Goal: Task Accomplishment & Management: Complete application form

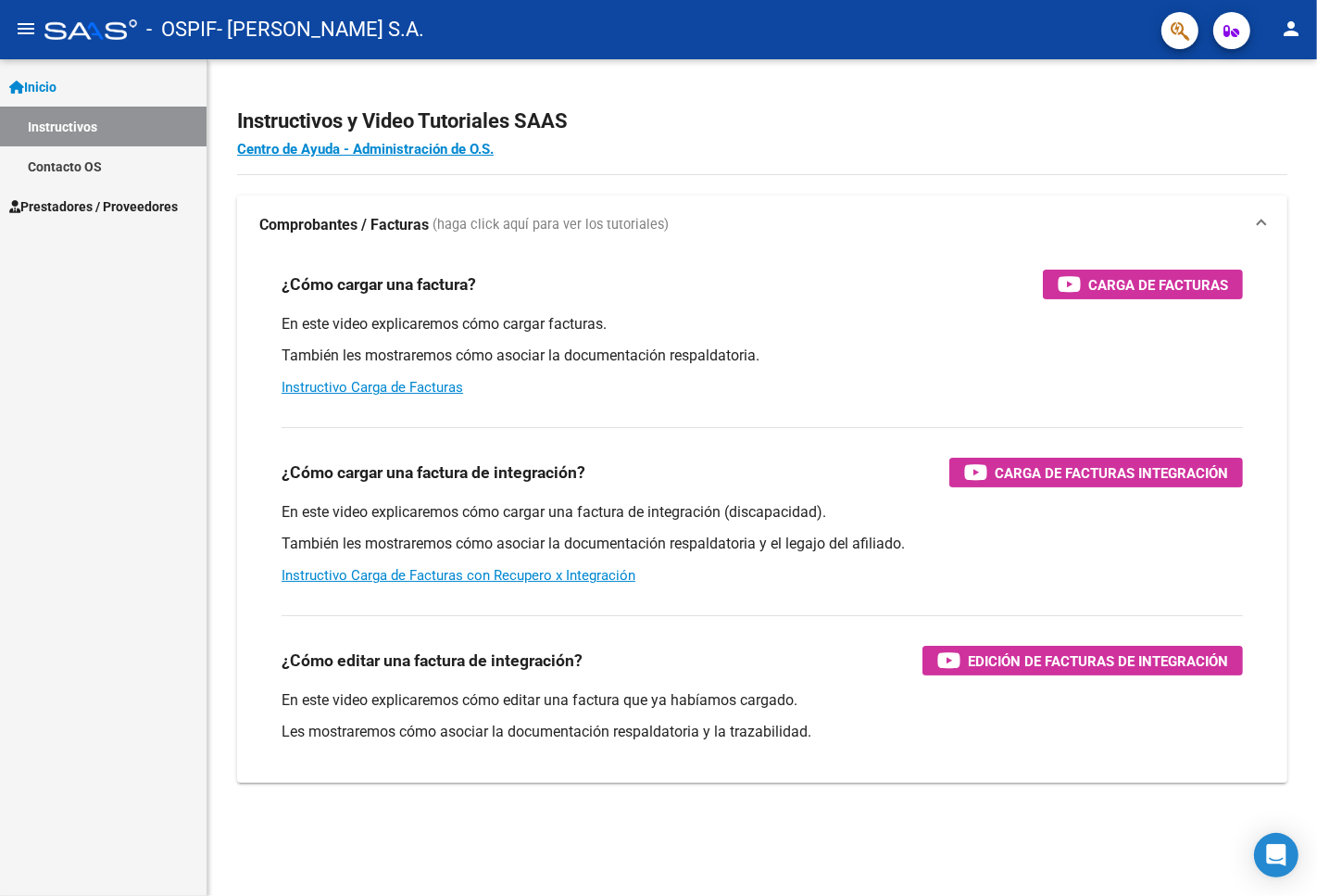
click at [102, 127] on link "Instructivos" at bounding box center [103, 126] width 206 height 40
click at [86, 213] on span "Prestadores / Proveedores" at bounding box center [93, 206] width 169 height 20
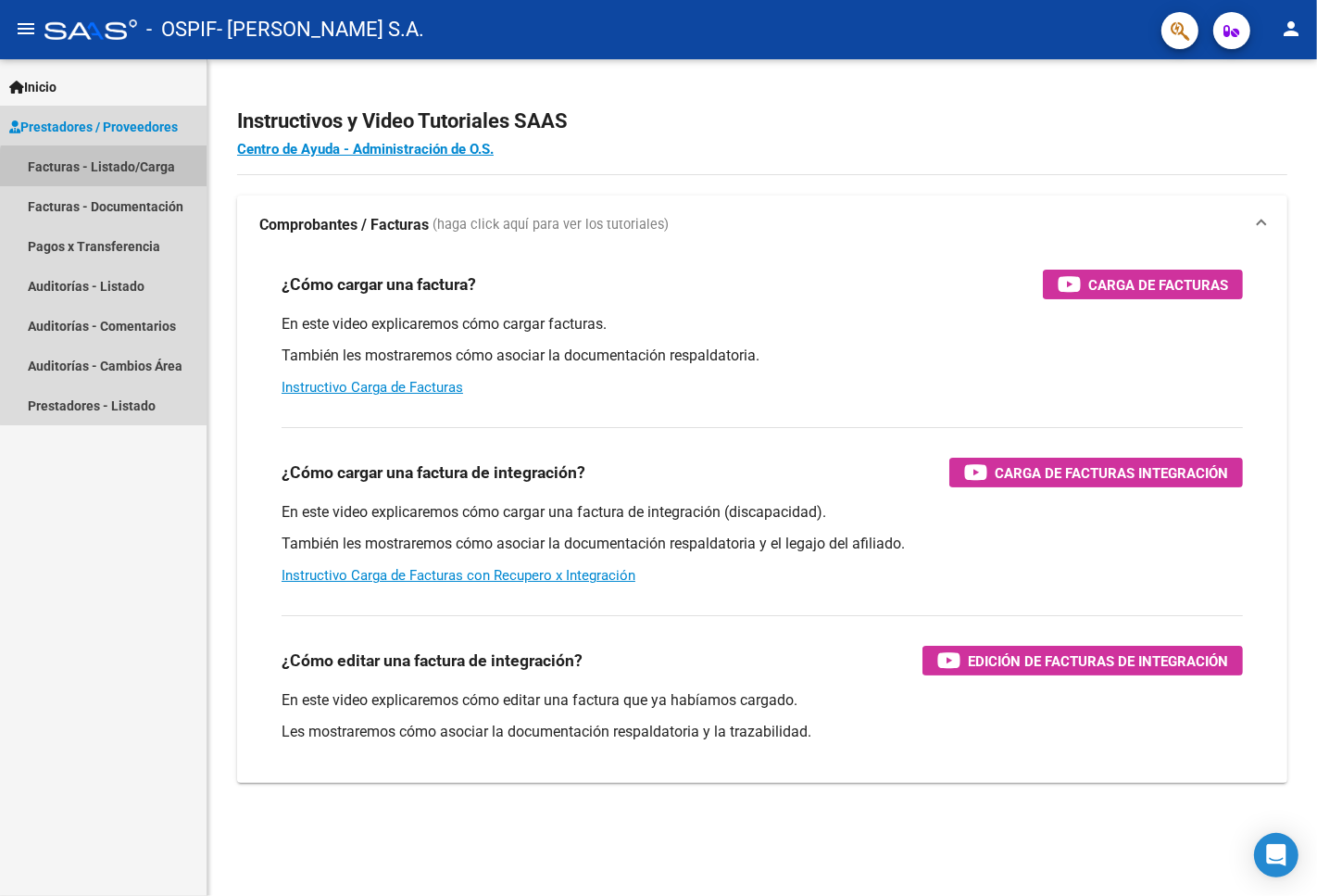
click at [104, 172] on link "Facturas - Listado/Carga" at bounding box center [103, 166] width 206 height 40
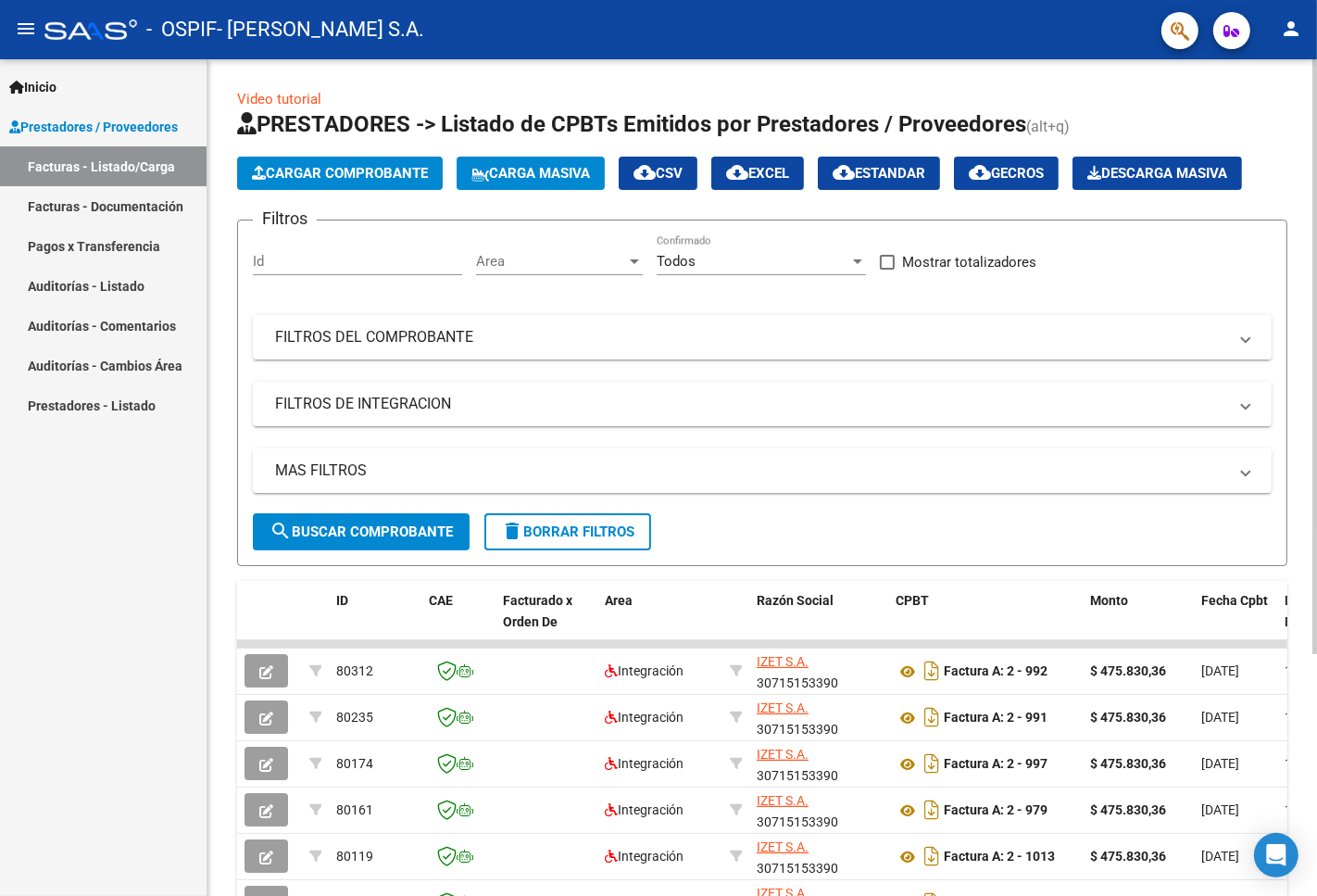
scroll to position [308, 0]
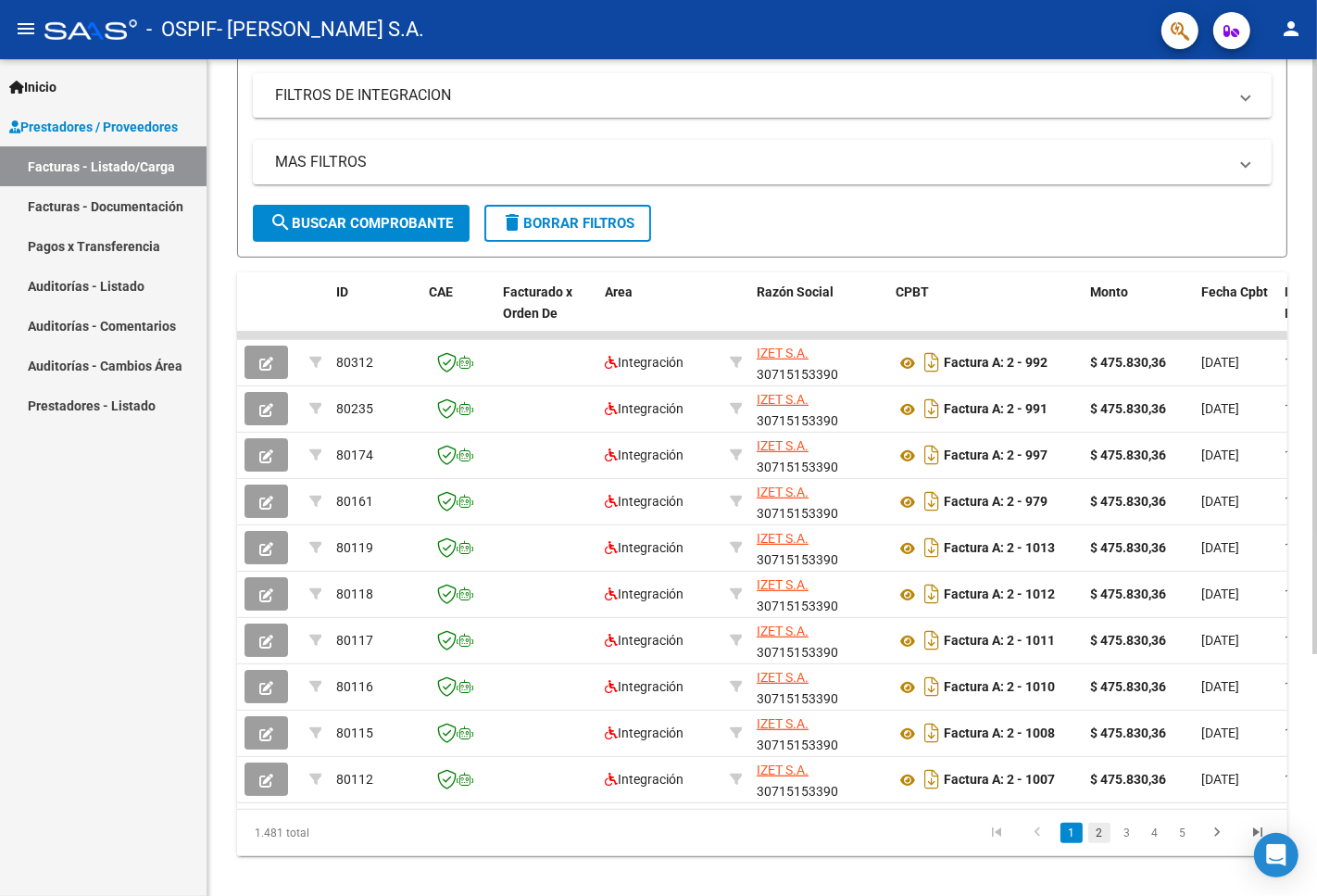
click at [1103, 843] on link "2" at bounding box center [1099, 832] width 22 height 20
click at [1136, 843] on link "3" at bounding box center [1127, 832] width 22 height 20
click at [1150, 843] on link "4" at bounding box center [1154, 832] width 22 height 20
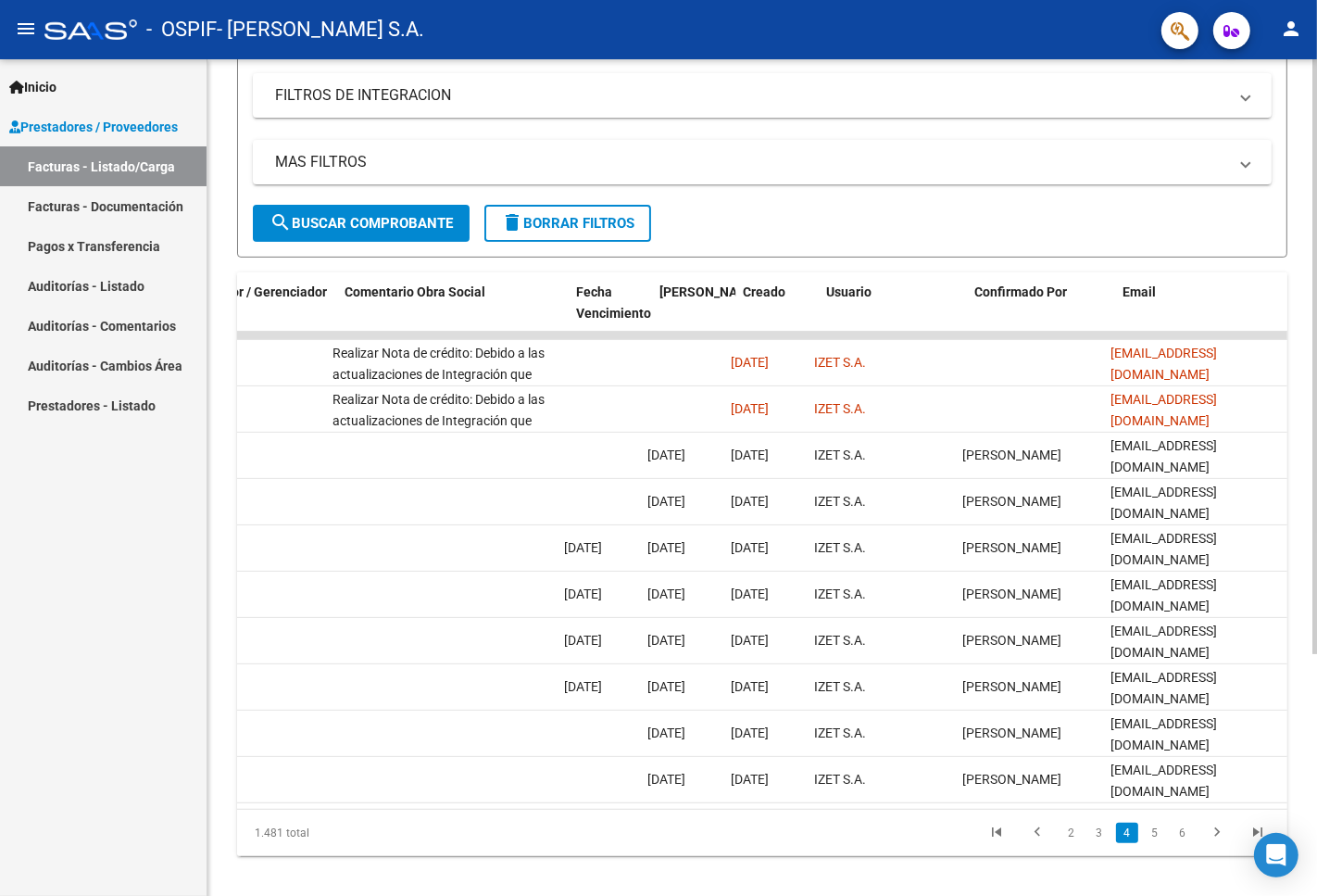
scroll to position [0, 2389]
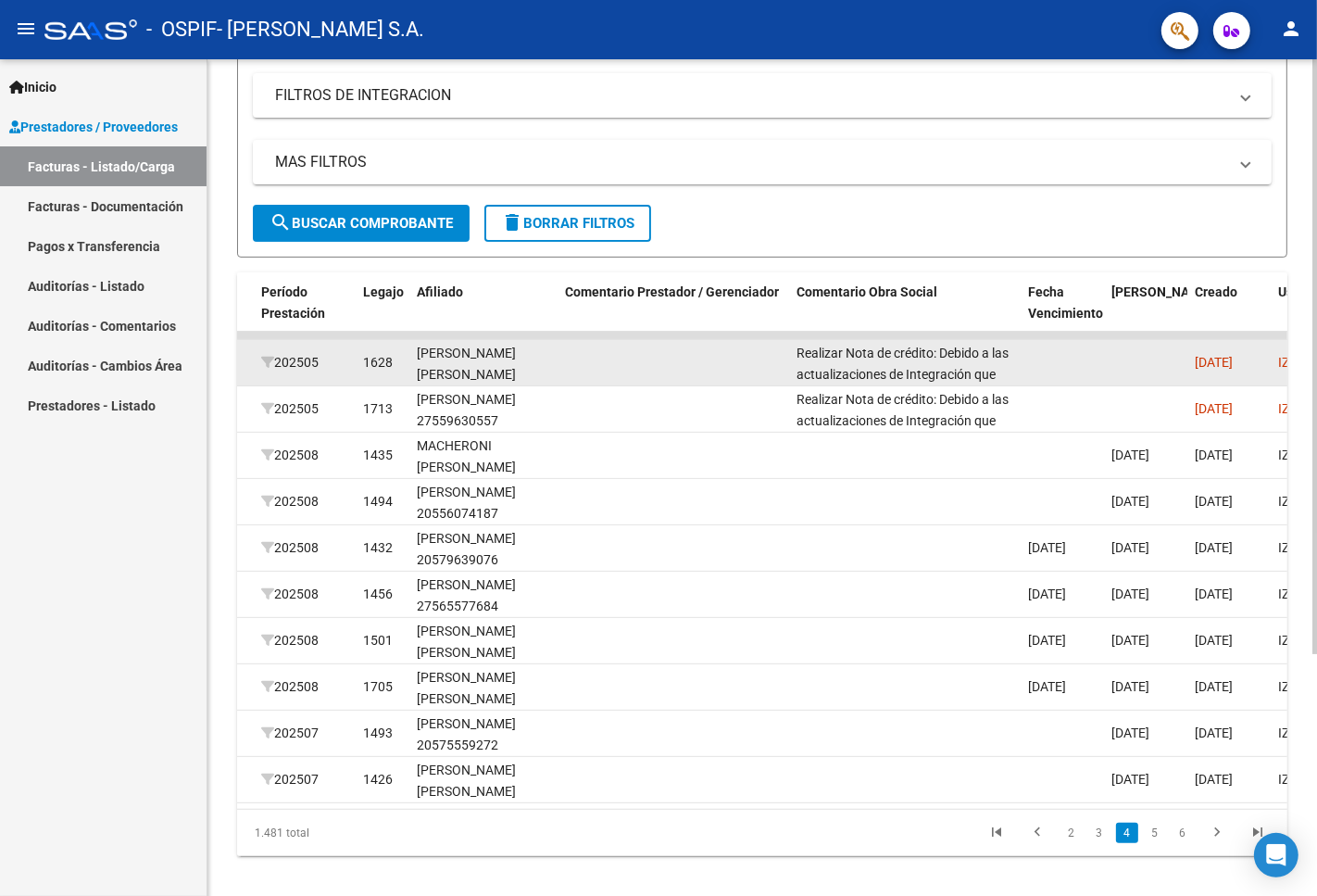
click at [1072, 365] on datatable-body-cell at bounding box center [1062, 362] width 84 height 45
click at [1015, 354] on datatable-body-cell "Realizar Nota de crédito: Debido a las actualizaciones de Integración que surge…" at bounding box center [905, 362] width 231 height 45
click at [1014, 354] on datatable-body-cell "Realizar Nota de crédito: Debido a las actualizaciones de Integración que surge…" at bounding box center [905, 362] width 231 height 45
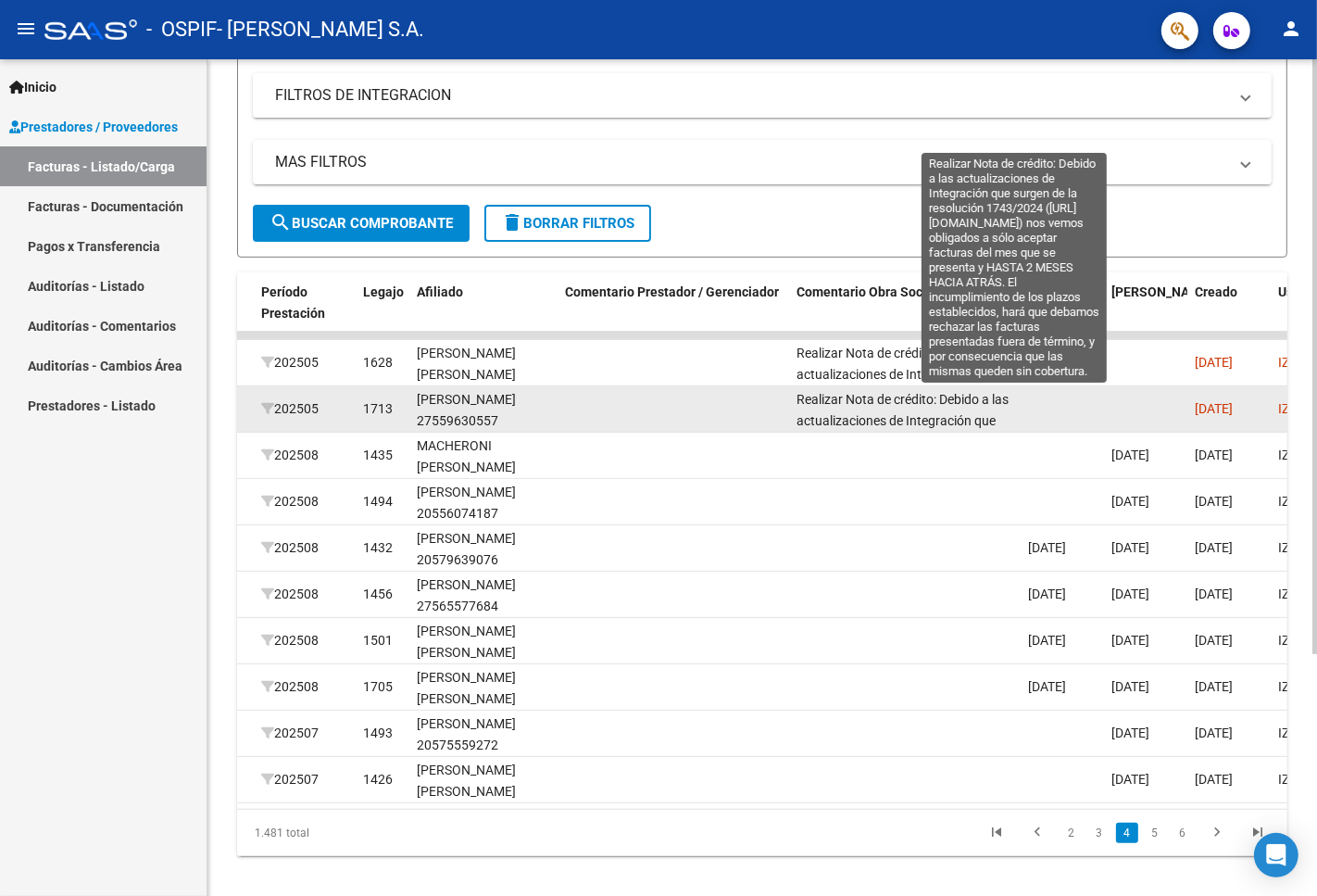
click at [991, 415] on span "Realizar Nota de crédito: Debido a las actualizaciones de Integración que surge…" at bounding box center [905, 515] width 217 height 247
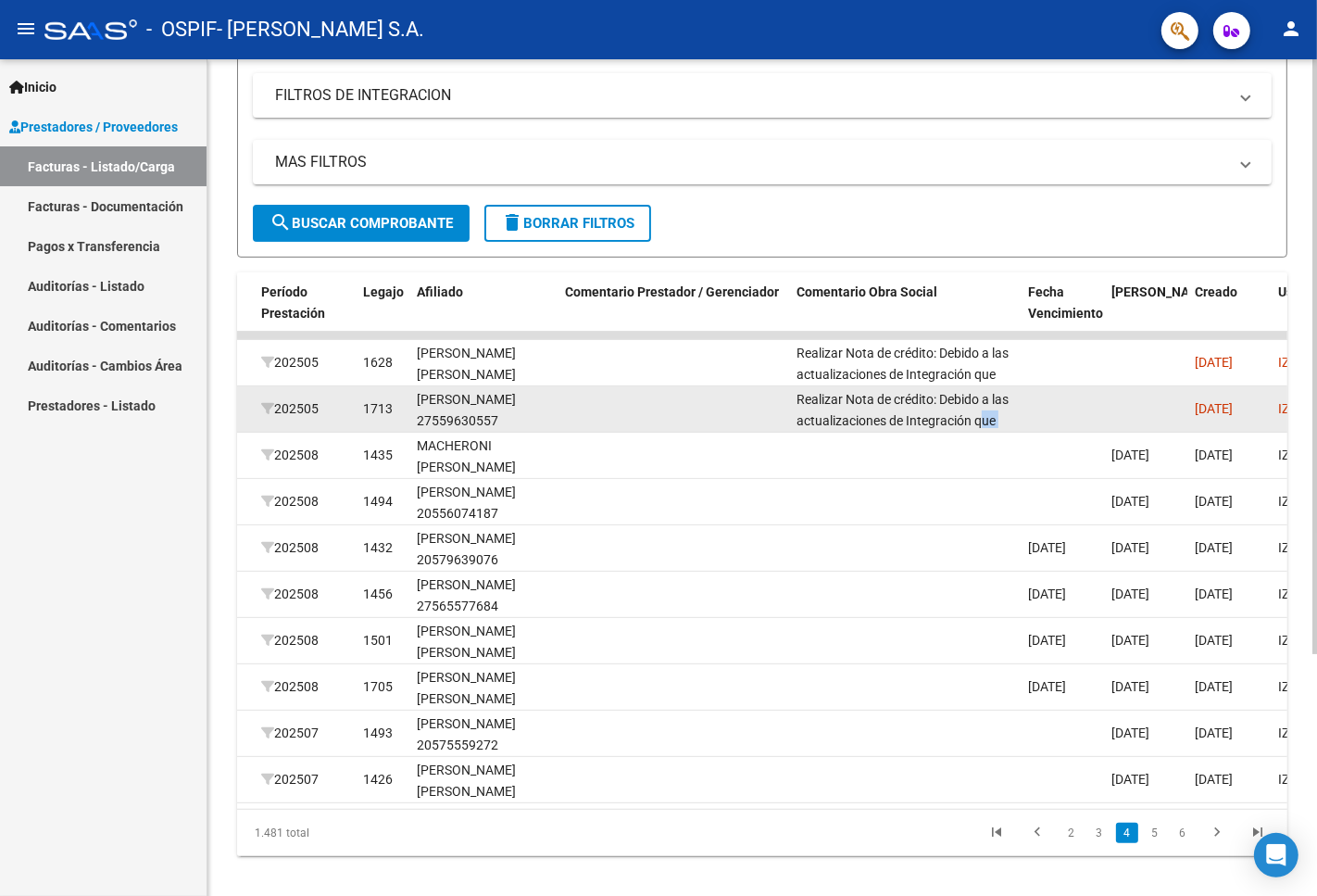
click at [991, 415] on span "Realizar Nota de crédito: Debido a las actualizaciones de Integración que surge…" at bounding box center [905, 515] width 217 height 247
click at [1040, 405] on datatable-body-cell at bounding box center [1062, 408] width 84 height 45
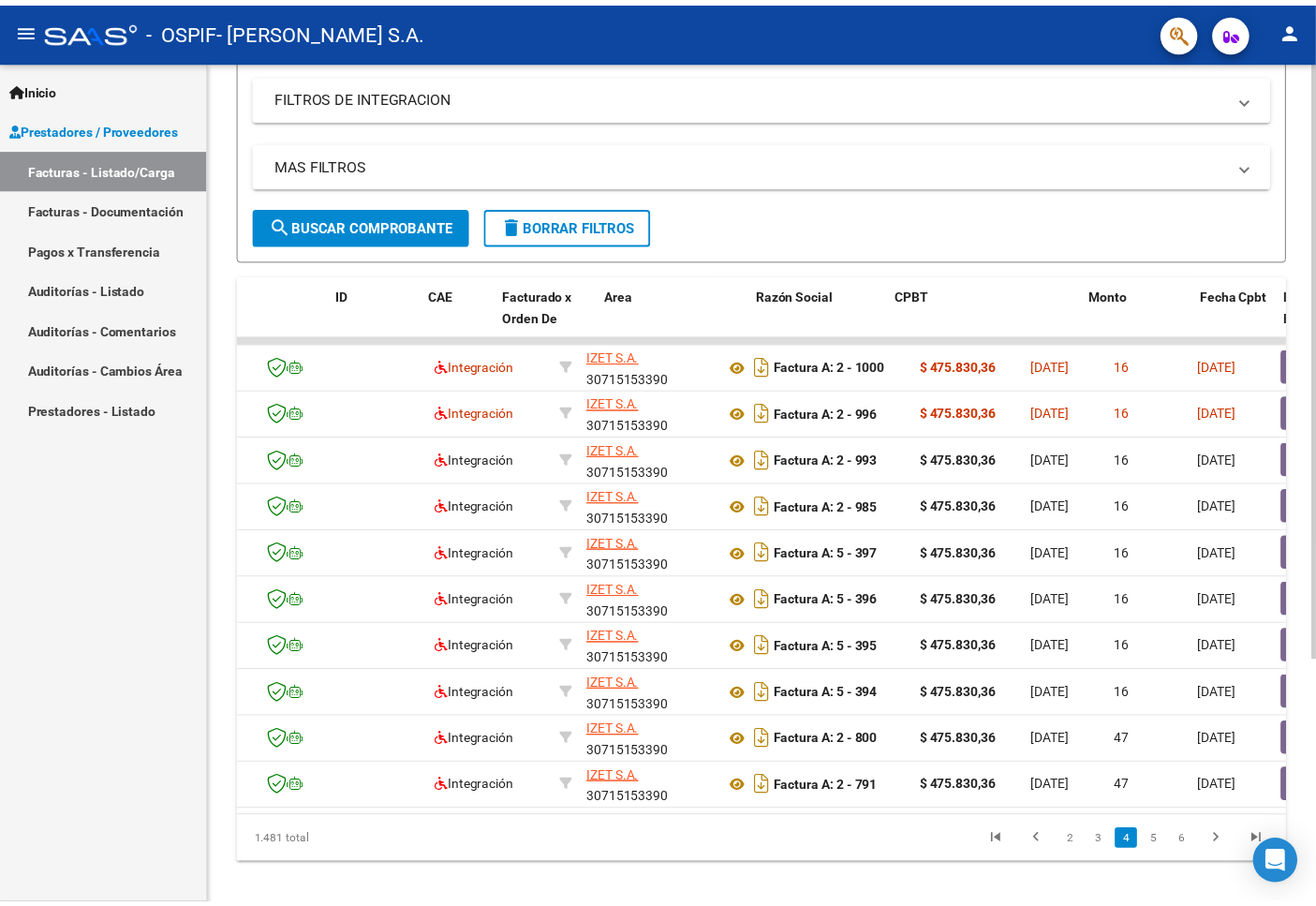
scroll to position [0, 0]
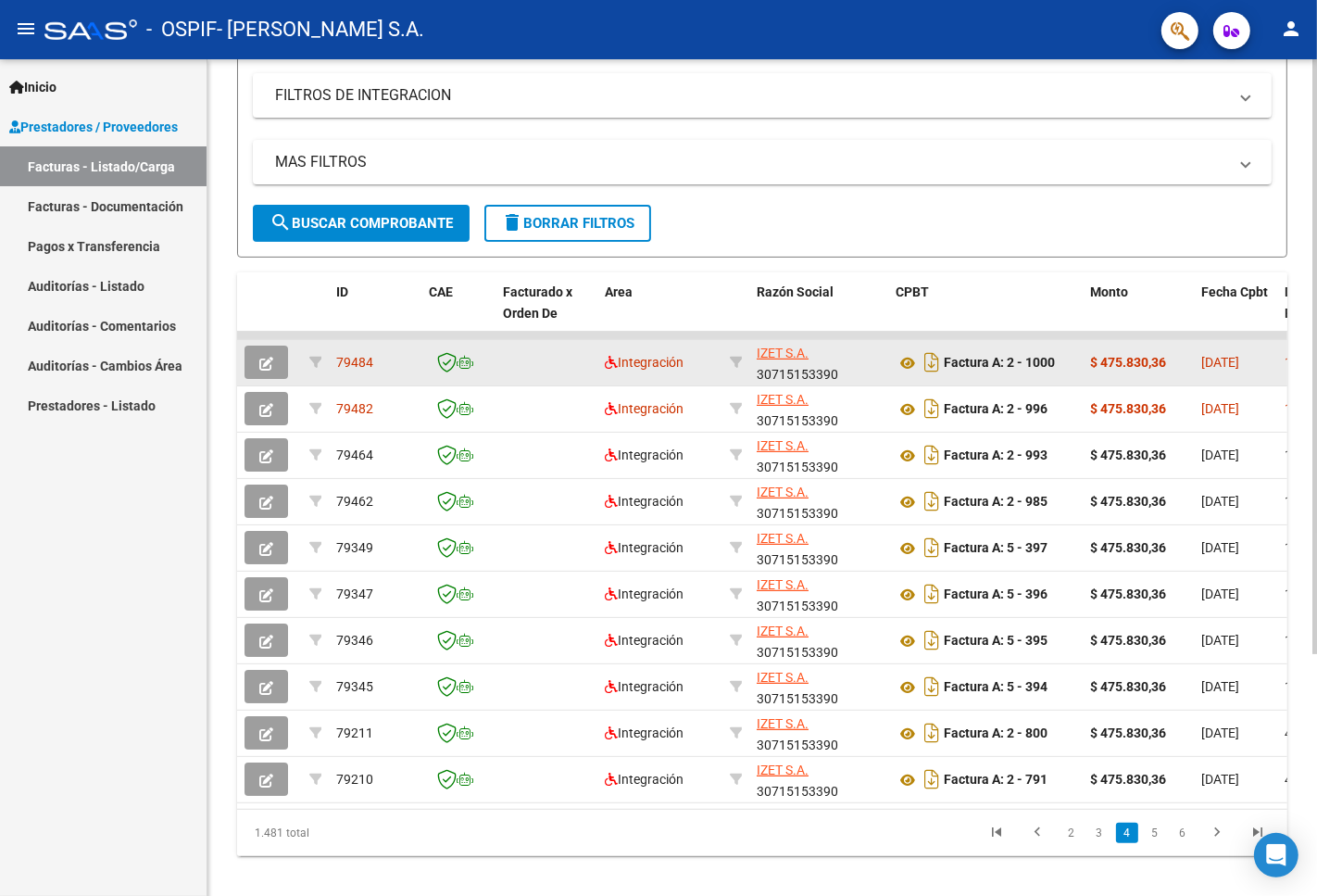
click at [267, 365] on icon "button" at bounding box center [266, 363] width 13 height 13
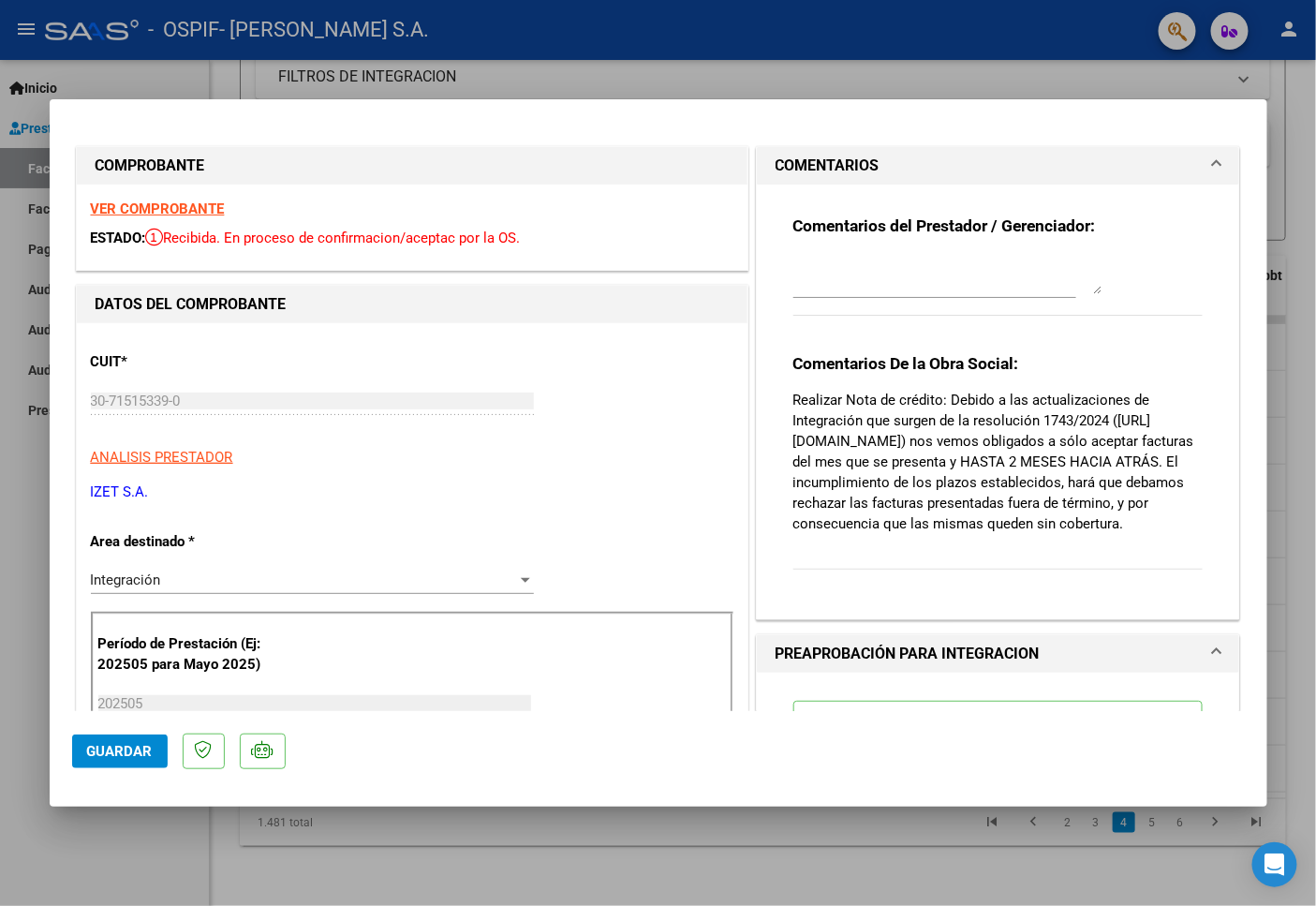
click at [166, 207] on strong "VER COMPROBANTE" at bounding box center [157, 208] width 133 height 17
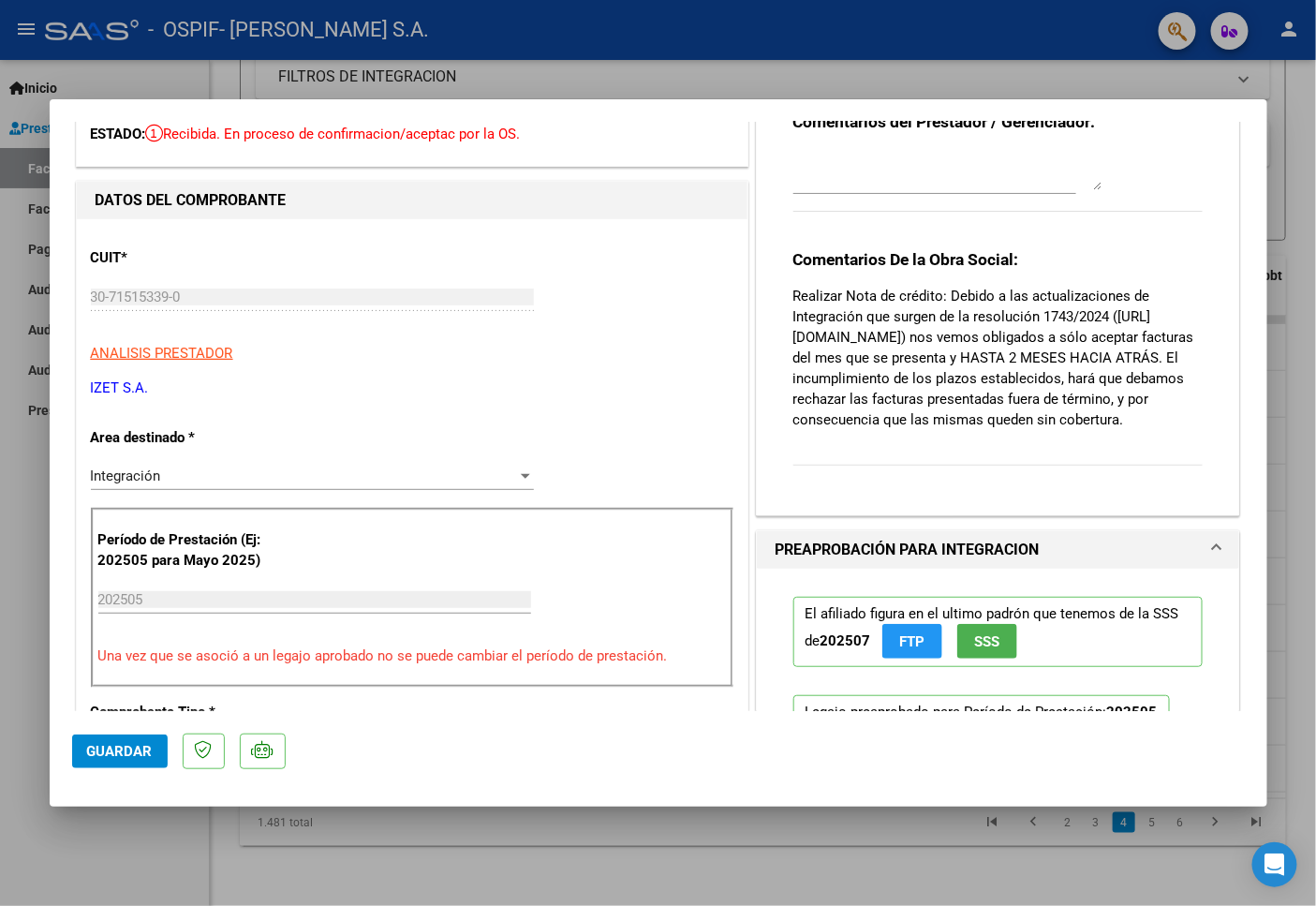
scroll to position [208, 0]
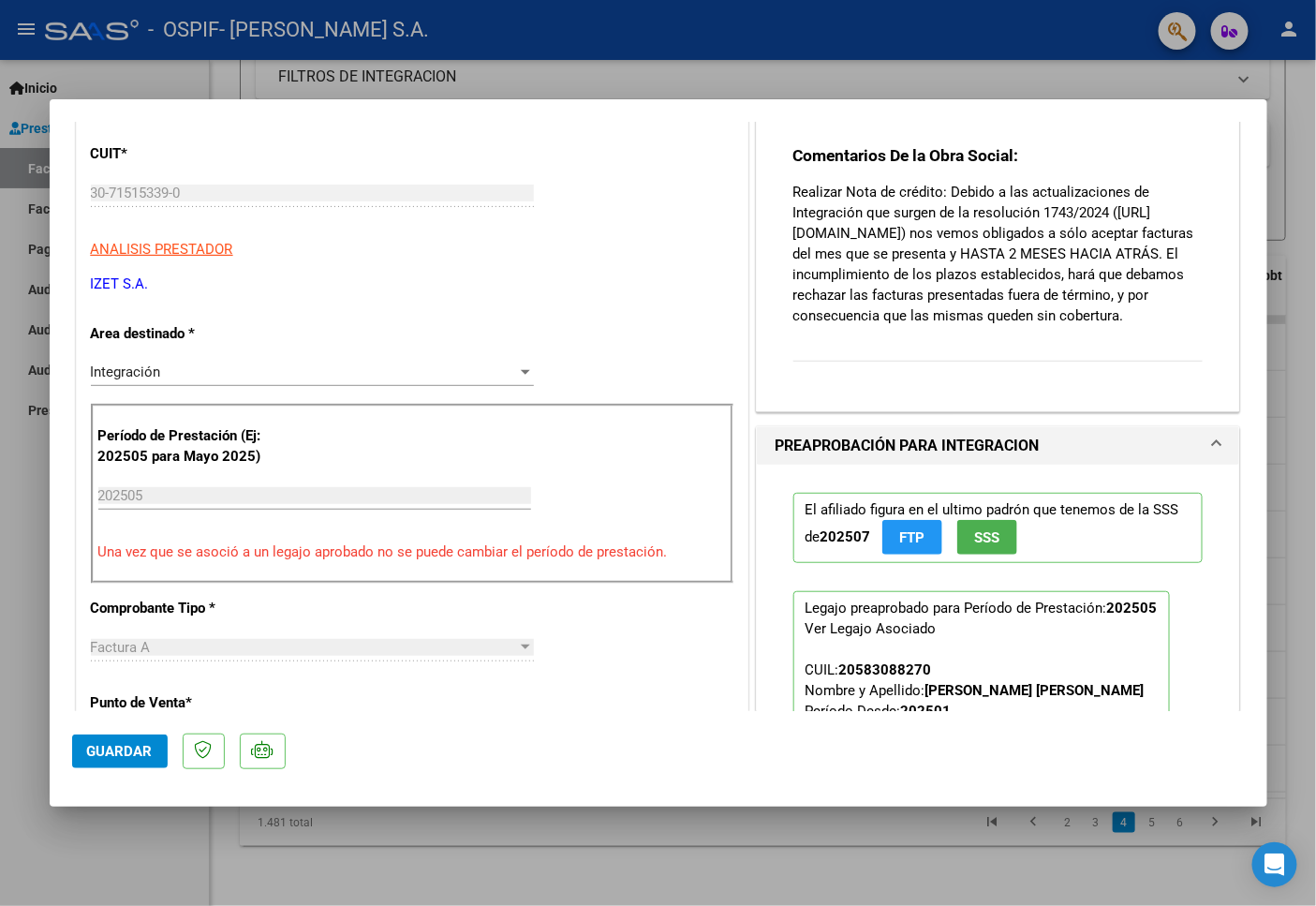
click at [517, 548] on p "Una vez que se asoció a un legajo aprobado no se puede cambiar el período de pr…" at bounding box center [412, 552] width 627 height 21
click at [518, 547] on p "Una vez que se asoció a un legajo aprobado no se puede cambiar el período de pr…" at bounding box center [412, 552] width 627 height 21
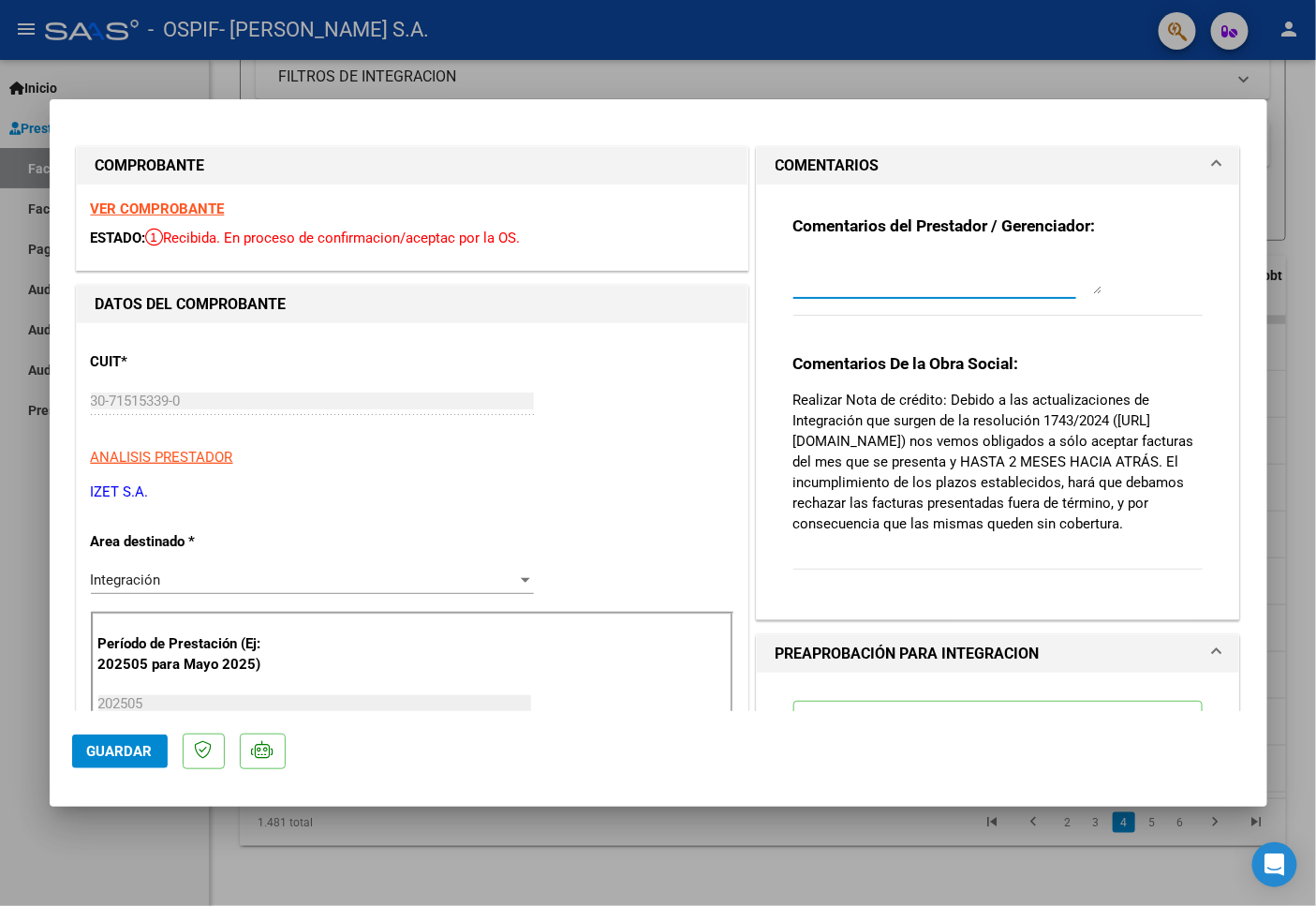
click at [856, 283] on textarea at bounding box center [947, 275] width 309 height 37
click at [858, 282] on textarea at bounding box center [947, 275] width 309 height 37
click at [793, 265] on textarea "Buenas tardes, fc corresponde al periodo [PERSON_NAME], se cargo mal la fecha e…" at bounding box center [947, 275] width 309 height 37
click at [1012, 281] on textarea "17/9 Buenas tardes, fc corresponde al periodo [PERSON_NAME], se cargo mal la fe…" at bounding box center [947, 275] width 309 height 37
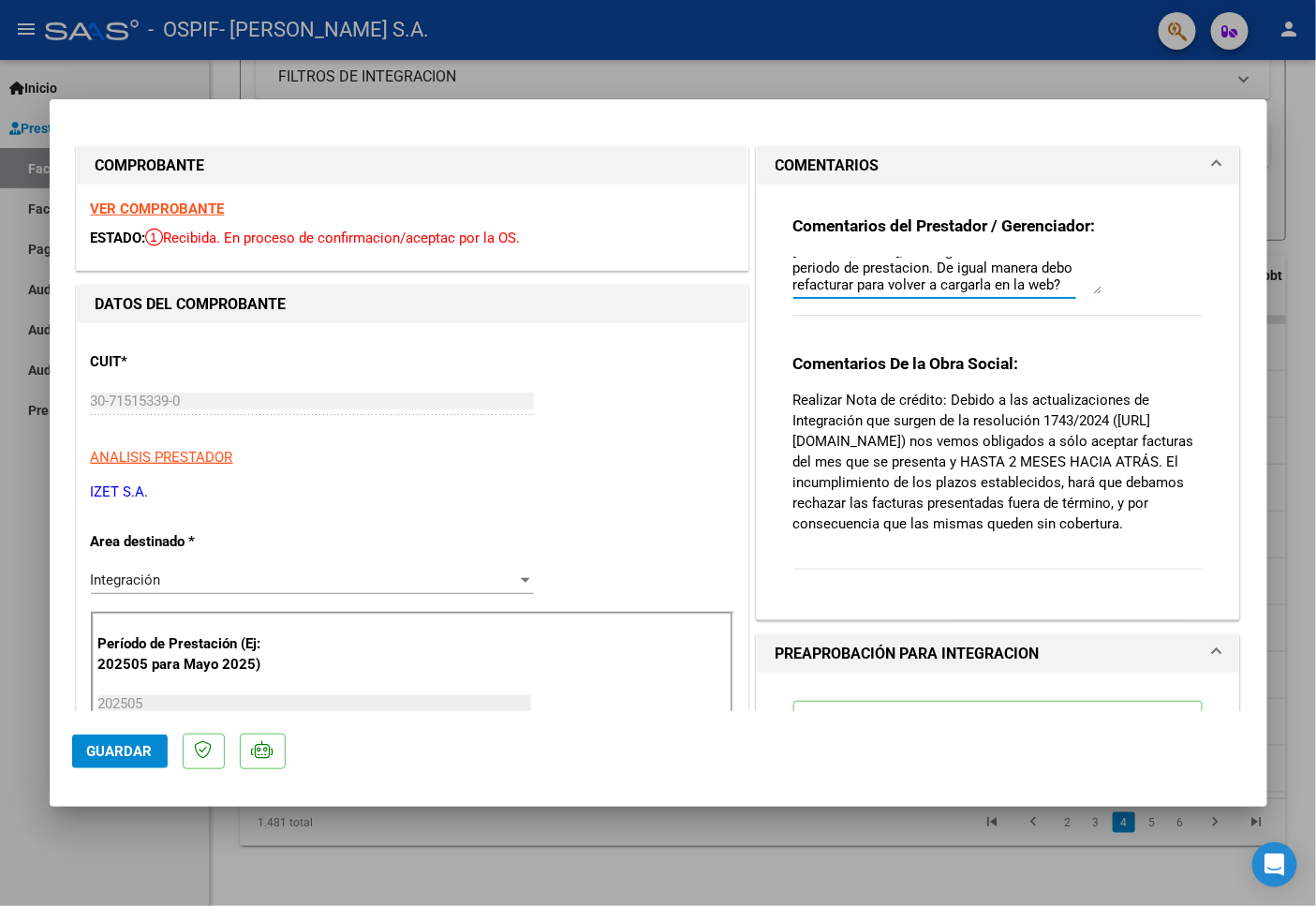
click at [850, 268] on textarea "17/9 Buenas tardes, fc corresponde al periodo [PERSON_NAME], se cargo mal la fe…" at bounding box center [947, 275] width 309 height 37
click at [855, 266] on textarea "17/9 Buenas tardes, fc corresponde al periodo [PERSON_NAME], se cargo mal la fe…" at bounding box center [947, 275] width 309 height 37
type textarea "17/9 Buenas tardes, fc corresponde al periodo [PERSON_NAME], se cargo mal la fe…"
click at [133, 756] on span "Guardar" at bounding box center [119, 750] width 65 height 17
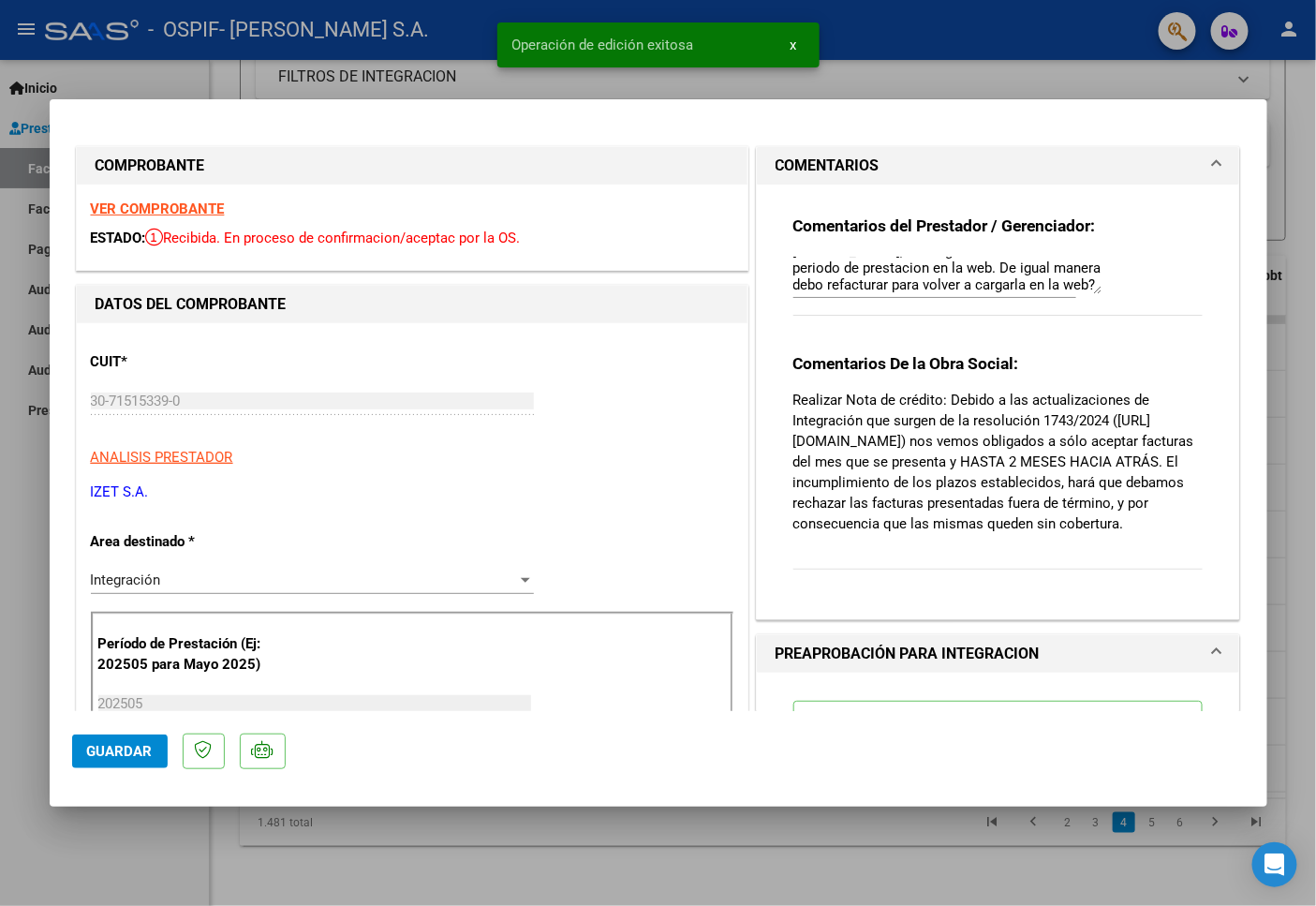
click at [109, 856] on div at bounding box center [658, 453] width 1316 height 906
type input "$ 0,00"
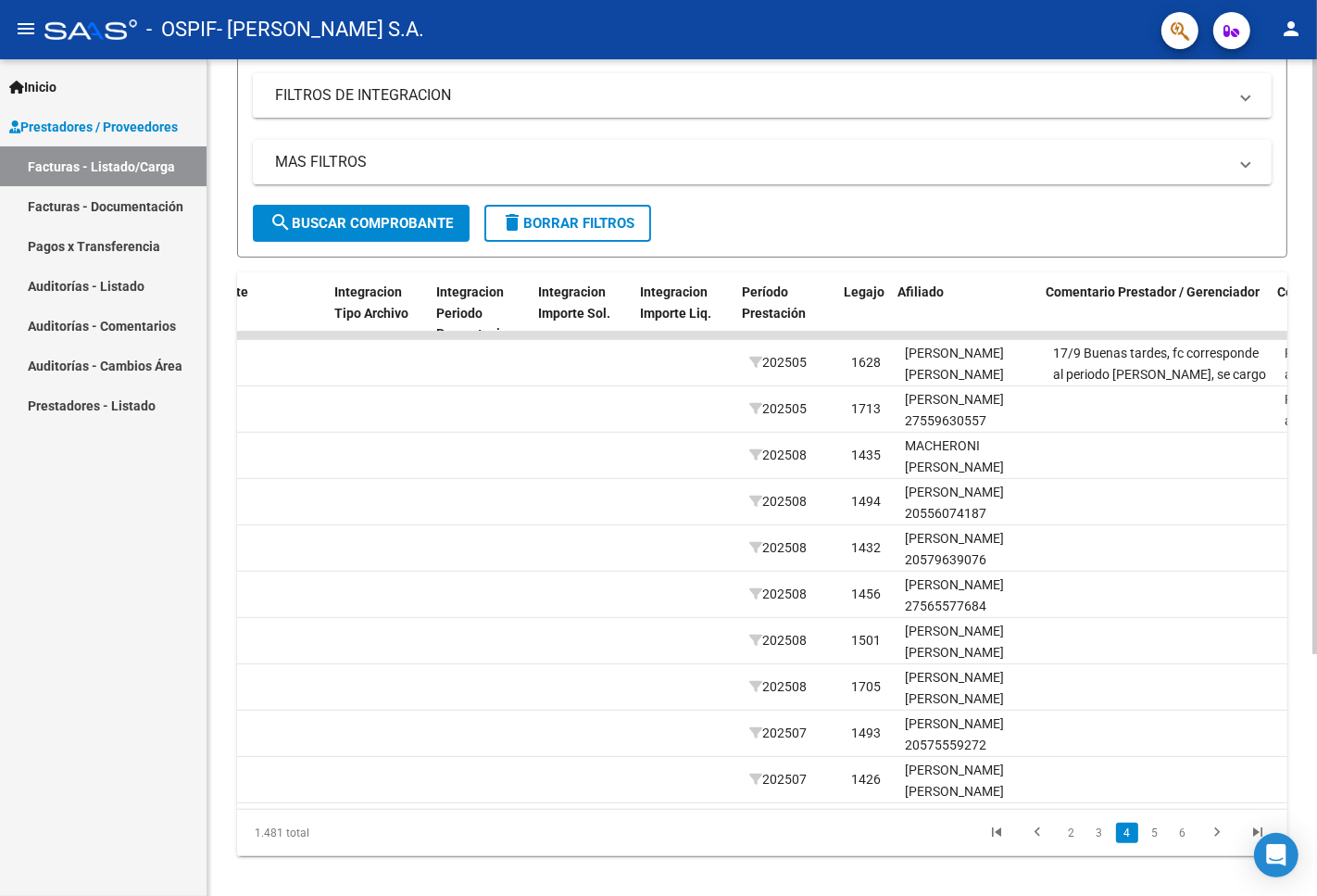
scroll to position [0, 1909]
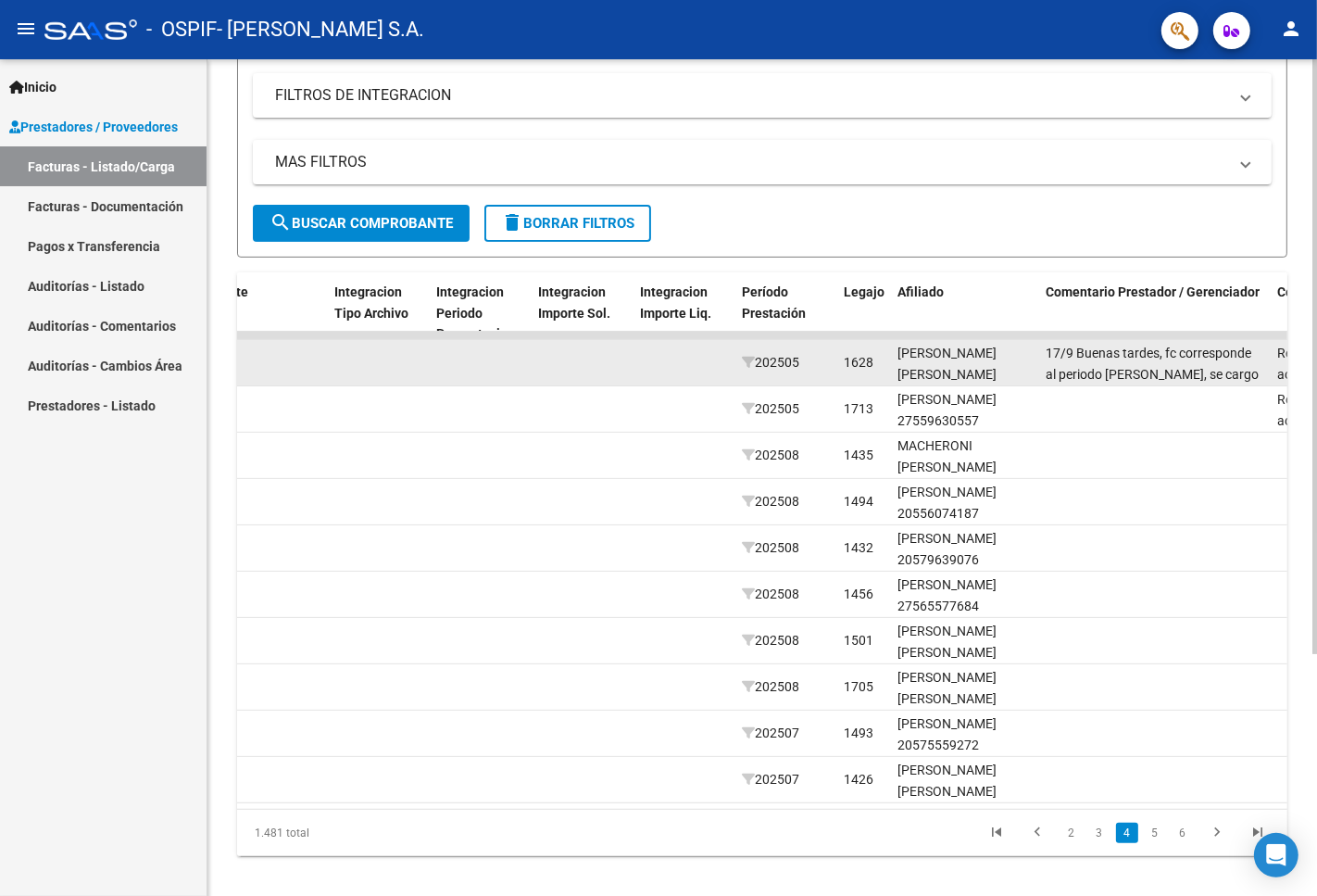
click at [1076, 361] on div "17/9 Buenas tardes, fc corresponde al periodo [PERSON_NAME], se cargo mal la fe…" at bounding box center [1153, 362] width 217 height 39
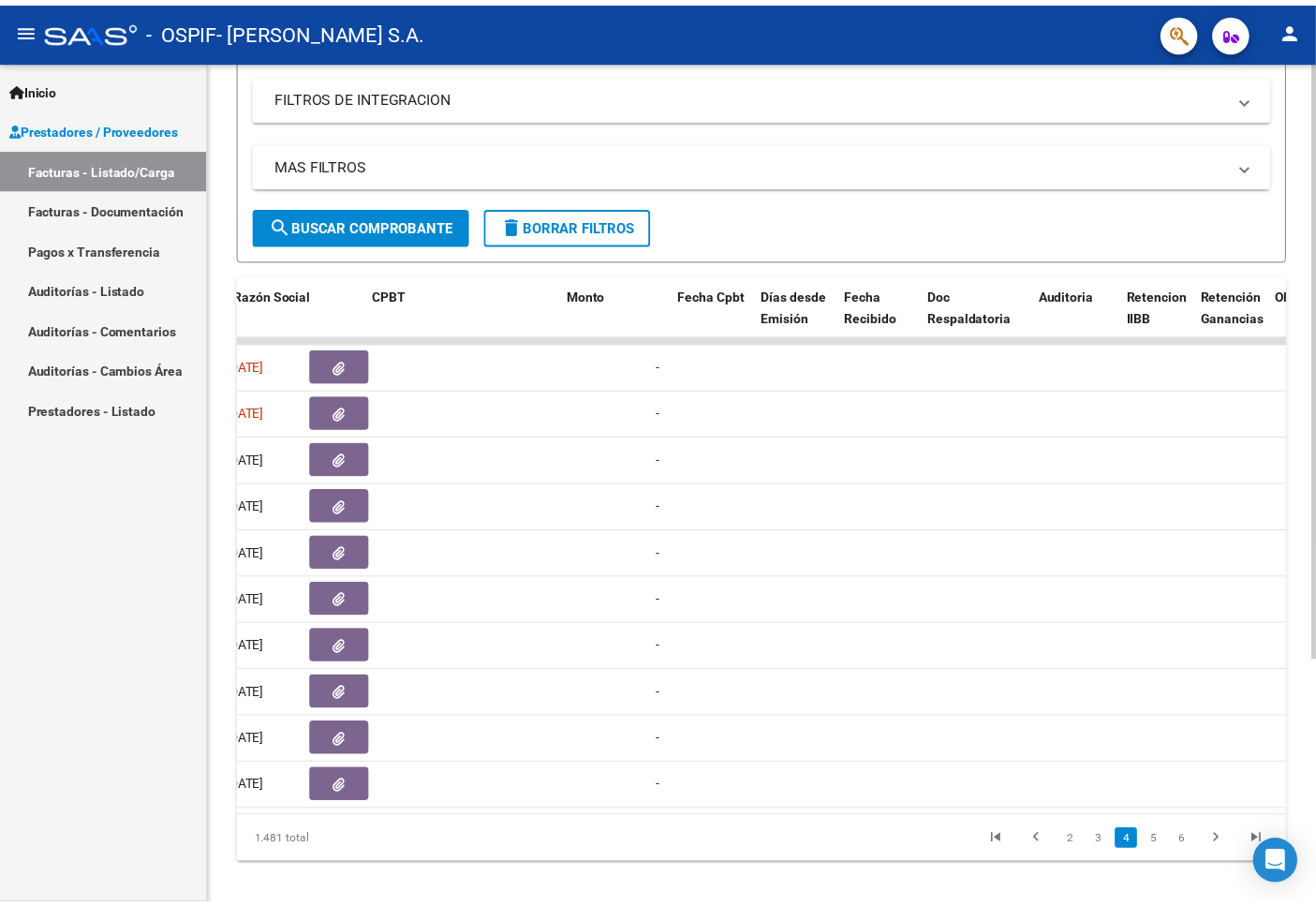
scroll to position [0, 0]
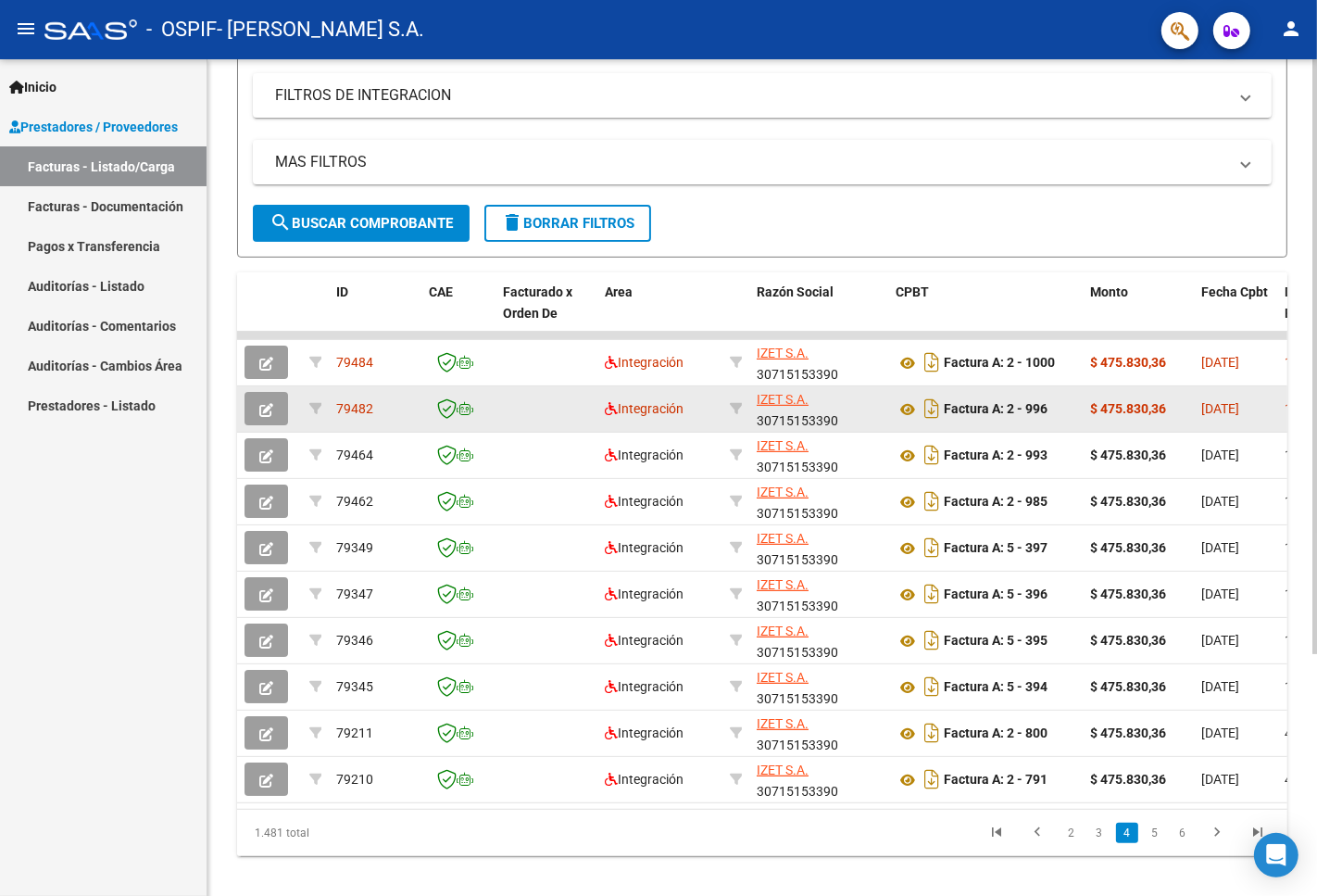
click at [264, 406] on icon "button" at bounding box center [266, 409] width 13 height 13
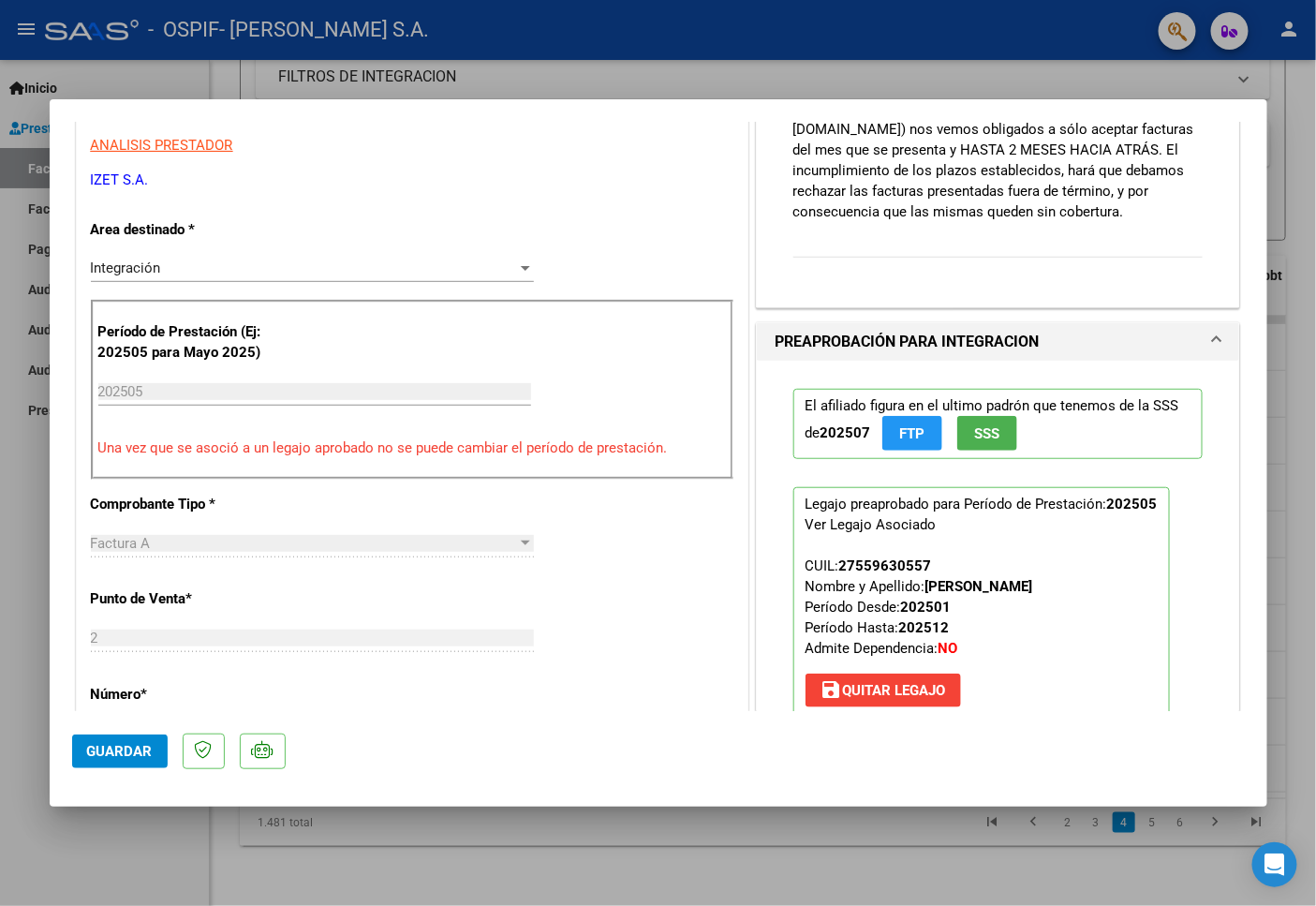
scroll to position [104, 0]
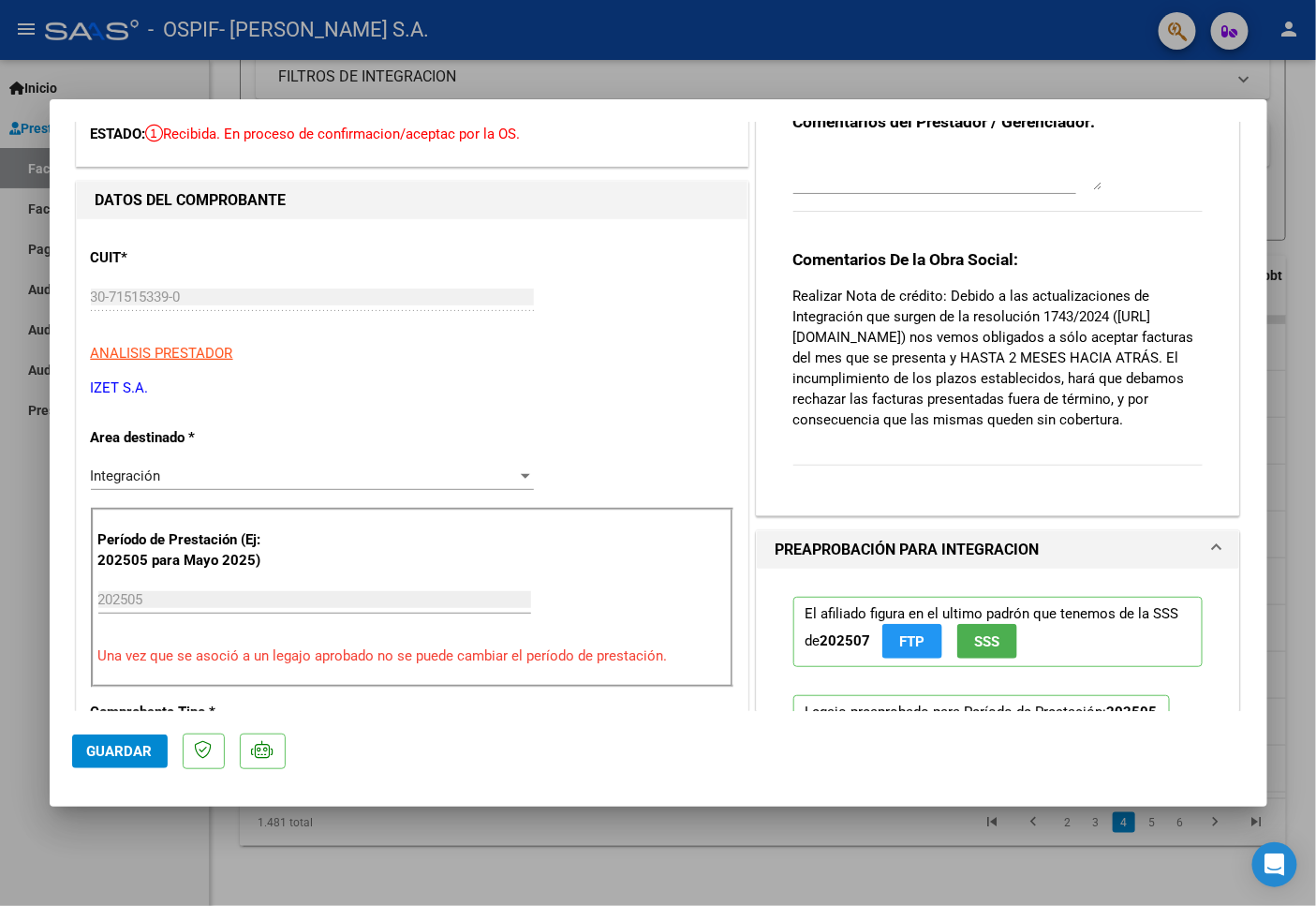
click at [293, 654] on p "Una vez que se asoció a un legajo aprobado no se puede cambiar el período de pr…" at bounding box center [412, 656] width 627 height 21
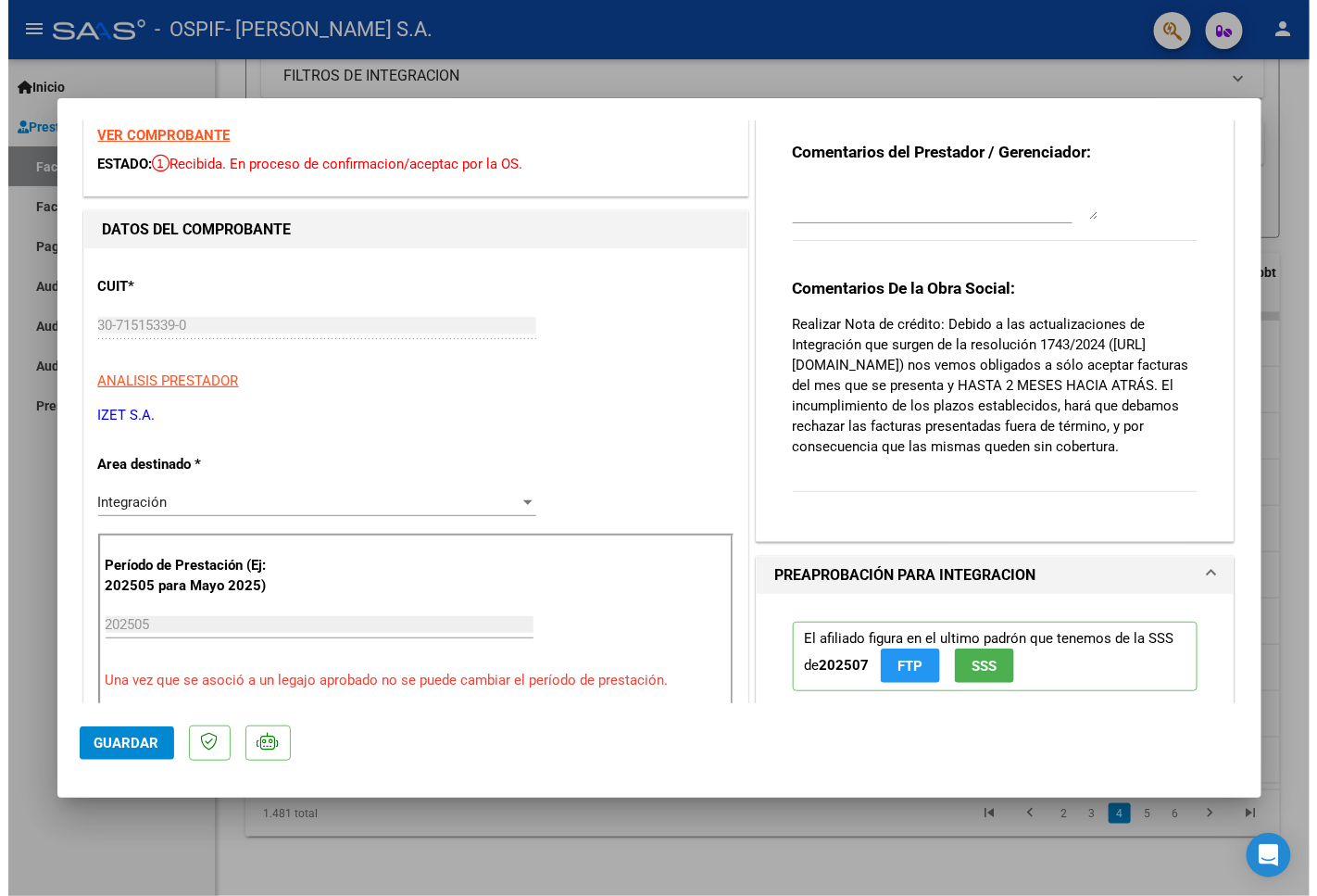
scroll to position [0, 0]
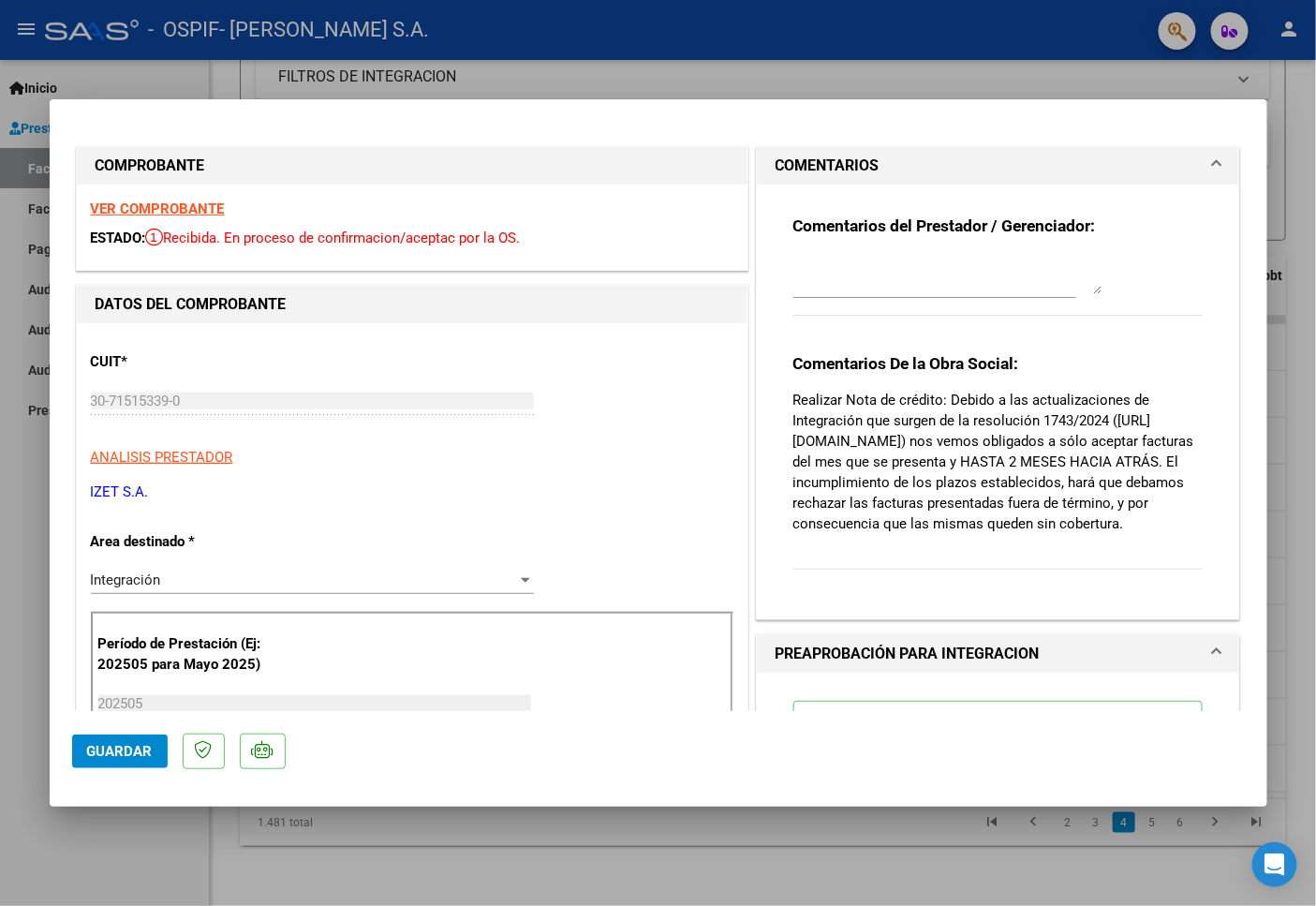
click at [197, 208] on strong "VER COMPROBANTE" at bounding box center [157, 208] width 133 height 17
click at [116, 835] on div at bounding box center [658, 453] width 1316 height 906
type input "$ 0,00"
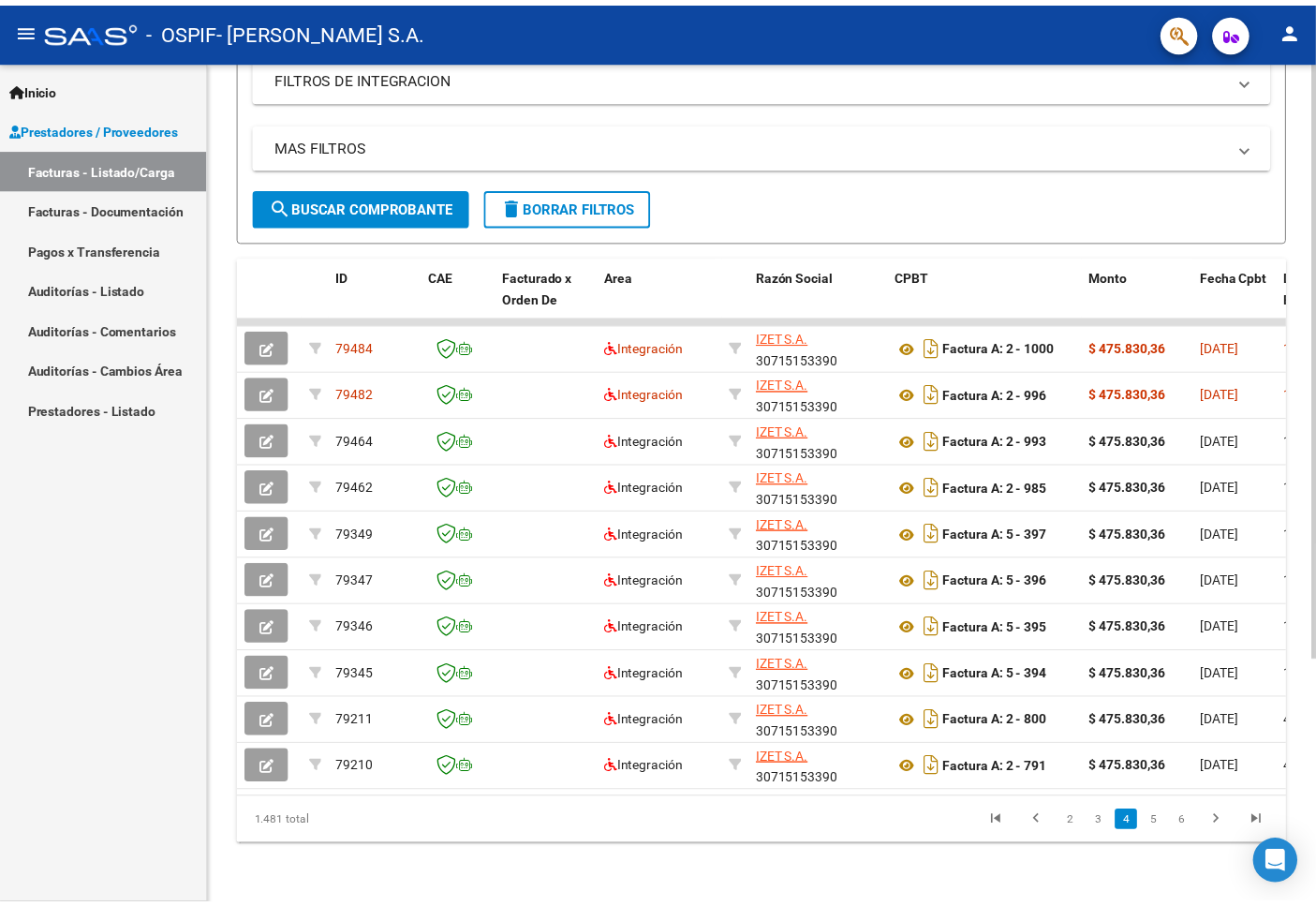
scroll to position [312, 0]
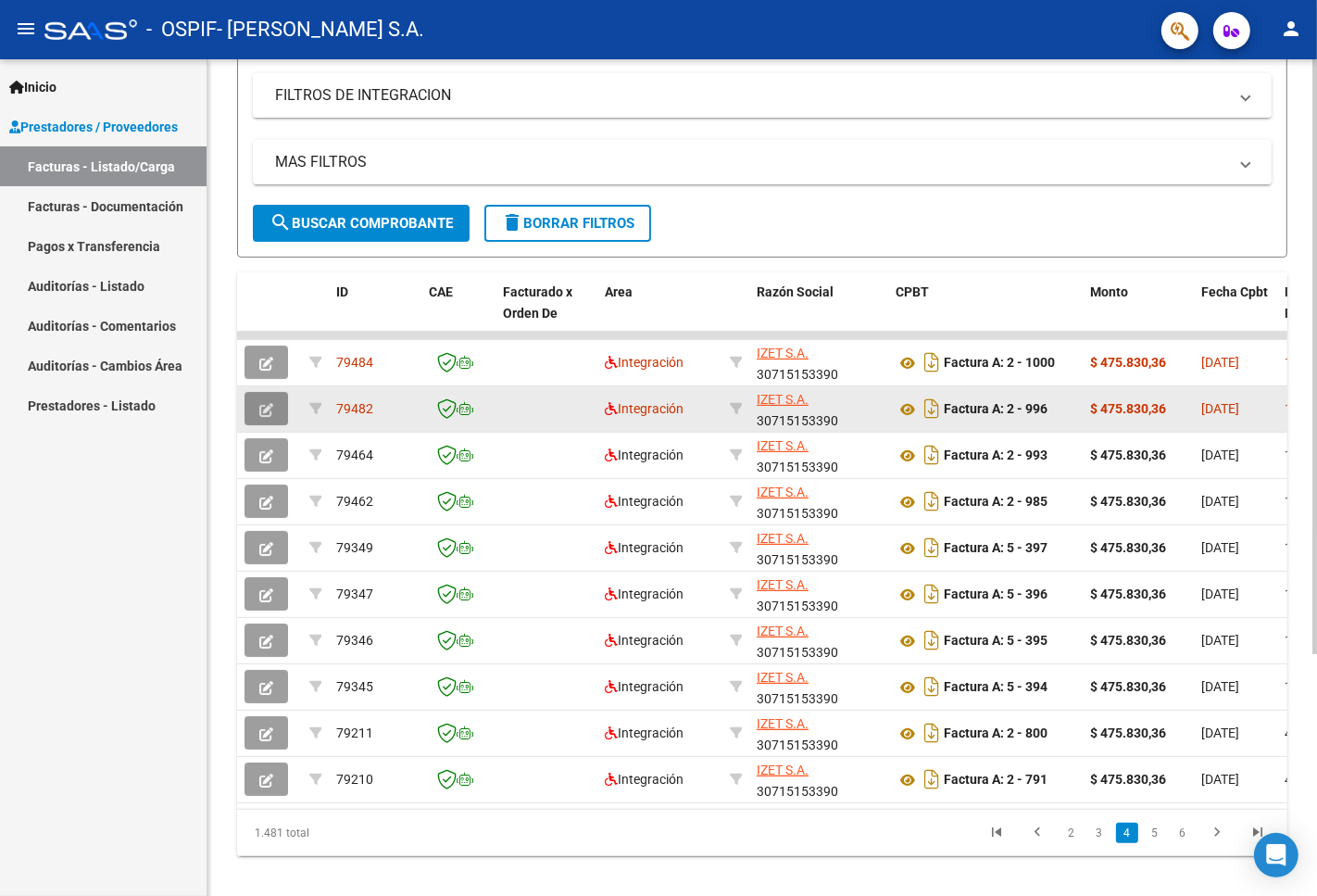
click at [264, 412] on icon "button" at bounding box center [266, 409] width 13 height 13
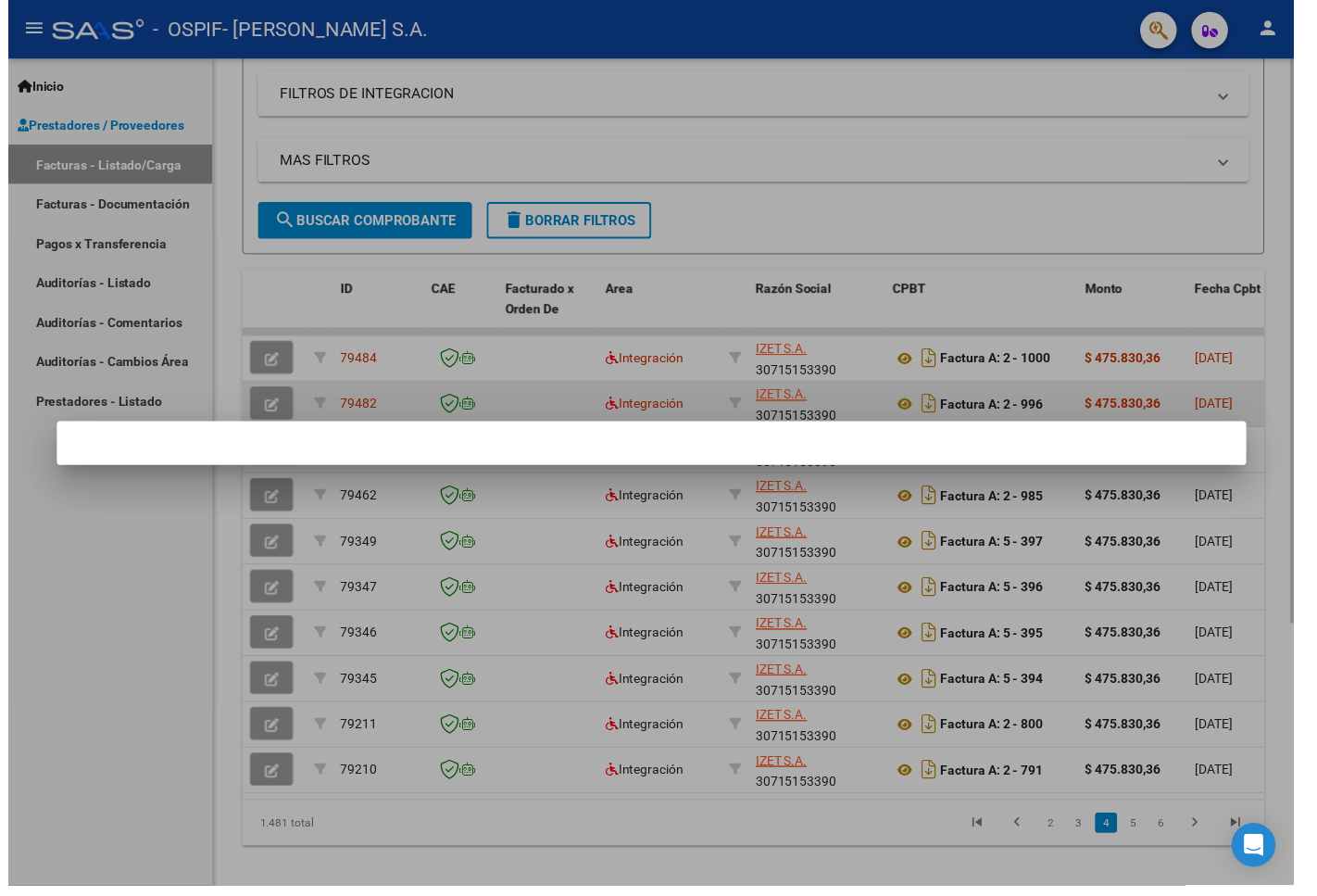
scroll to position [356, 0]
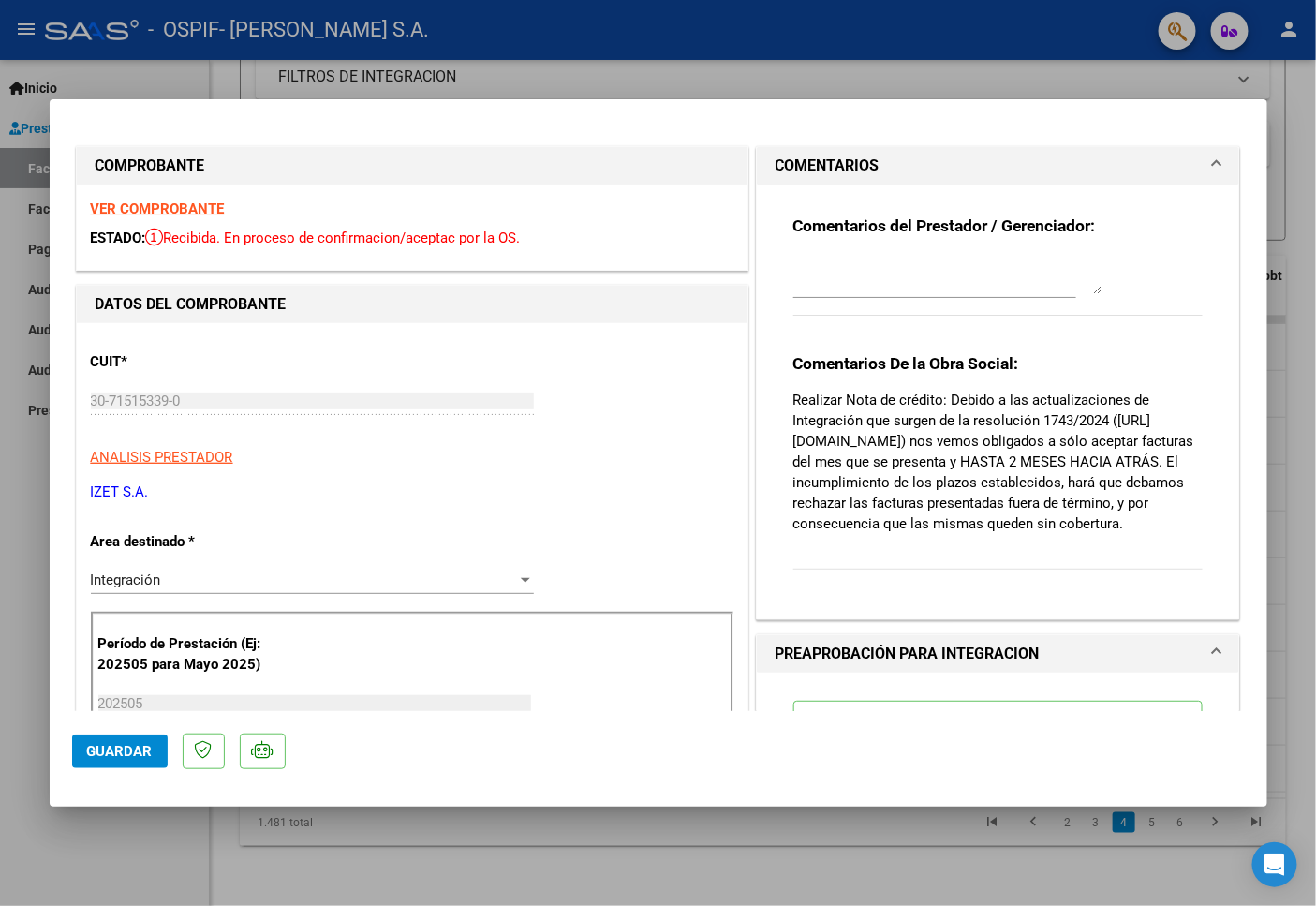
click at [171, 836] on div at bounding box center [658, 453] width 1316 height 906
type input "$ 0,00"
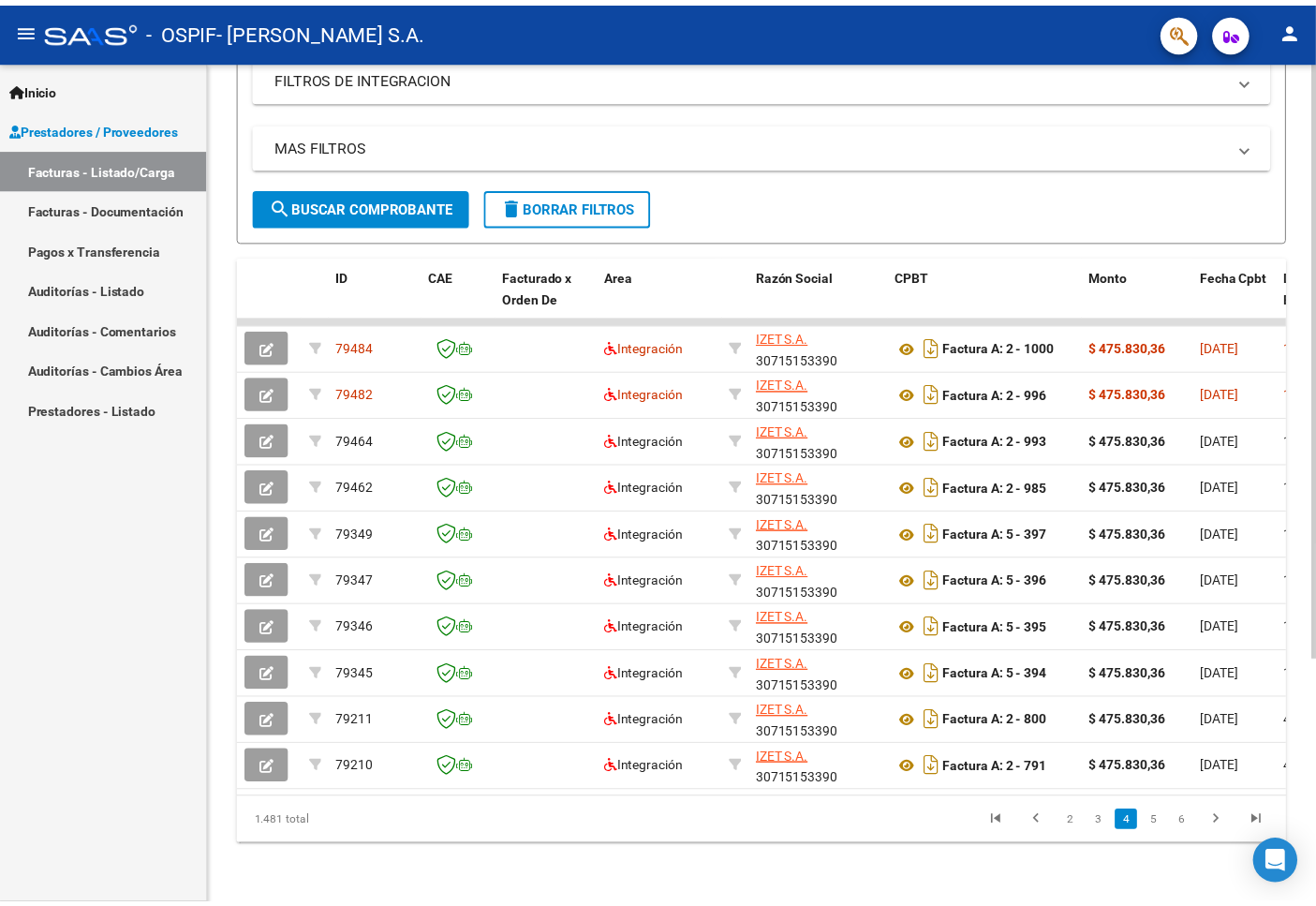
scroll to position [312, 0]
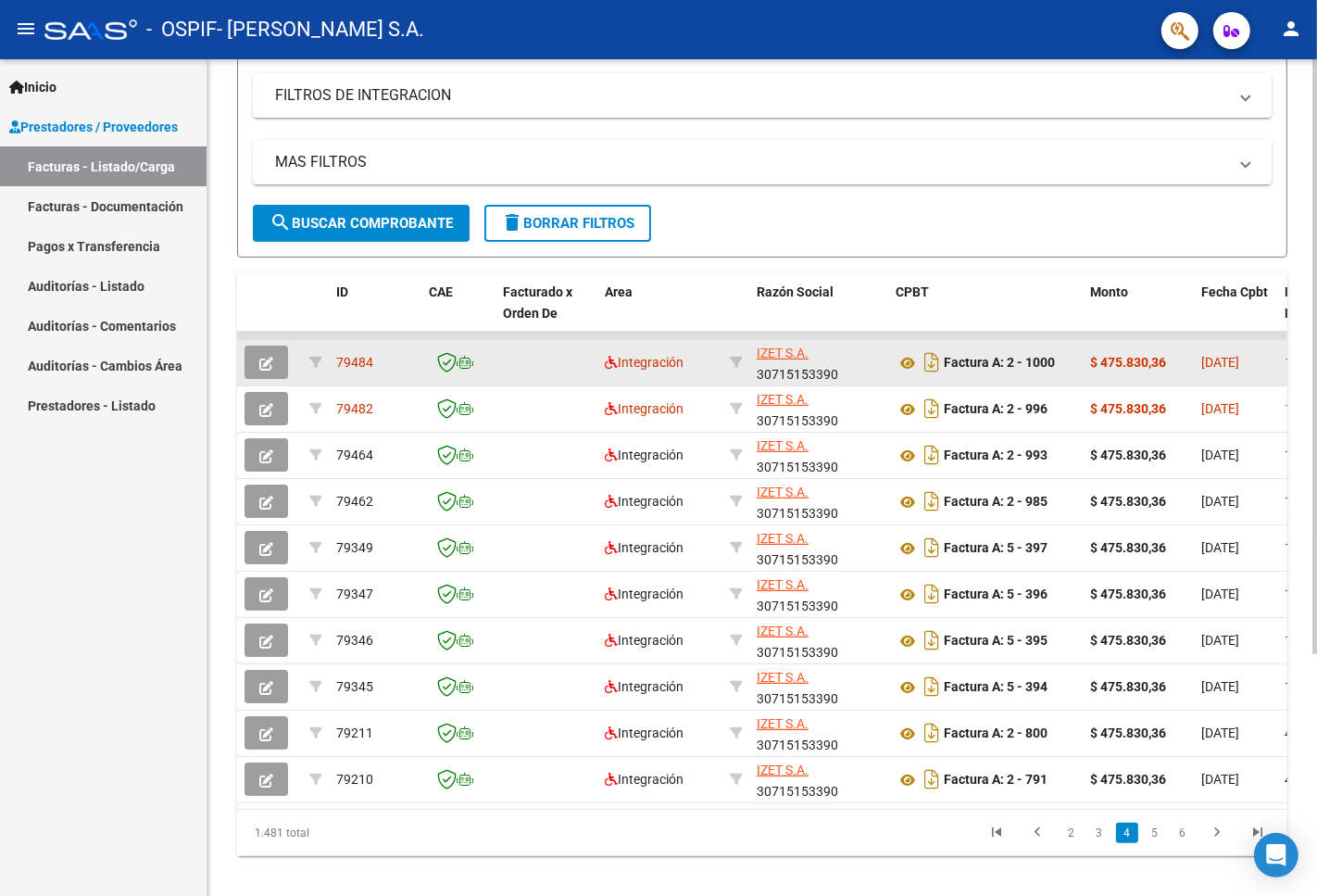
click at [266, 366] on icon "button" at bounding box center [266, 363] width 13 height 13
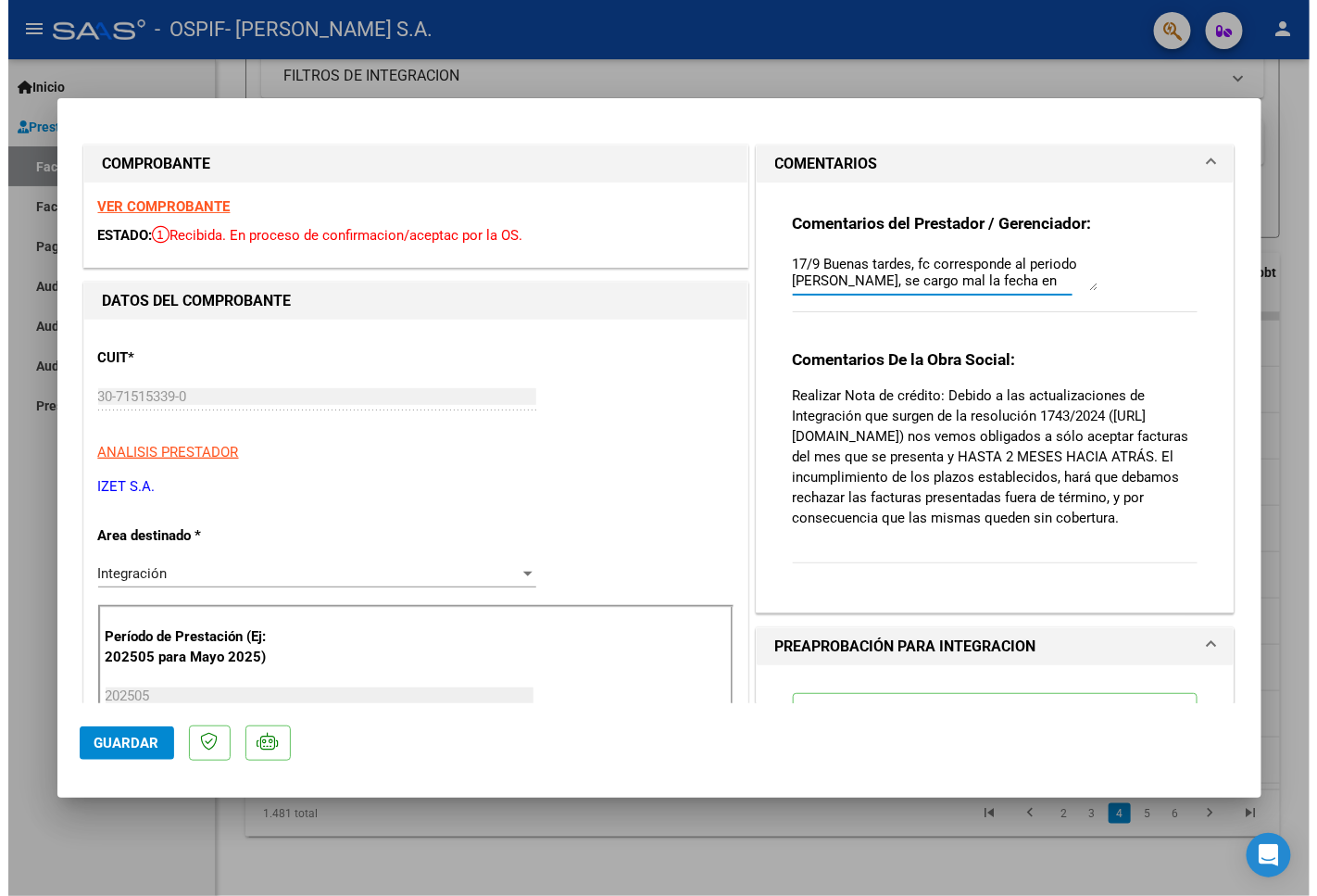
scroll to position [33, 0]
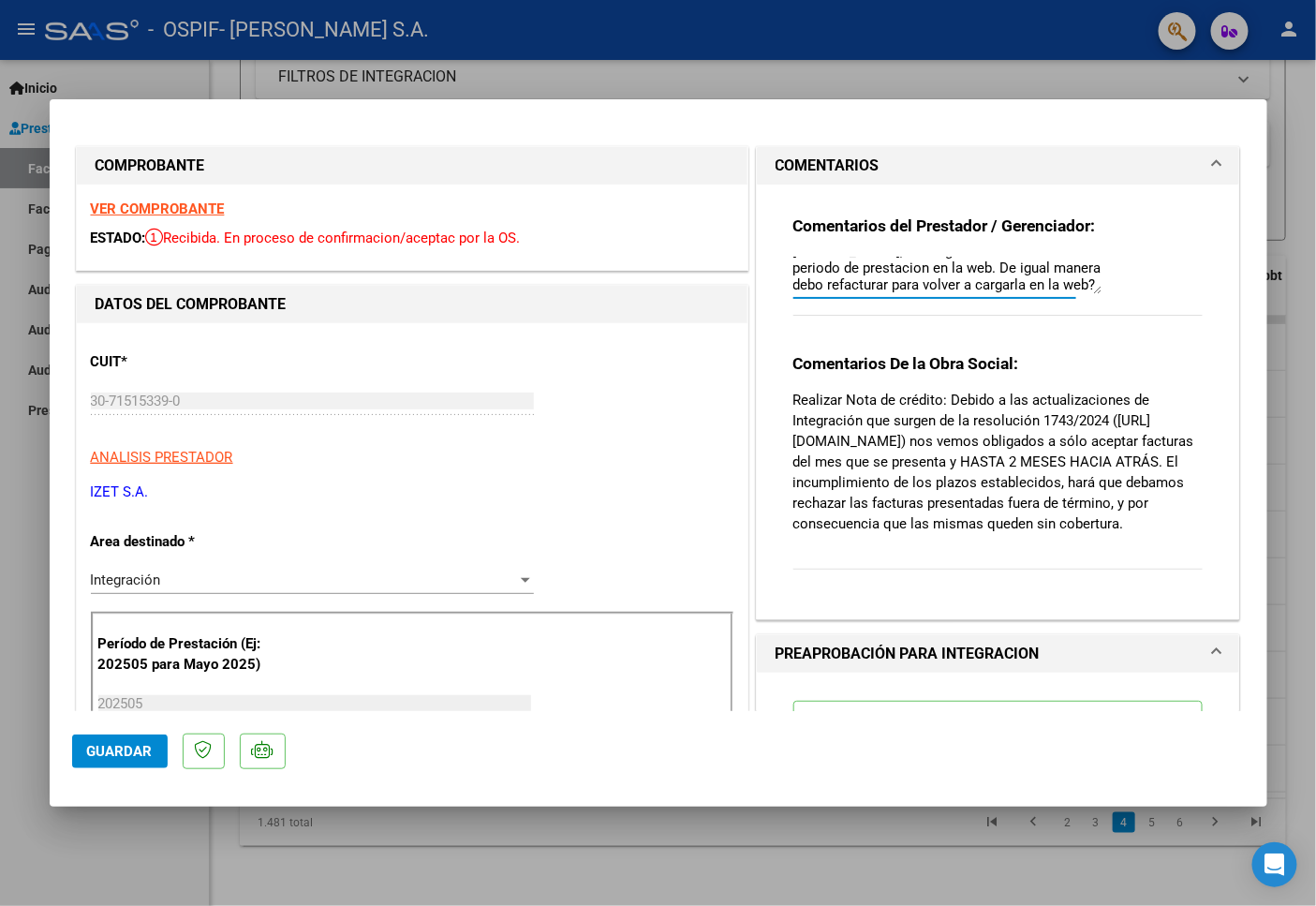
drag, startPoint x: 784, startPoint y: 260, endPoint x: 1063, endPoint y: 314, distance: 284.2
click at [1063, 314] on div "Comentarios del Prestador / Gerenciador: 17/9 Buenas tardes, fc corresponde al …" at bounding box center [997, 276] width 410 height 121
click at [135, 752] on span "Guardar" at bounding box center [119, 750] width 65 height 17
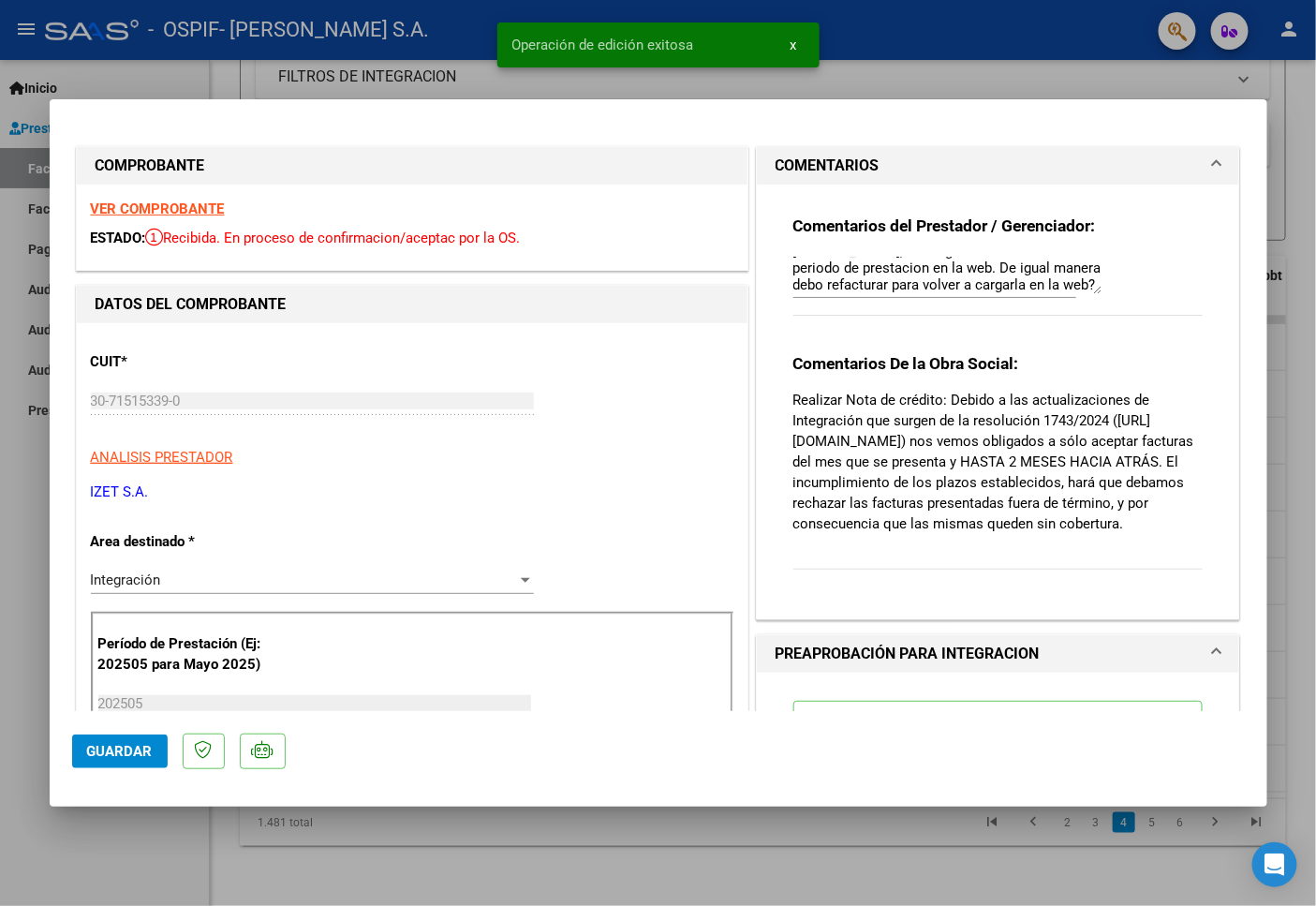
click at [155, 862] on div at bounding box center [658, 453] width 1316 height 906
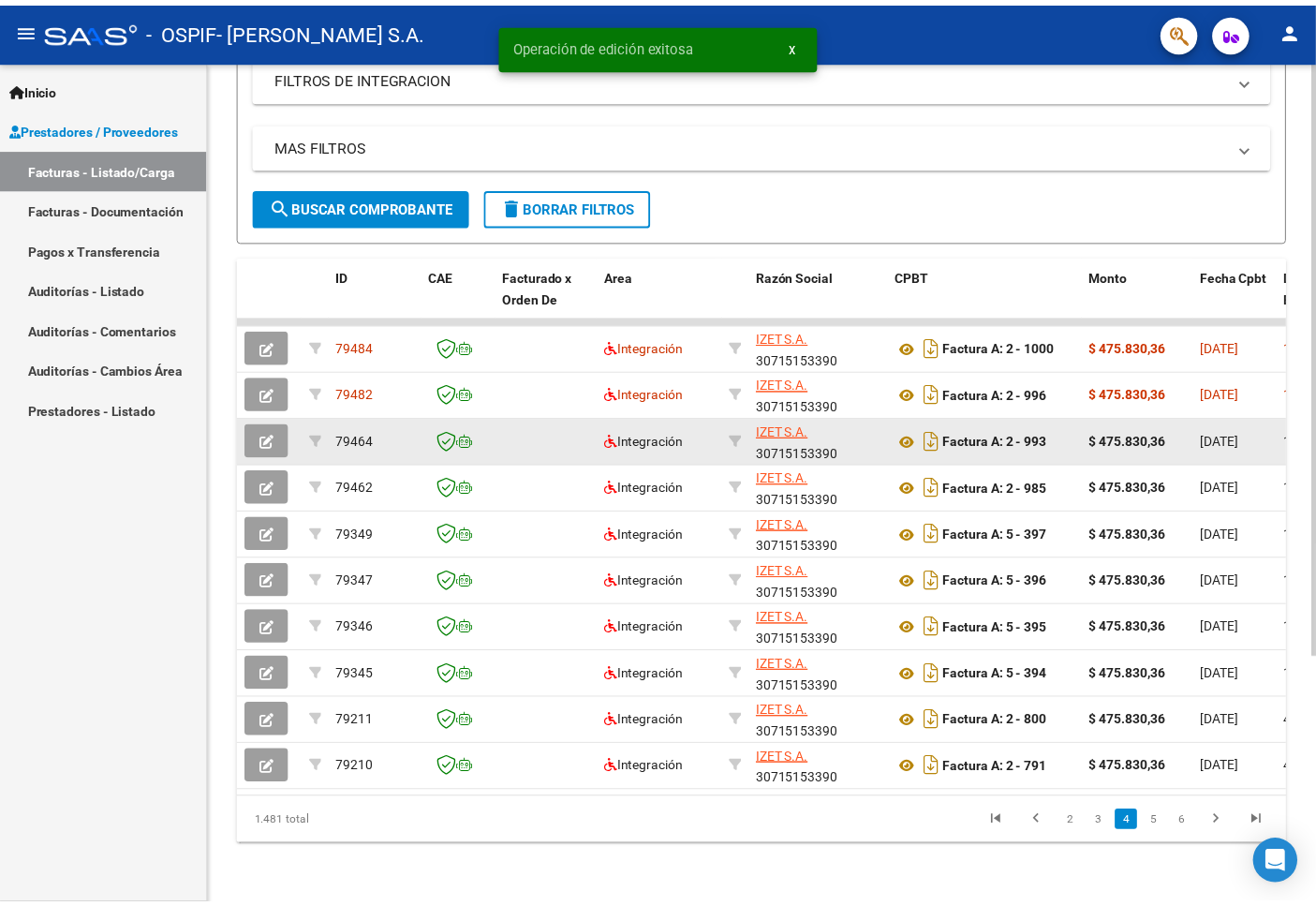
scroll to position [312, 0]
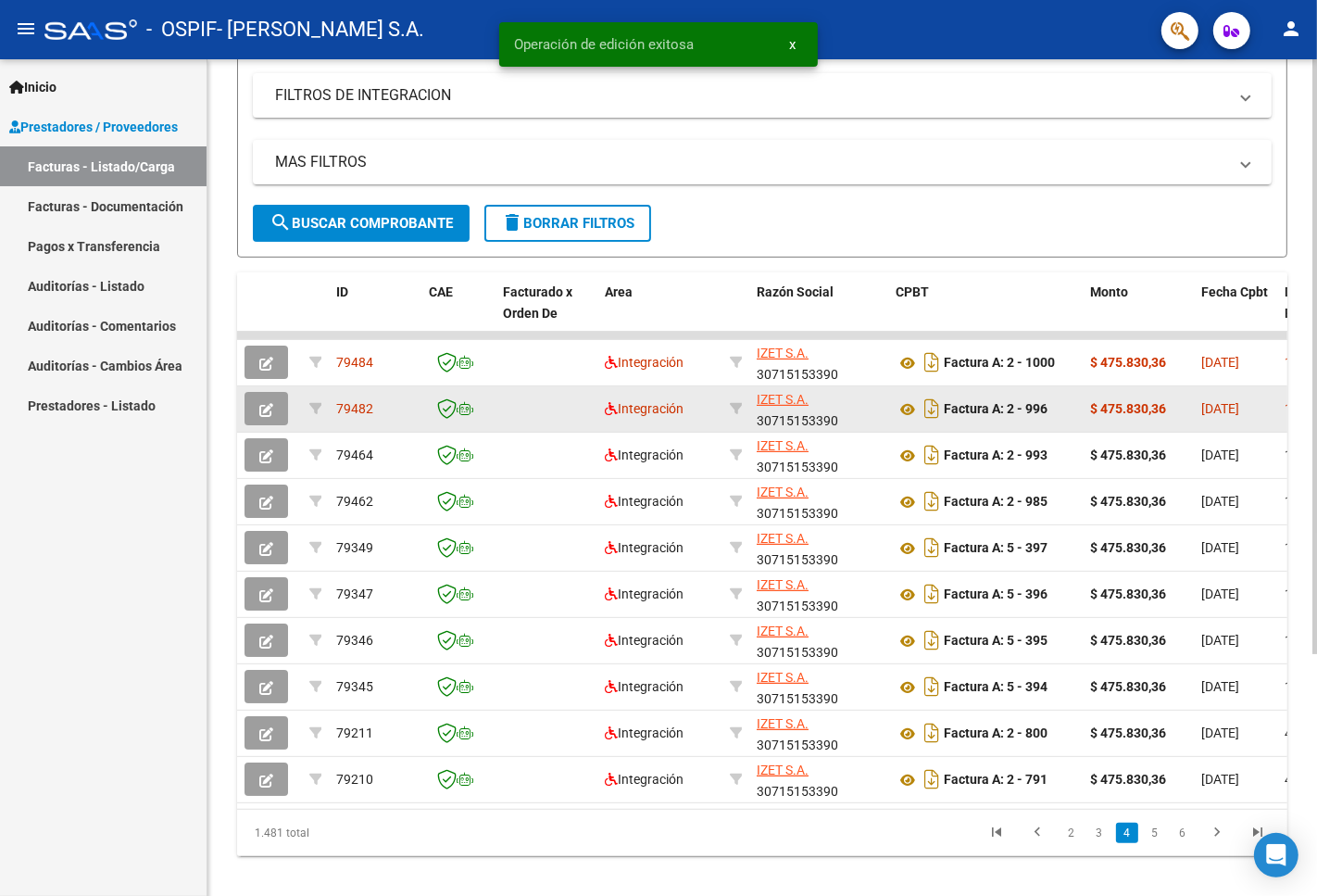
click at [259, 404] on icon "button" at bounding box center [266, 409] width 13 height 13
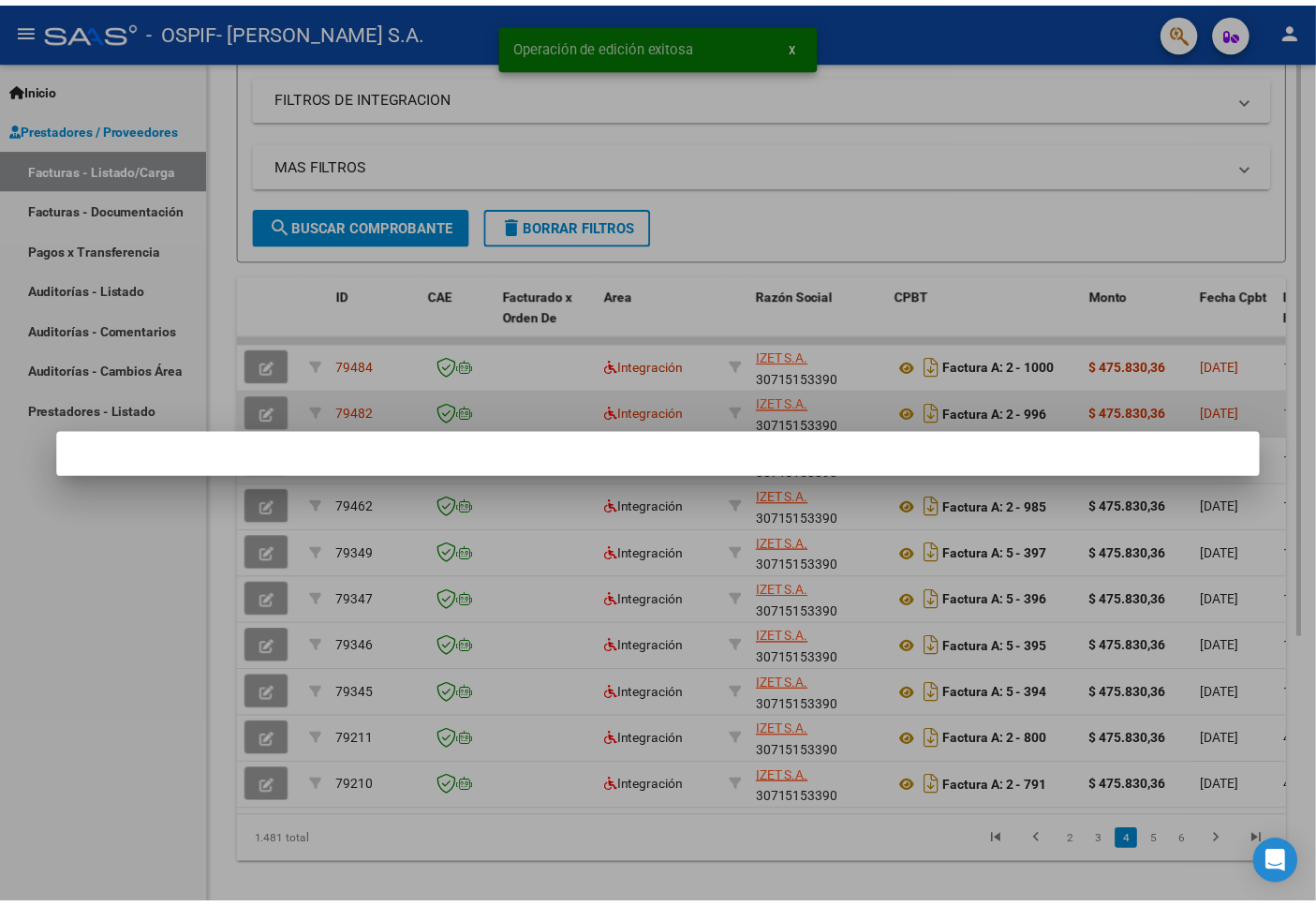
scroll to position [359, 0]
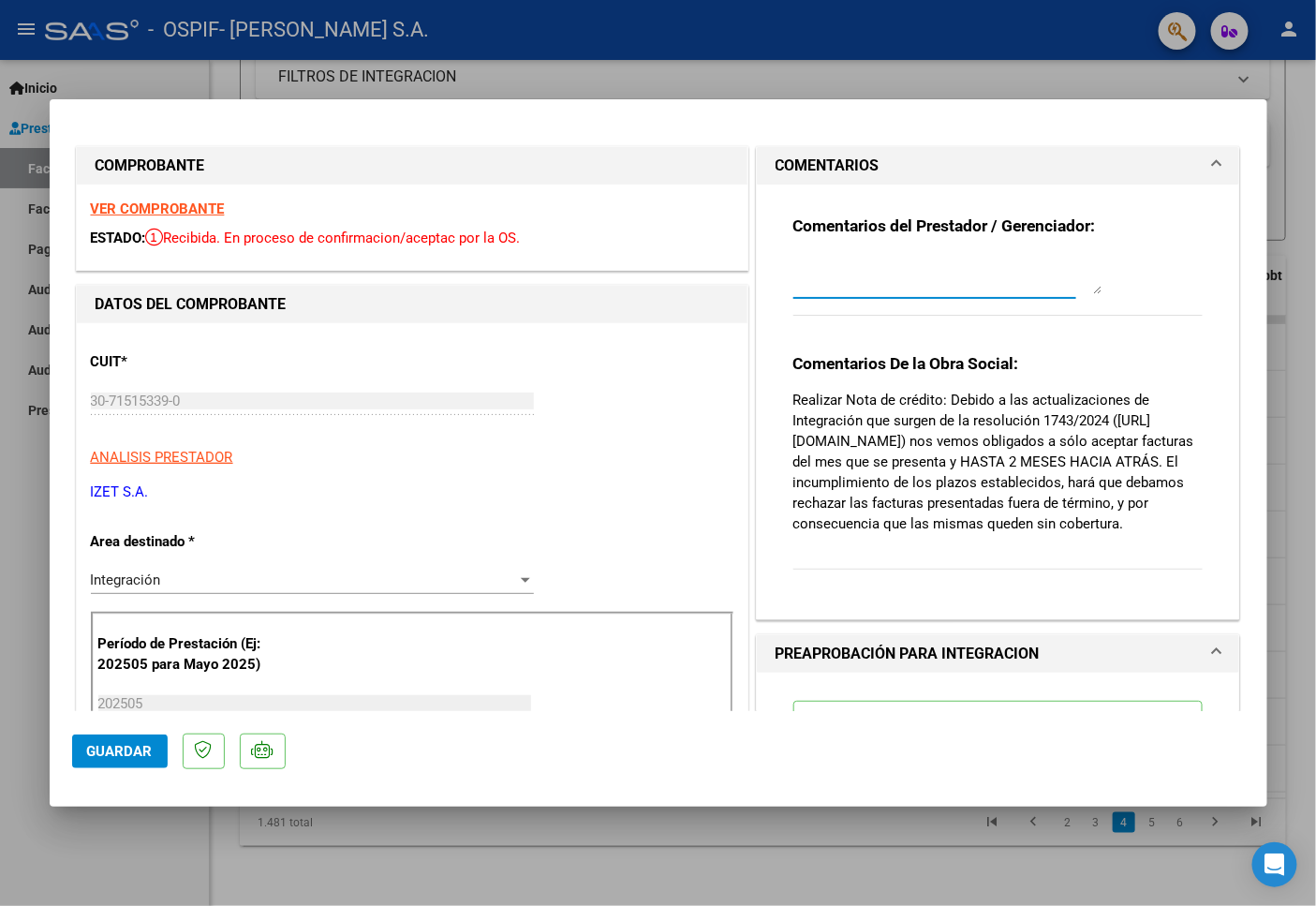
paste textarea "17/9 Buenas tardes, fc corresponde al periodo [PERSON_NAME], se cargo mal la fe…"
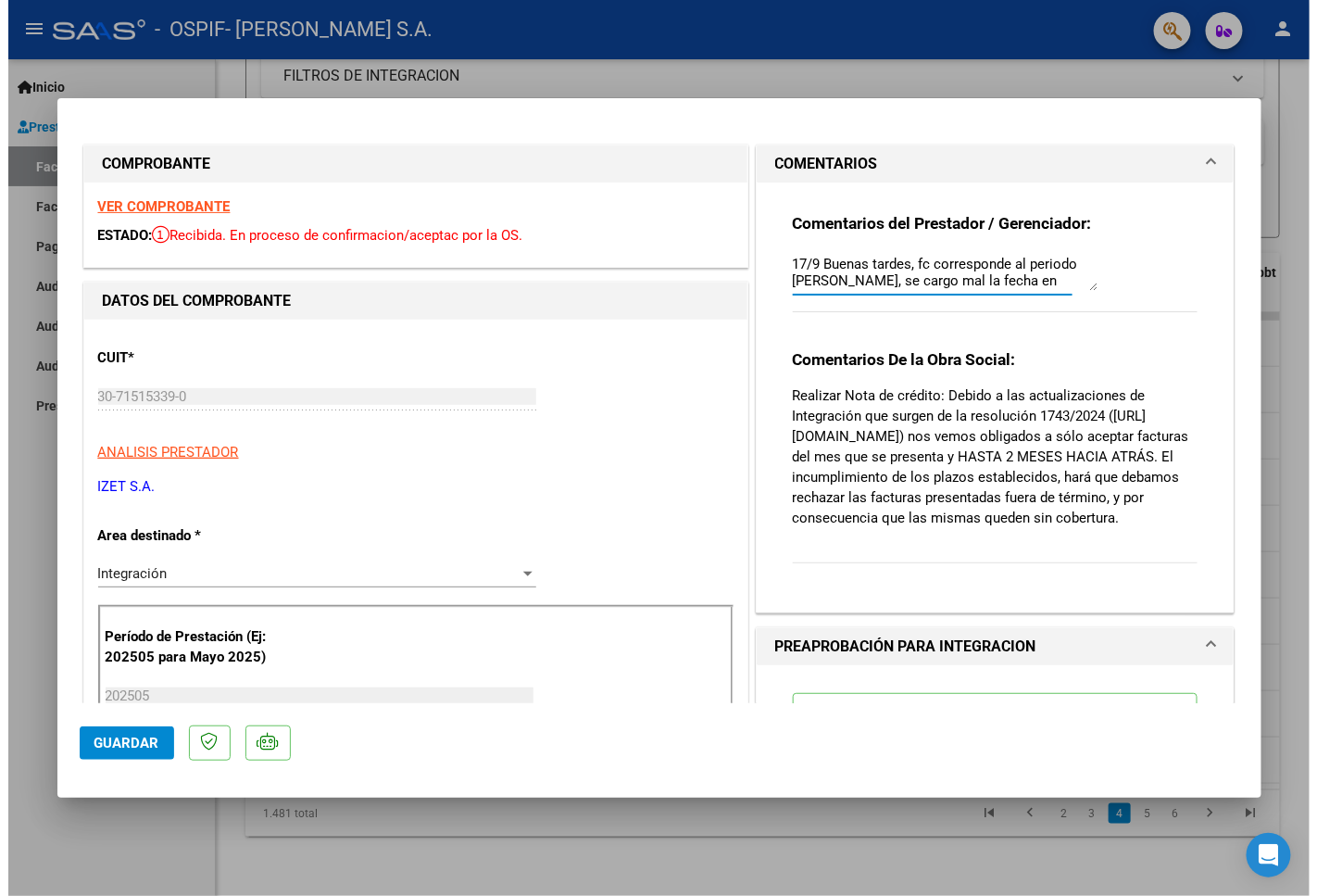
scroll to position [32, 0]
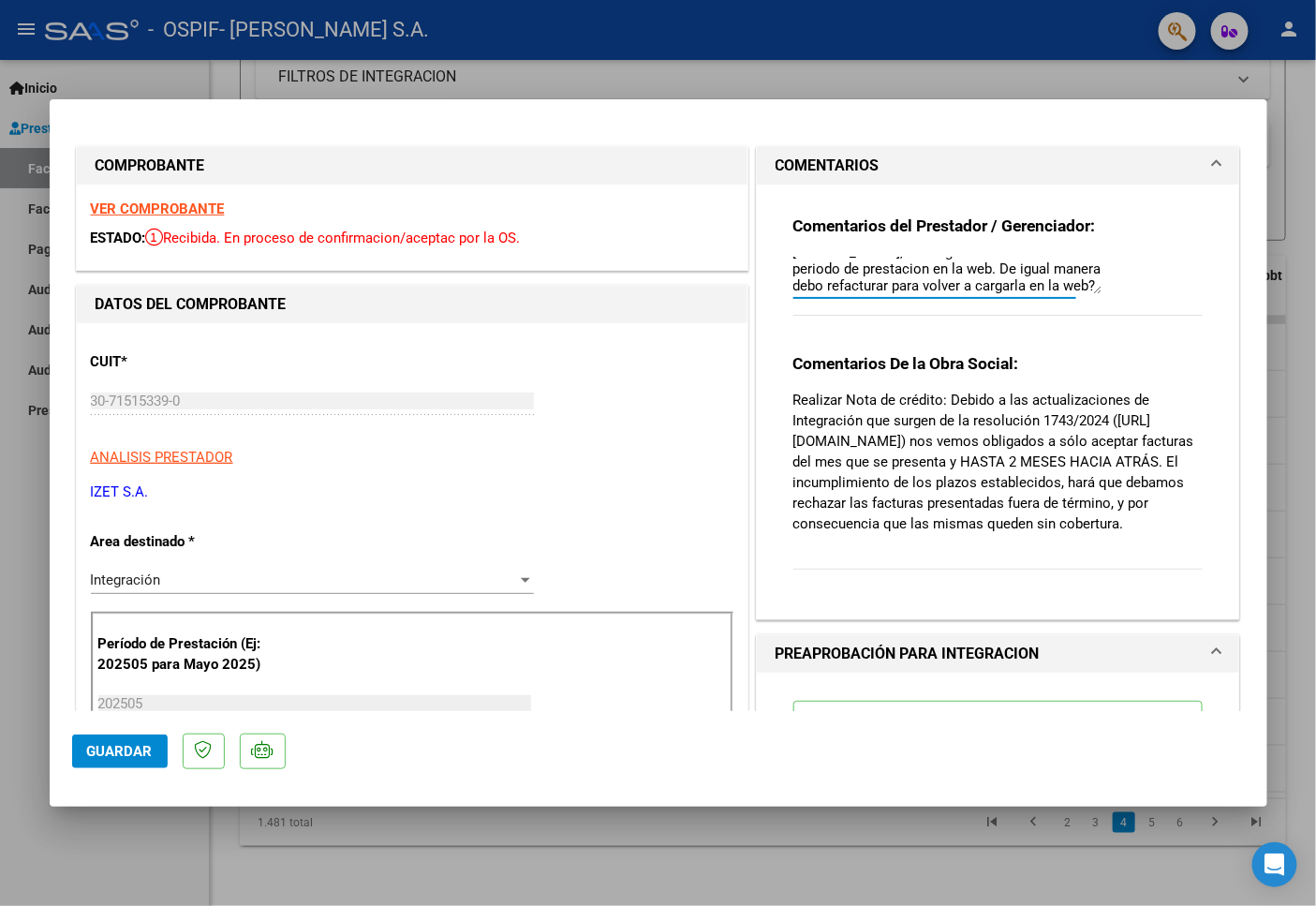
type textarea "17/9 Buenas tardes, fc corresponde al periodo [PERSON_NAME], se cargo mal la fe…"
click at [132, 764] on button "Guardar" at bounding box center [120, 751] width 95 height 34
click at [81, 818] on div at bounding box center [658, 453] width 1316 height 906
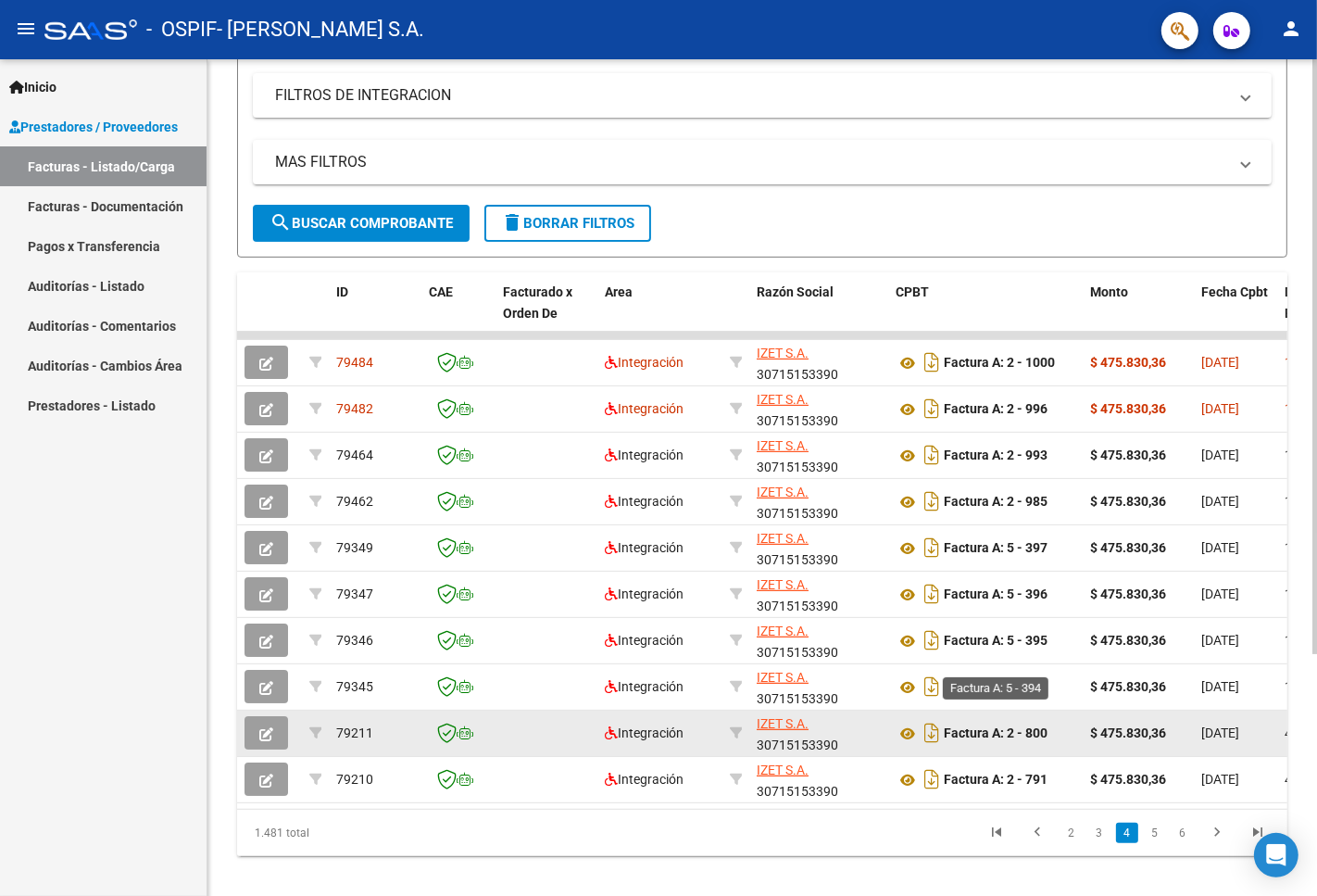
scroll to position [341, 0]
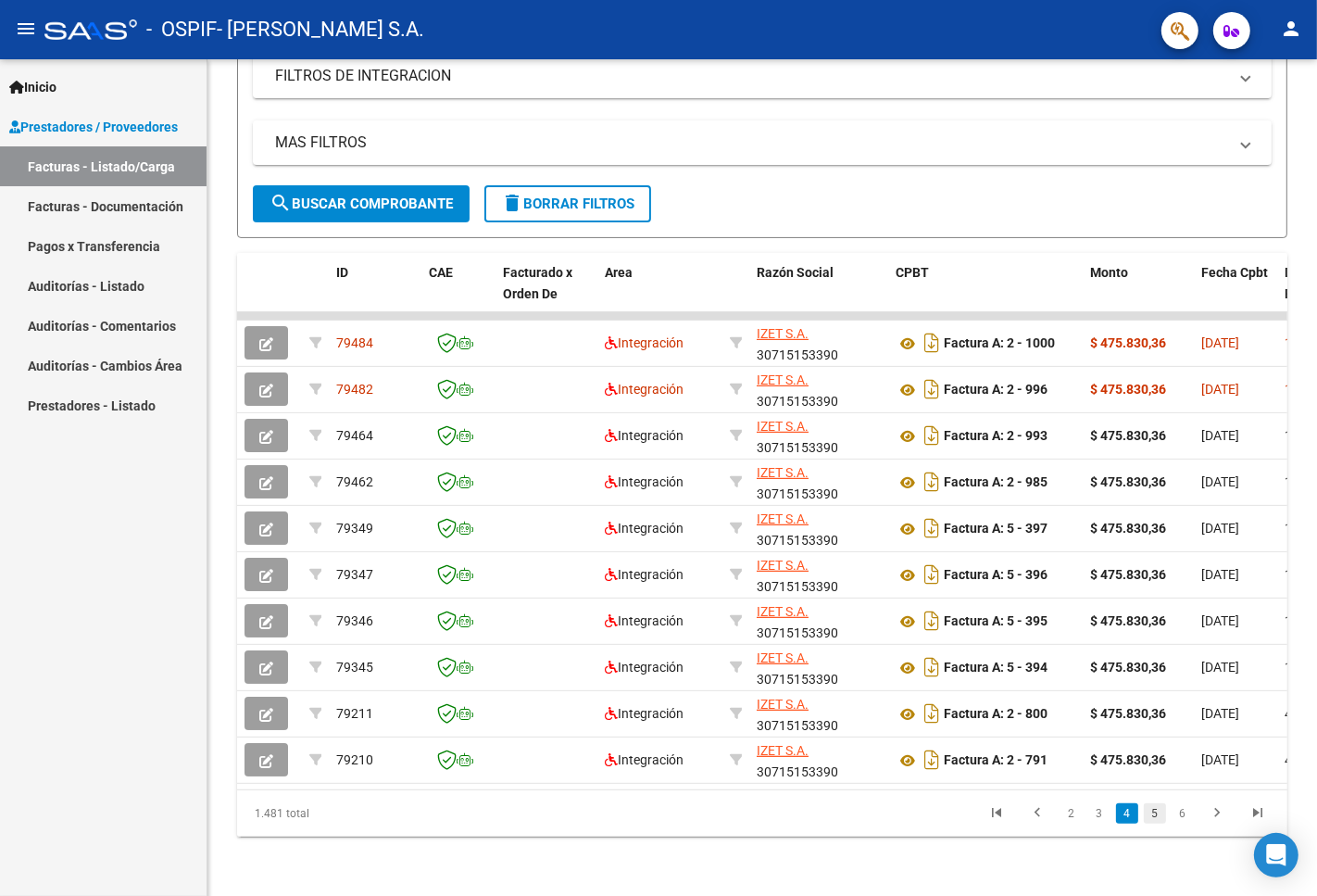
click at [1158, 819] on link "5" at bounding box center [1154, 813] width 22 height 20
click at [1159, 815] on link "6" at bounding box center [1154, 813] width 22 height 20
click at [1074, 813] on link "4" at bounding box center [1071, 813] width 22 height 20
click at [1104, 818] on link "3" at bounding box center [1099, 813] width 22 height 20
click at [1102, 819] on link "2" at bounding box center [1099, 813] width 22 height 20
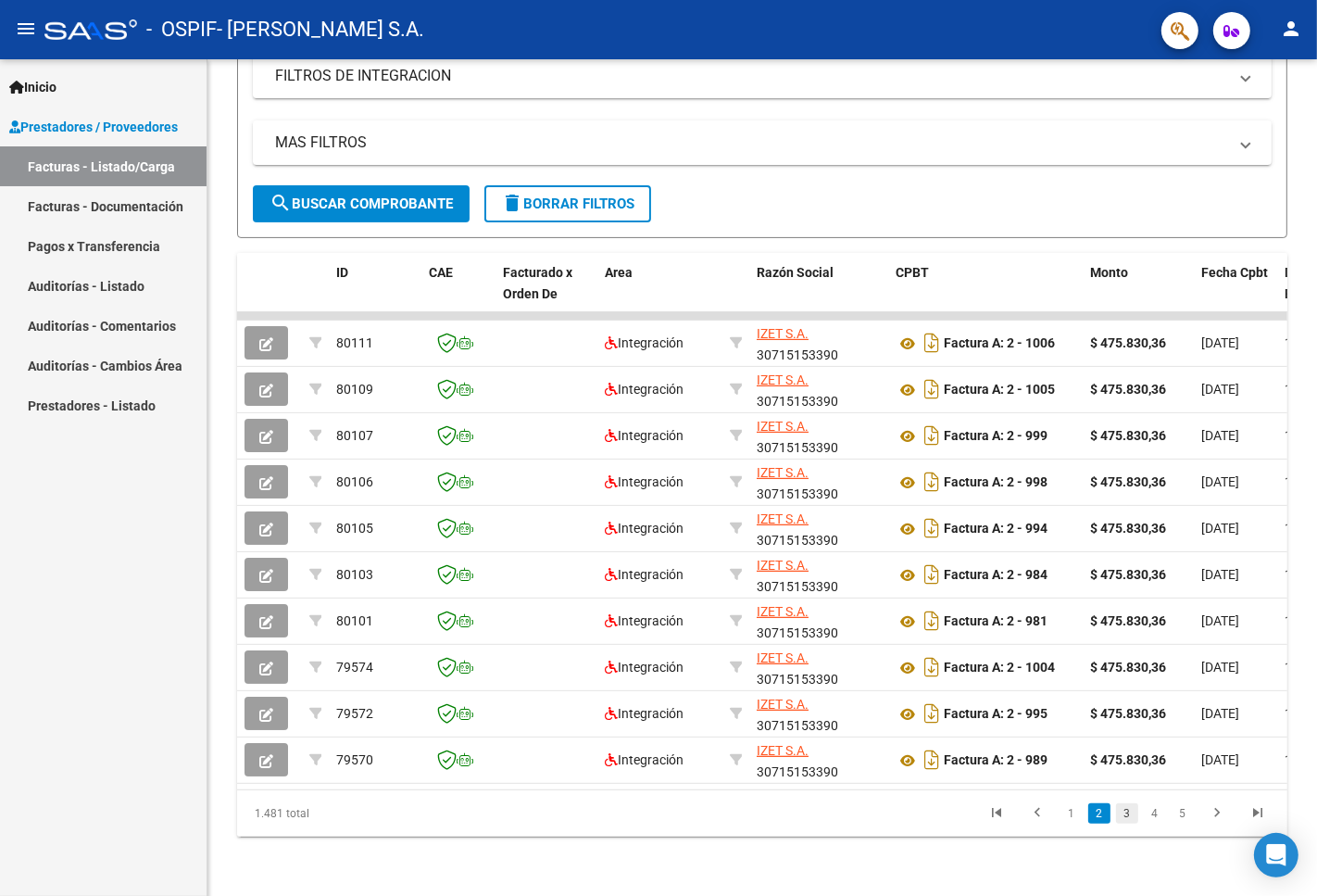
click at [1128, 816] on link "3" at bounding box center [1127, 813] width 22 height 20
click at [1097, 817] on link "2" at bounding box center [1099, 813] width 22 height 20
click at [1125, 819] on link "3" at bounding box center [1127, 813] width 22 height 20
click at [1159, 815] on link "4" at bounding box center [1154, 813] width 22 height 20
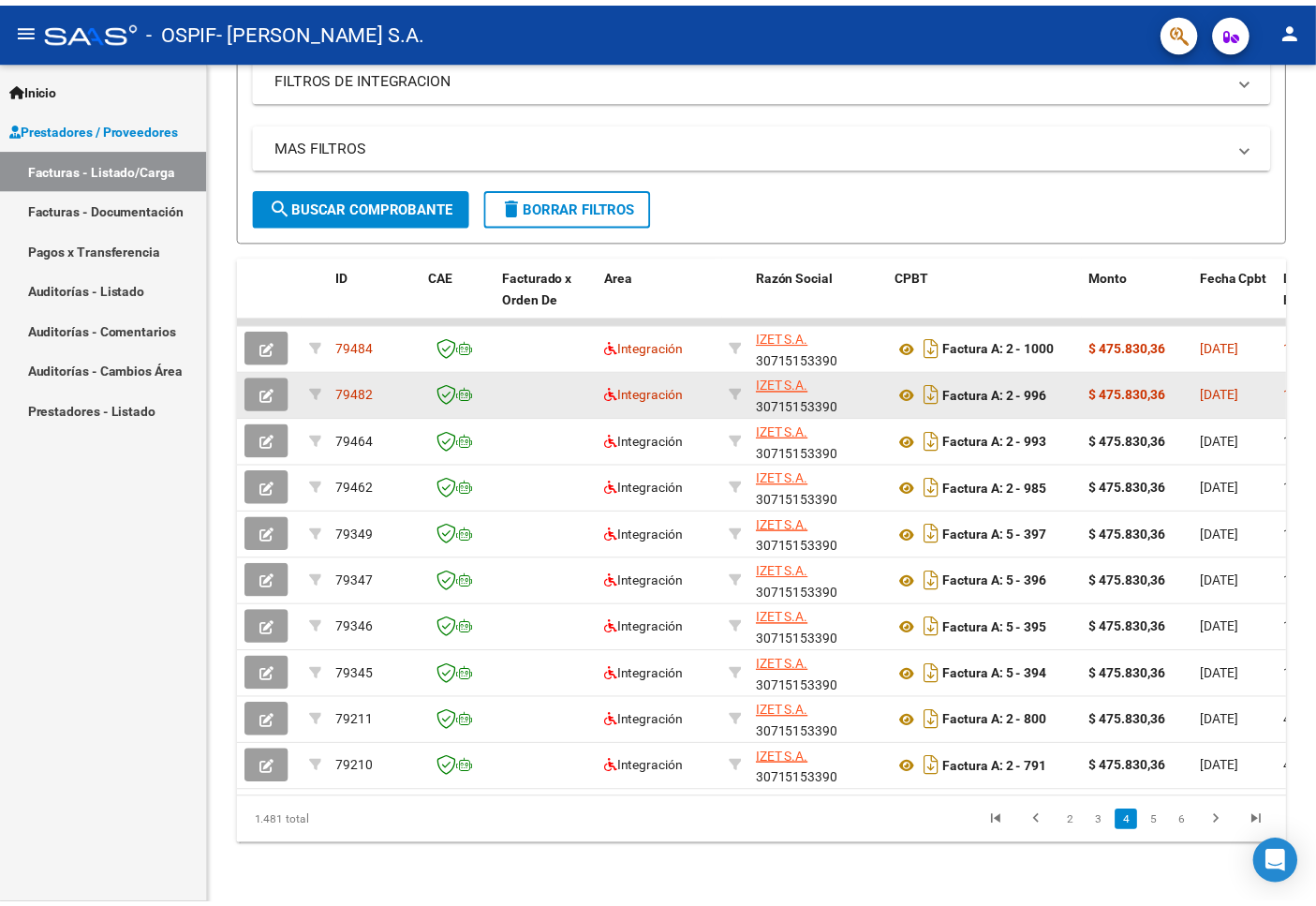
scroll to position [1, 0]
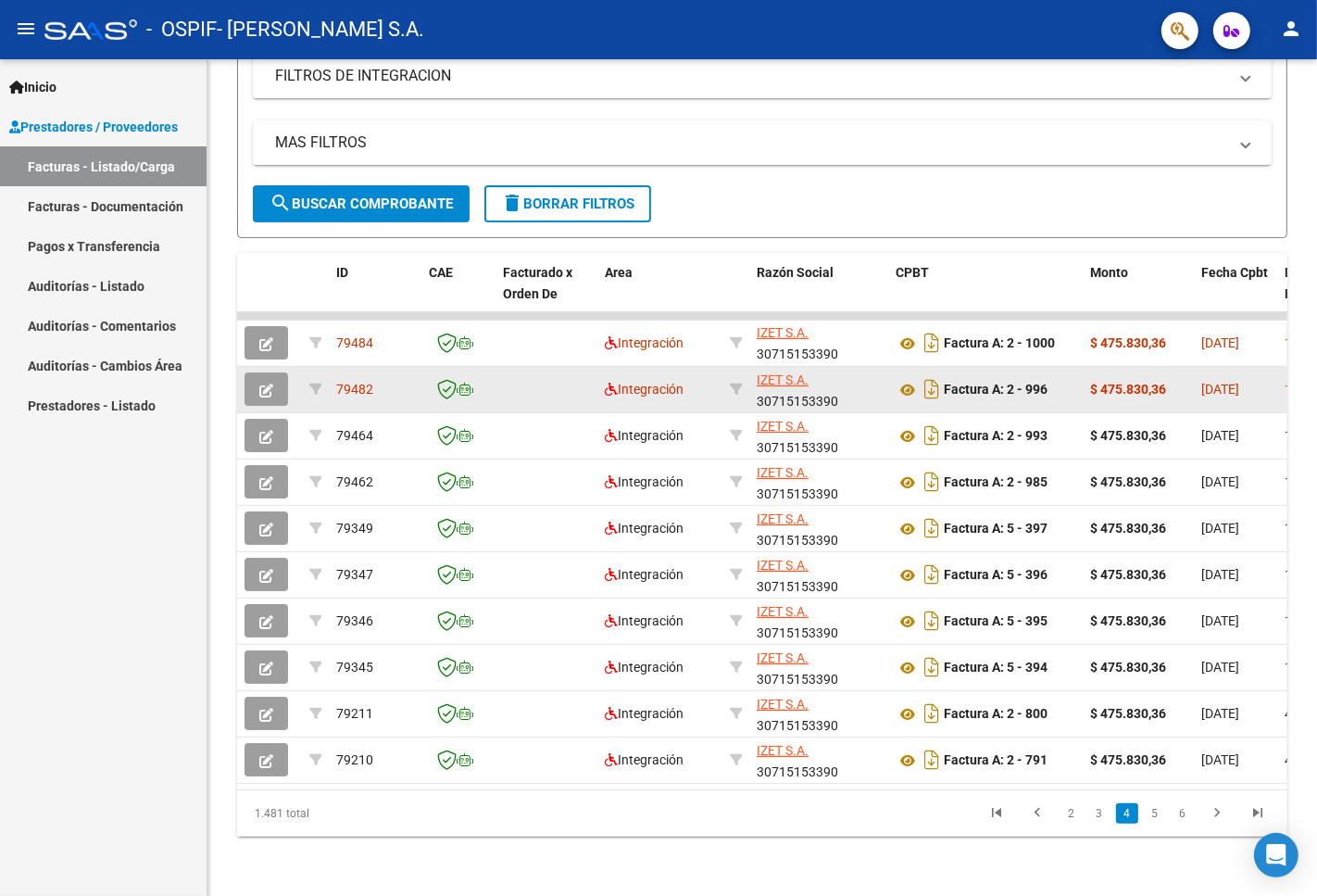
drag, startPoint x: 892, startPoint y: 324, endPoint x: 909, endPoint y: 393, distance: 71.1
click at [909, 393] on datatable-scroller "79484 Integración [PERSON_NAME] S.A. 30715153390 Factura A: 2 - 1000 $ 475.830,…" at bounding box center [762, 547] width 1050 height 471
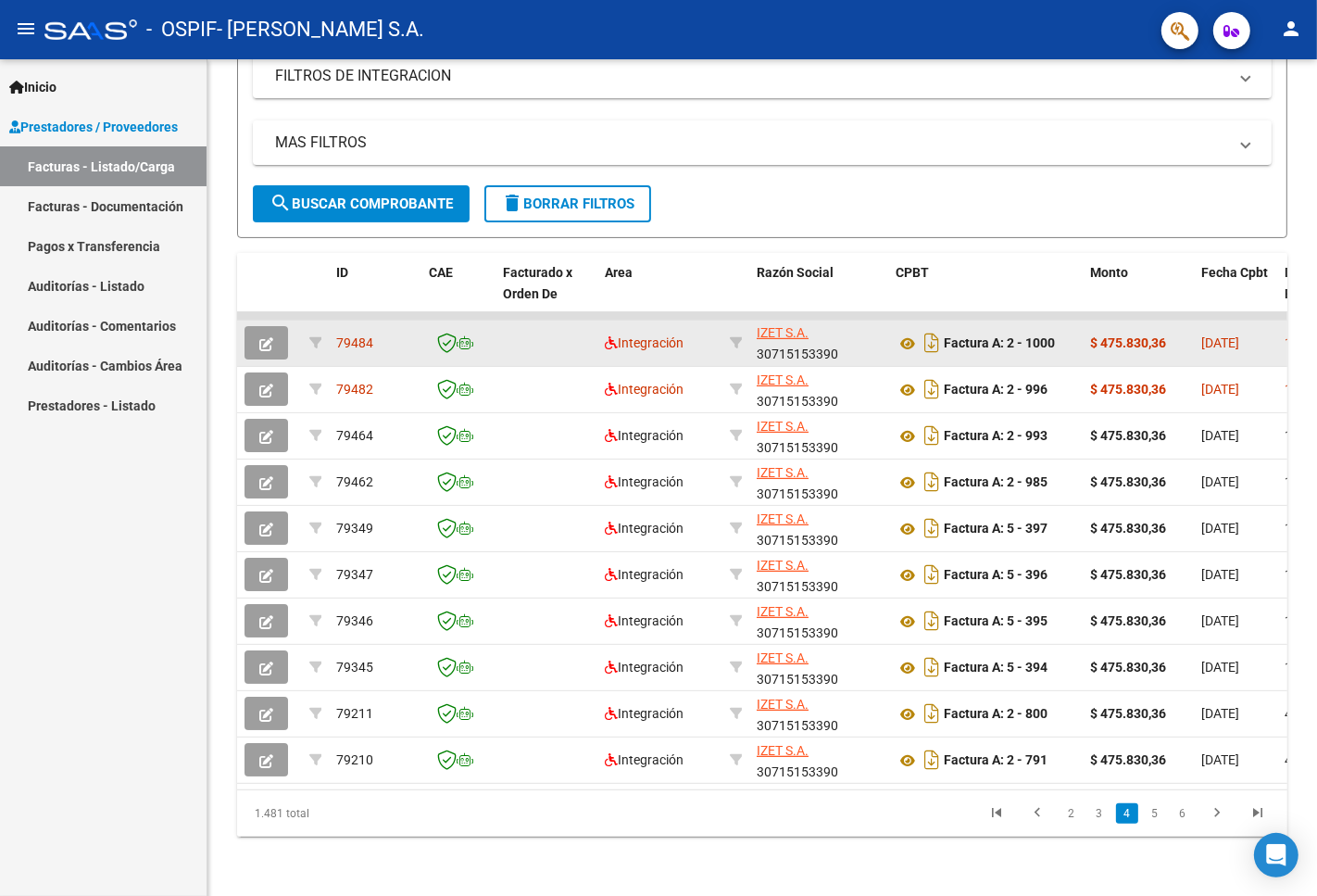
click at [266, 337] on icon "button" at bounding box center [266, 344] width 13 height 13
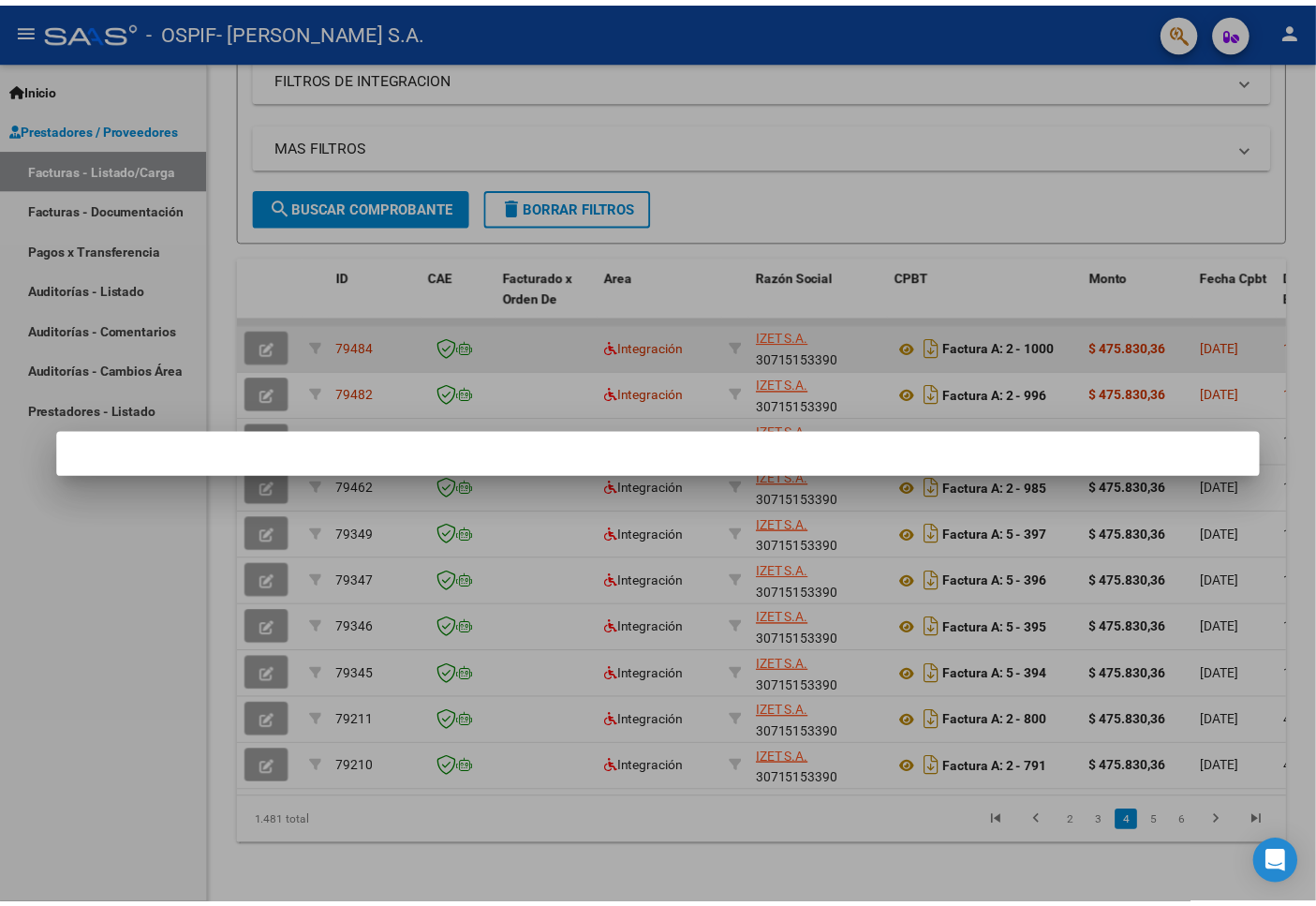
scroll to position [394, 0]
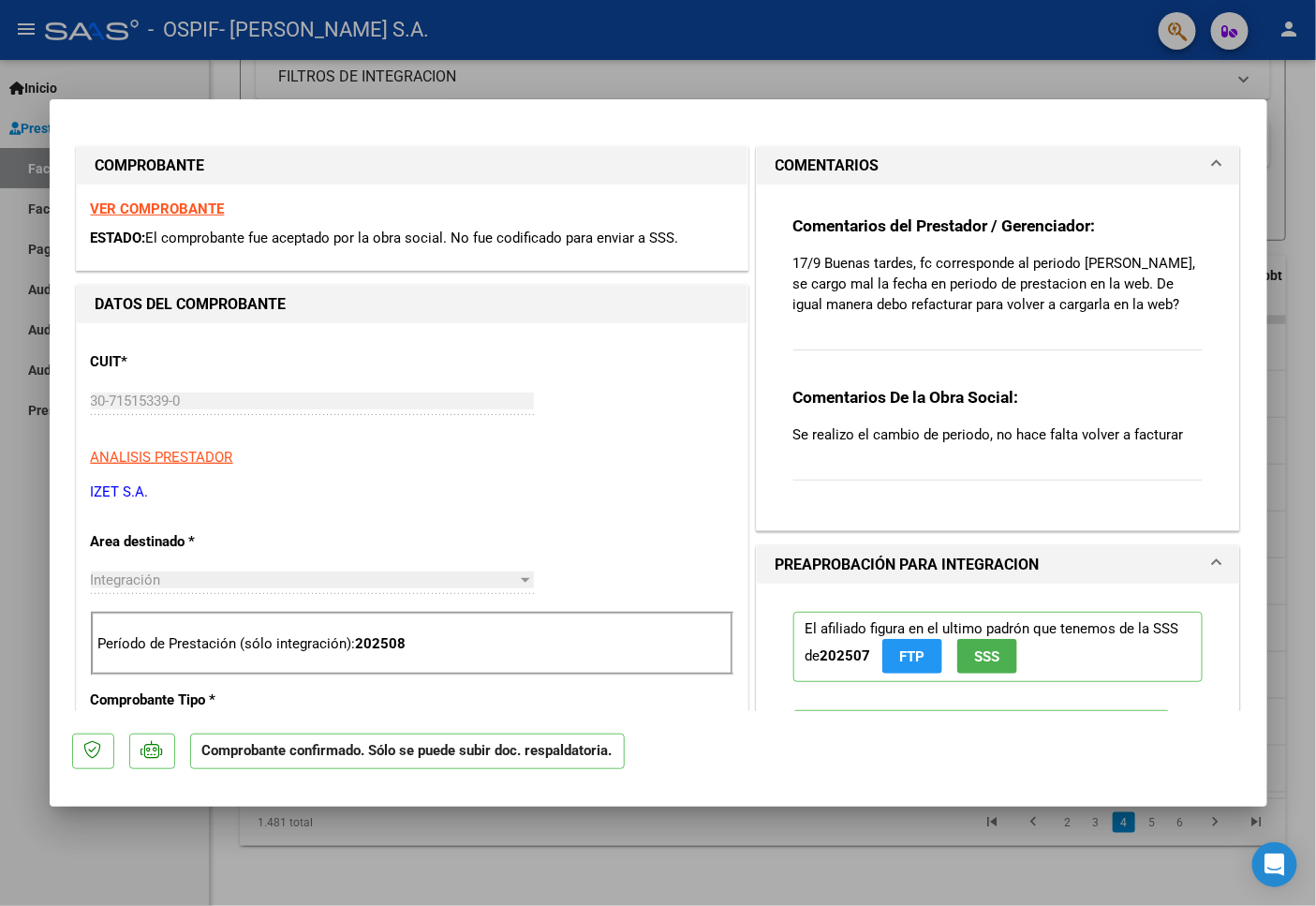
click at [169, 210] on strong "VER COMPROBANTE" at bounding box center [157, 208] width 133 height 17
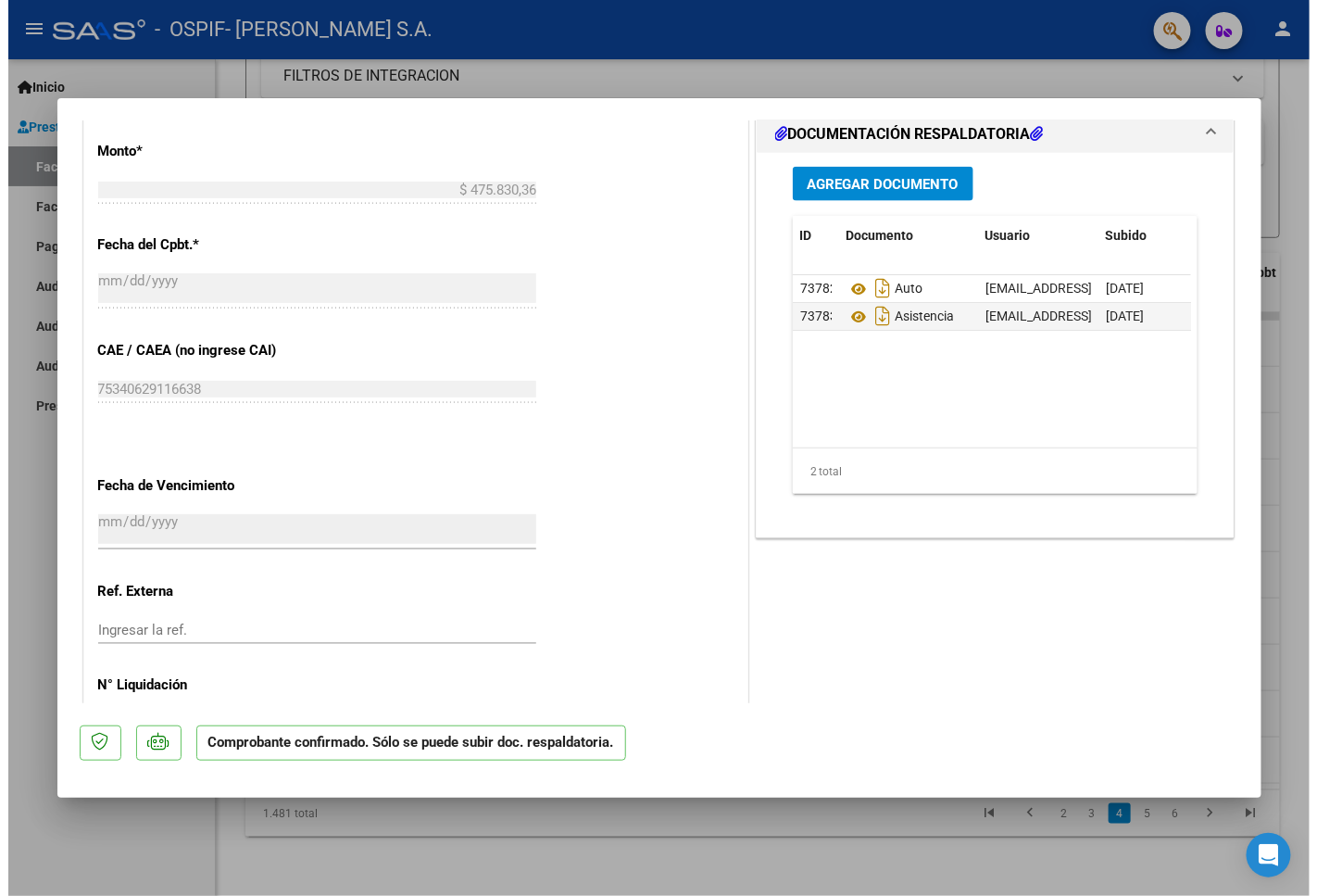
scroll to position [893, 0]
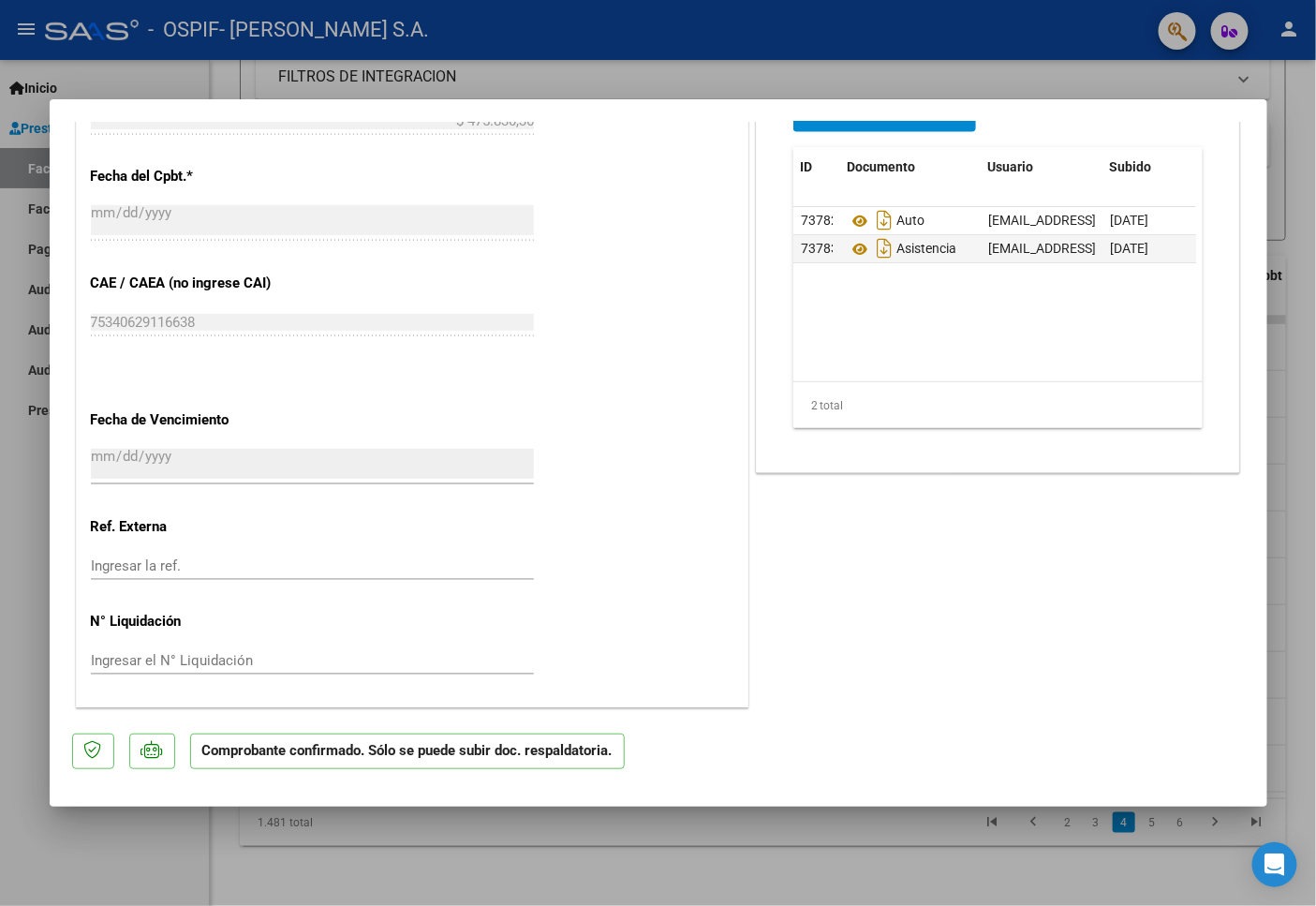
click at [100, 820] on div at bounding box center [658, 453] width 1316 height 906
type input "$ 0,00"
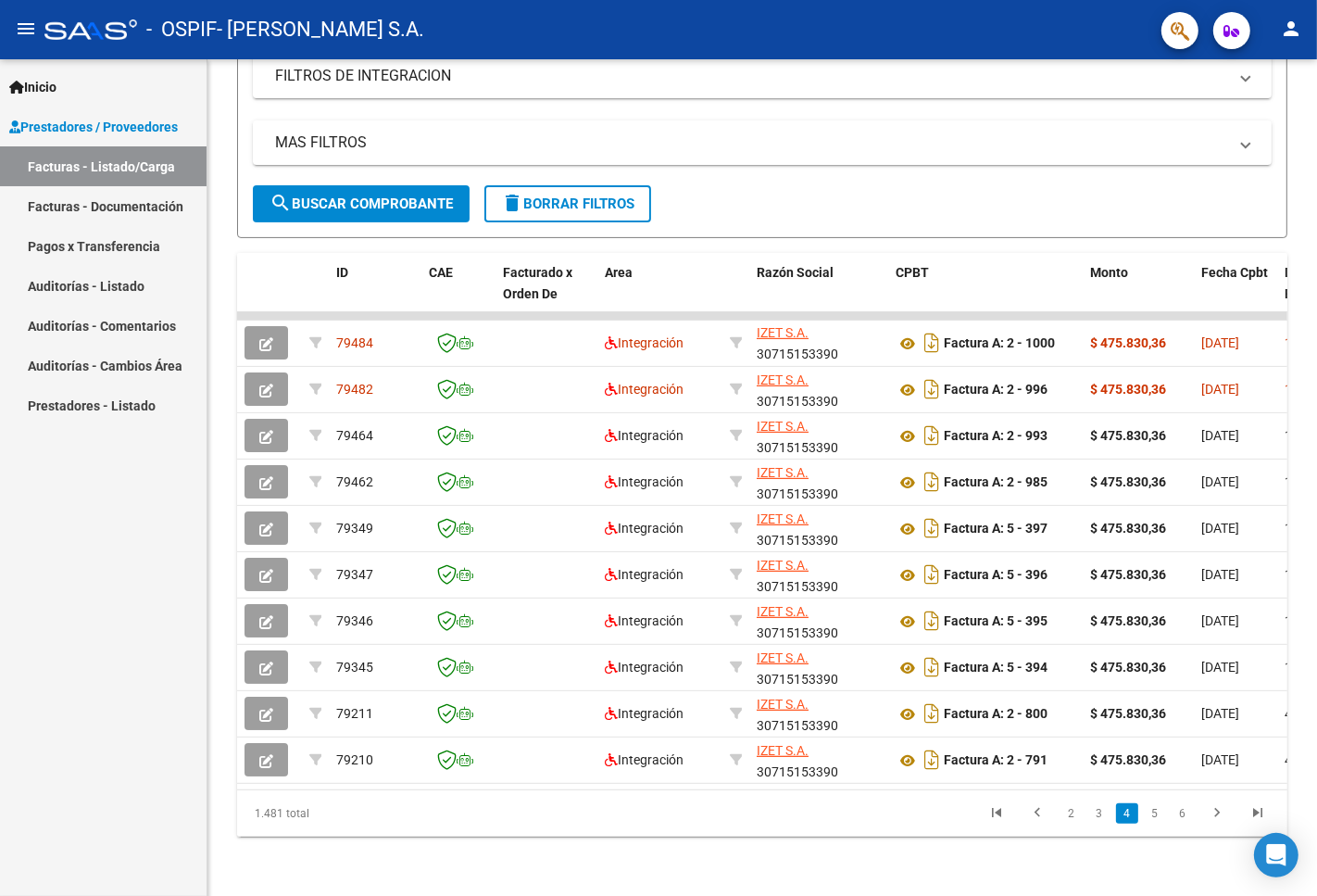
scroll to position [341, 0]
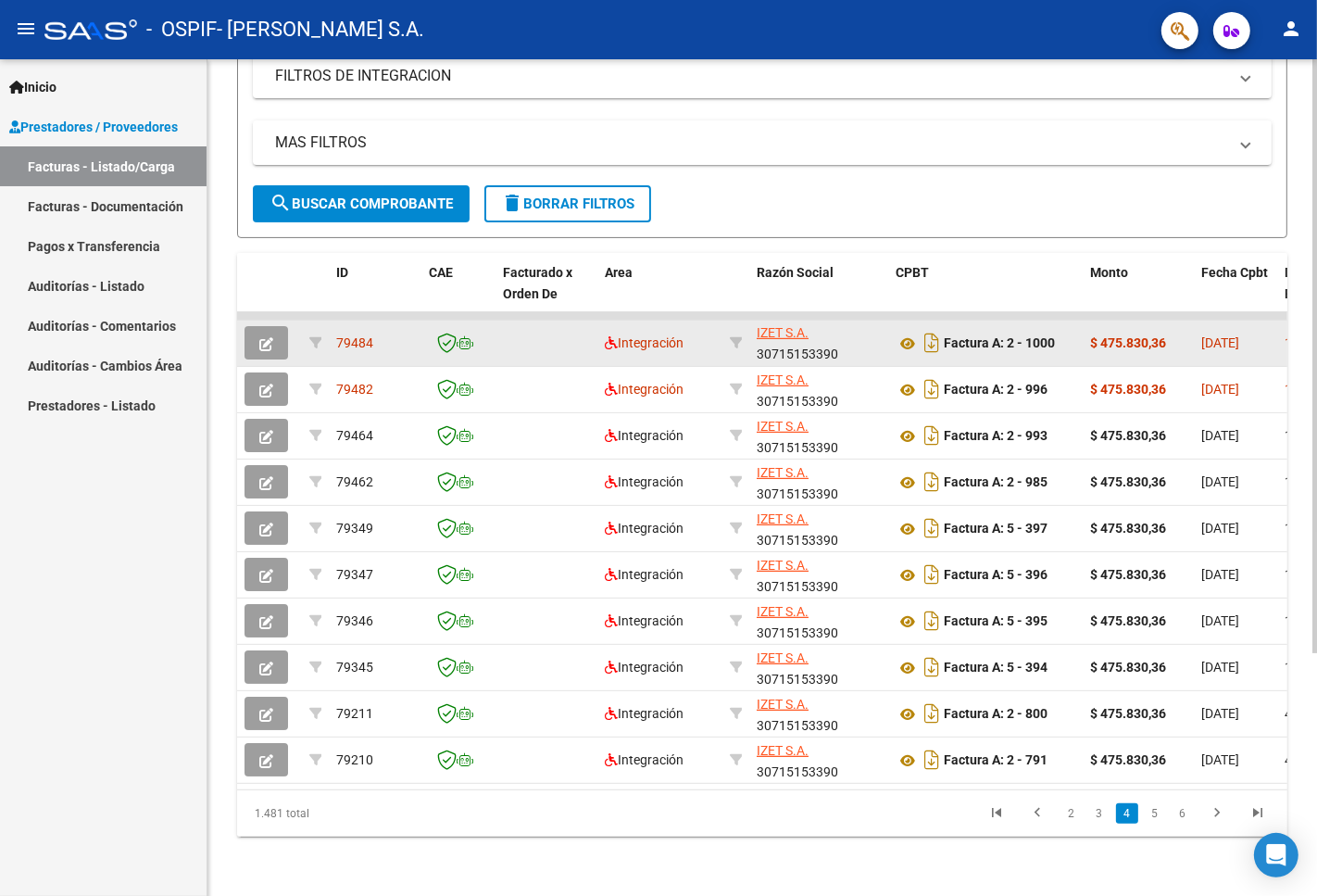
click at [316, 337] on div at bounding box center [315, 343] width 12 height 21
click at [864, 333] on div "[PERSON_NAME] S.A. 30715153390" at bounding box center [818, 342] width 124 height 39
click at [1125, 340] on datatable-body-cell "$ 475.830,36" at bounding box center [1138, 343] width 111 height 45
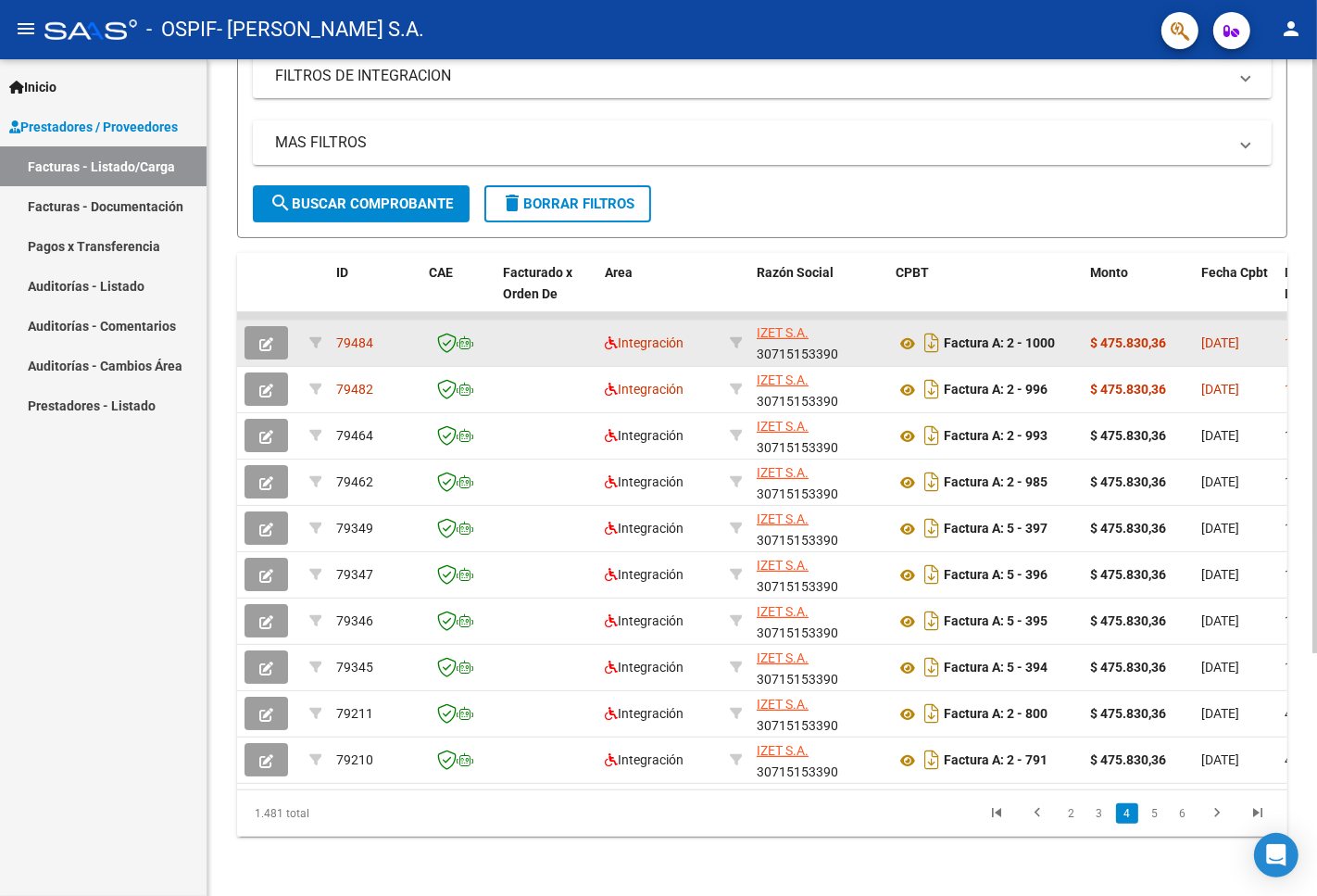
click at [1078, 339] on datatable-body-cell "Factura A: 2 - 1000" at bounding box center [986, 343] width 195 height 45
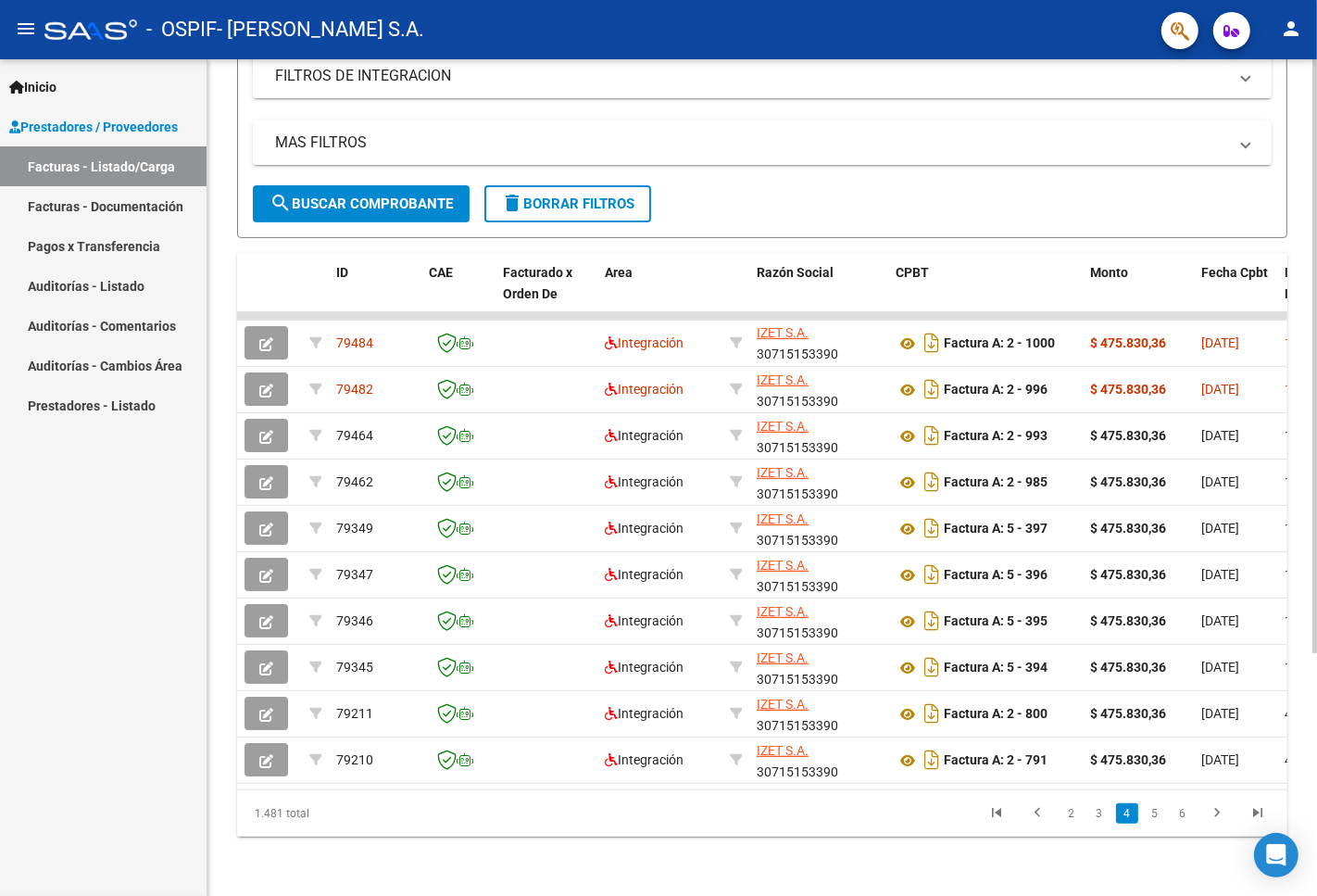
scroll to position [0, 0]
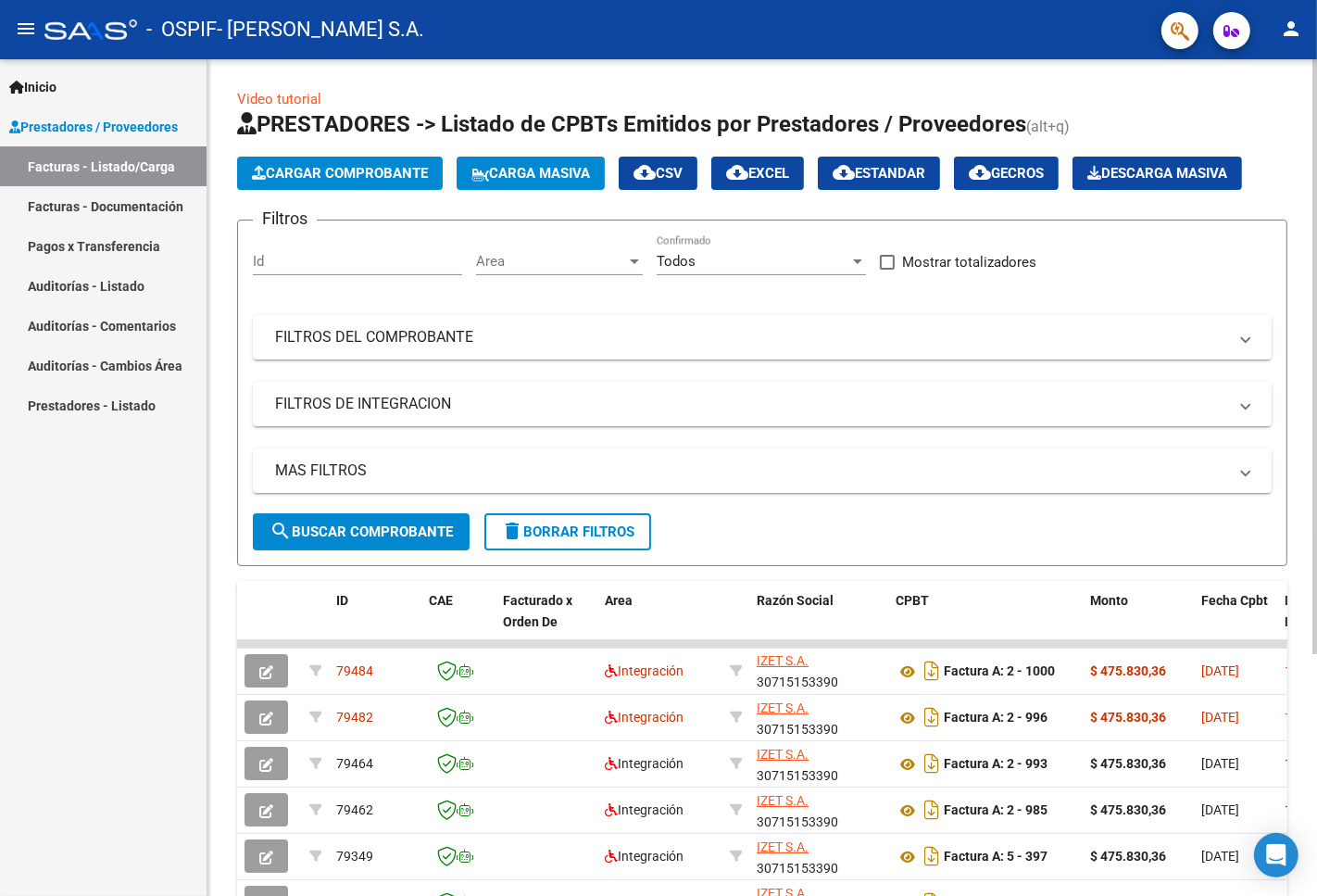
click at [372, 171] on span "Cargar Comprobante" at bounding box center [340, 172] width 176 height 16
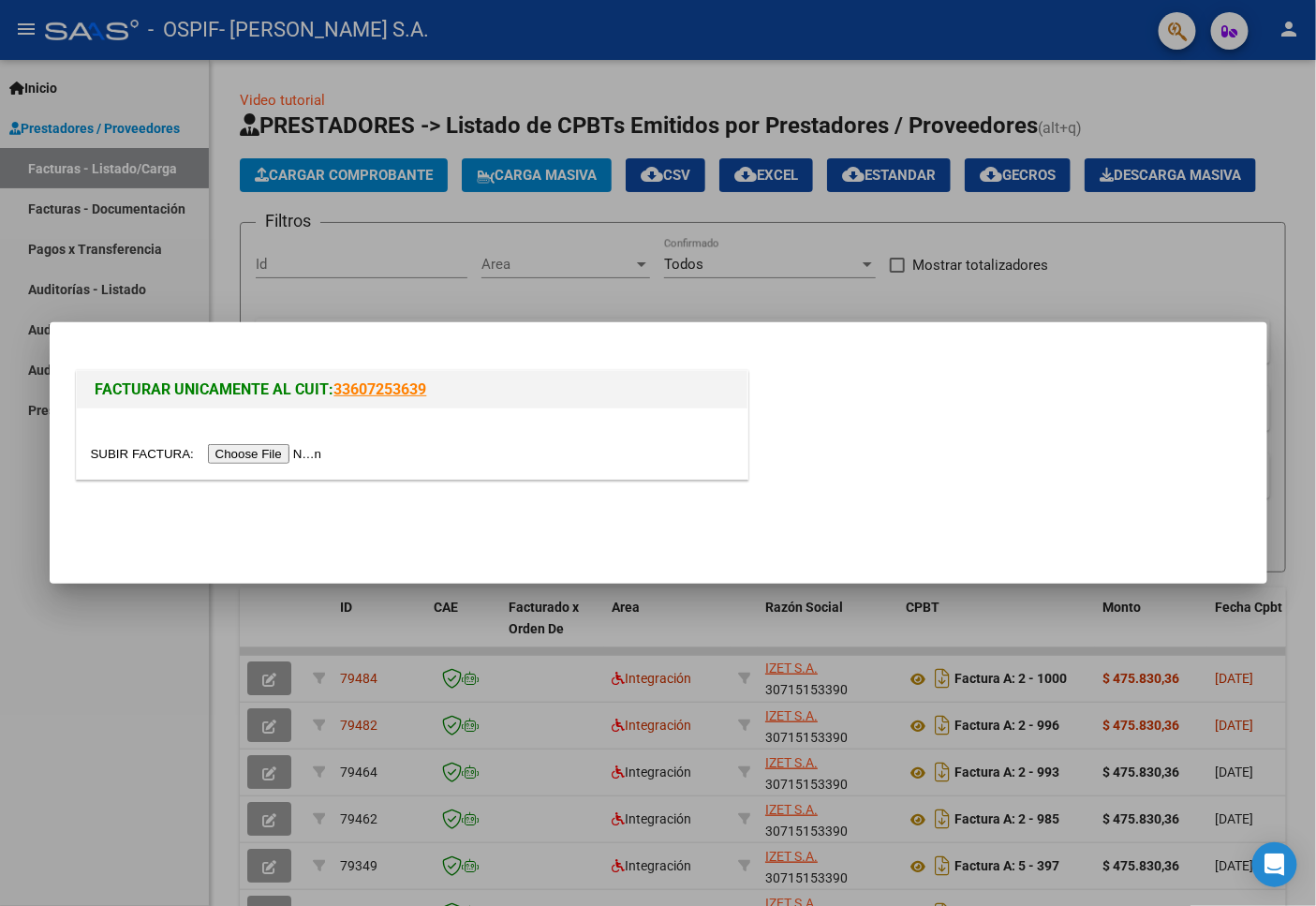
click at [248, 452] on input "file" at bounding box center [208, 454] width 237 height 19
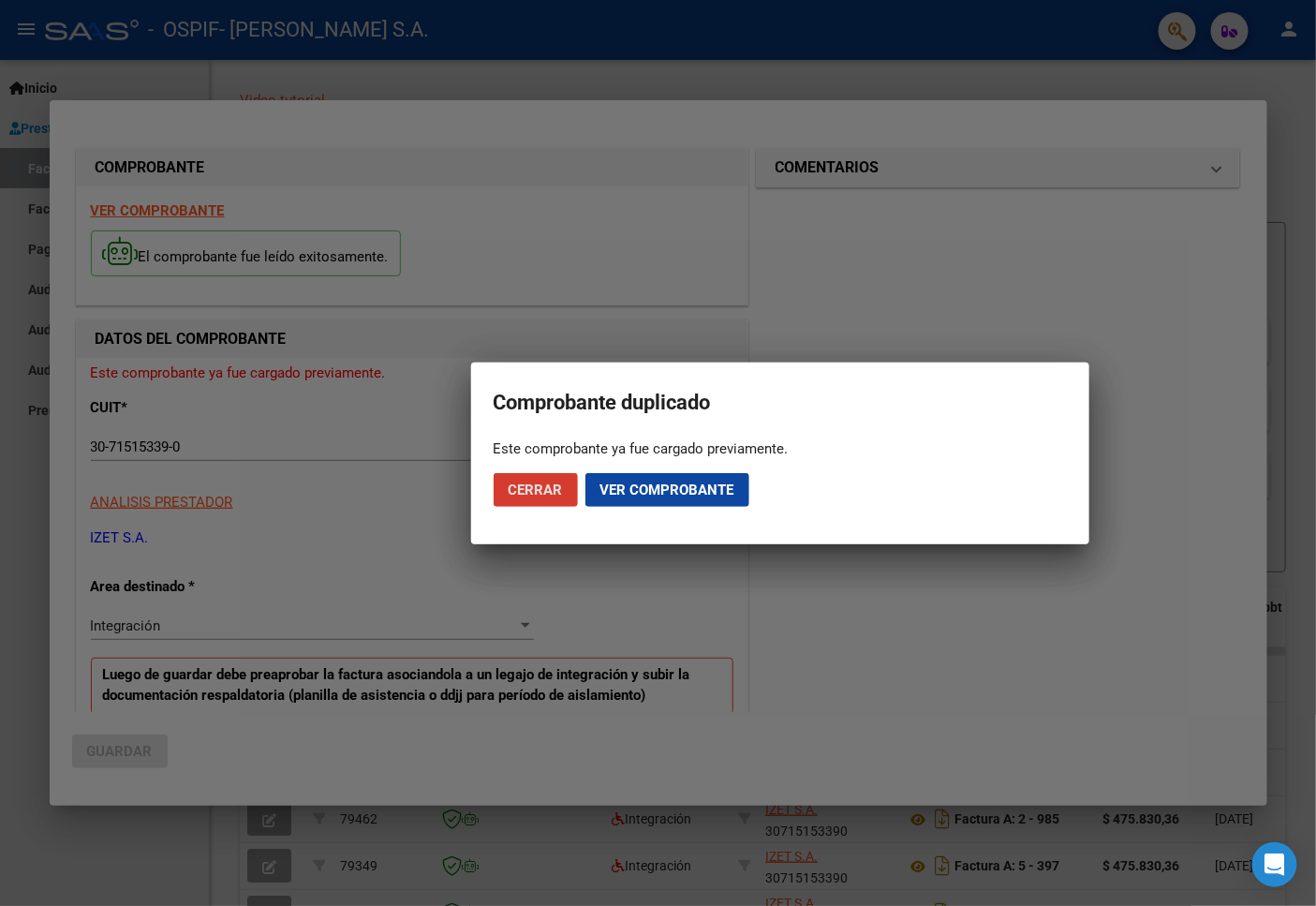
click at [635, 494] on span "Ver comprobante" at bounding box center [666, 489] width 133 height 17
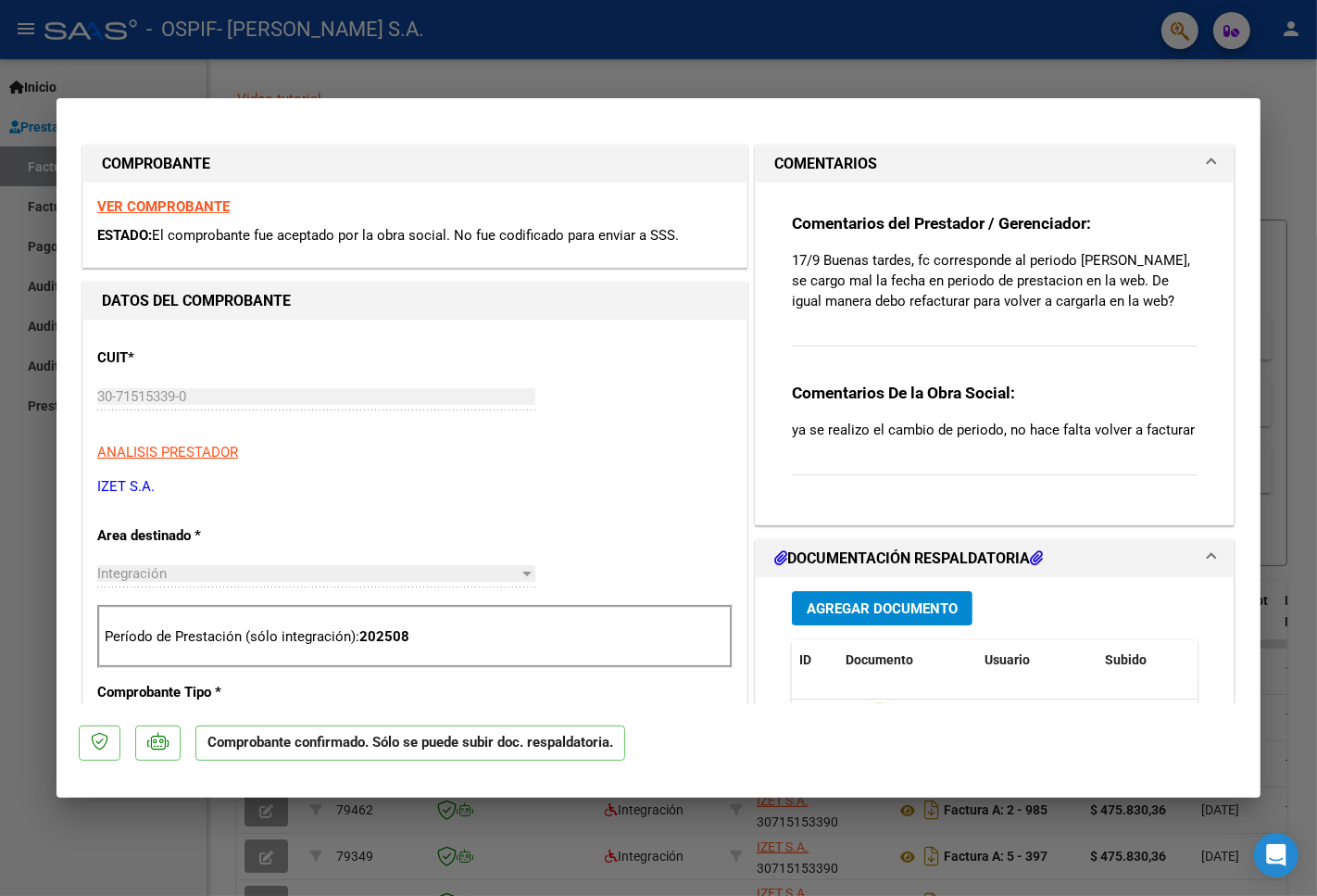
click at [28, 535] on div at bounding box center [658, 448] width 1317 height 896
type input "$ 0,00"
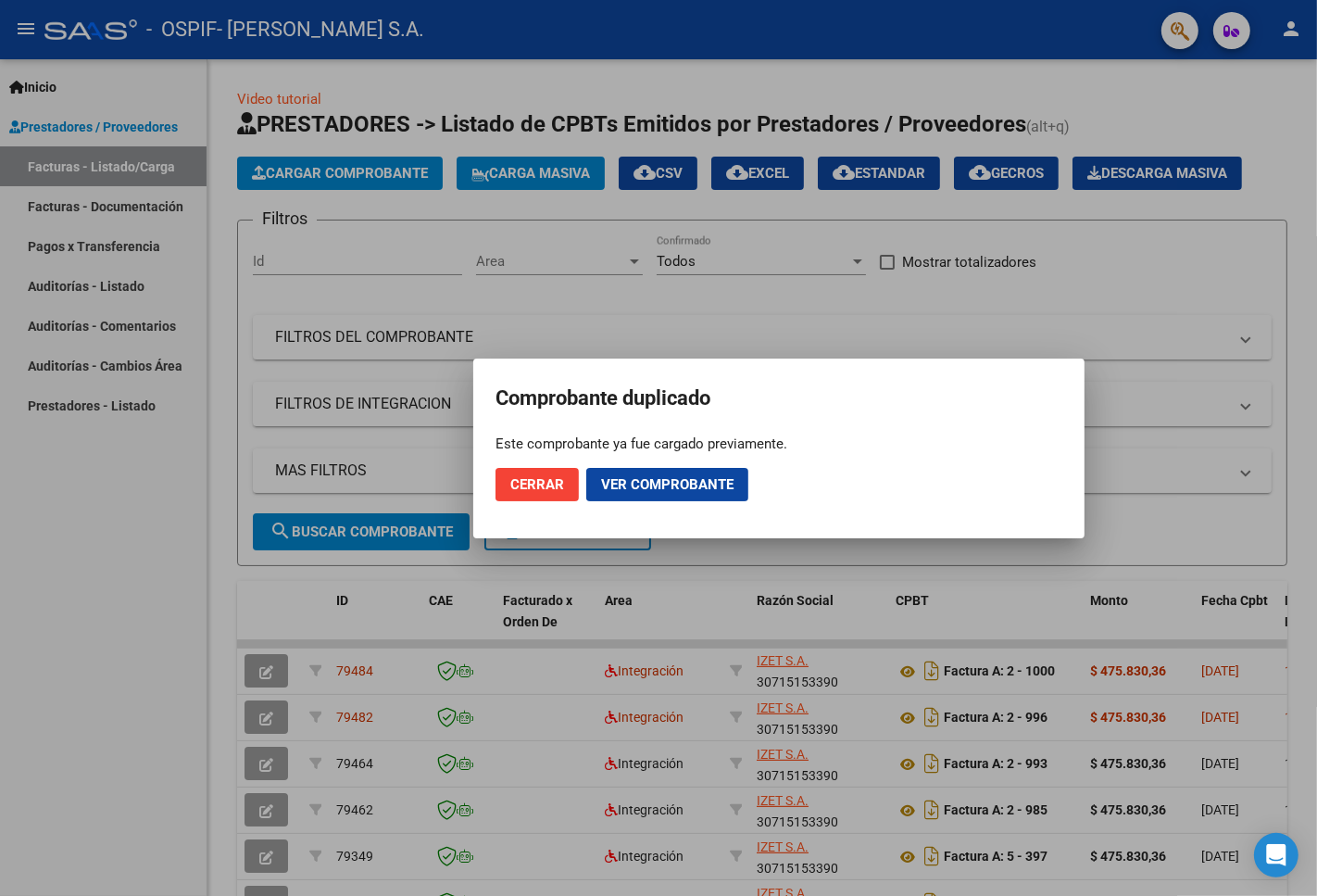
click at [530, 487] on span "Cerrar" at bounding box center [538, 484] width 54 height 16
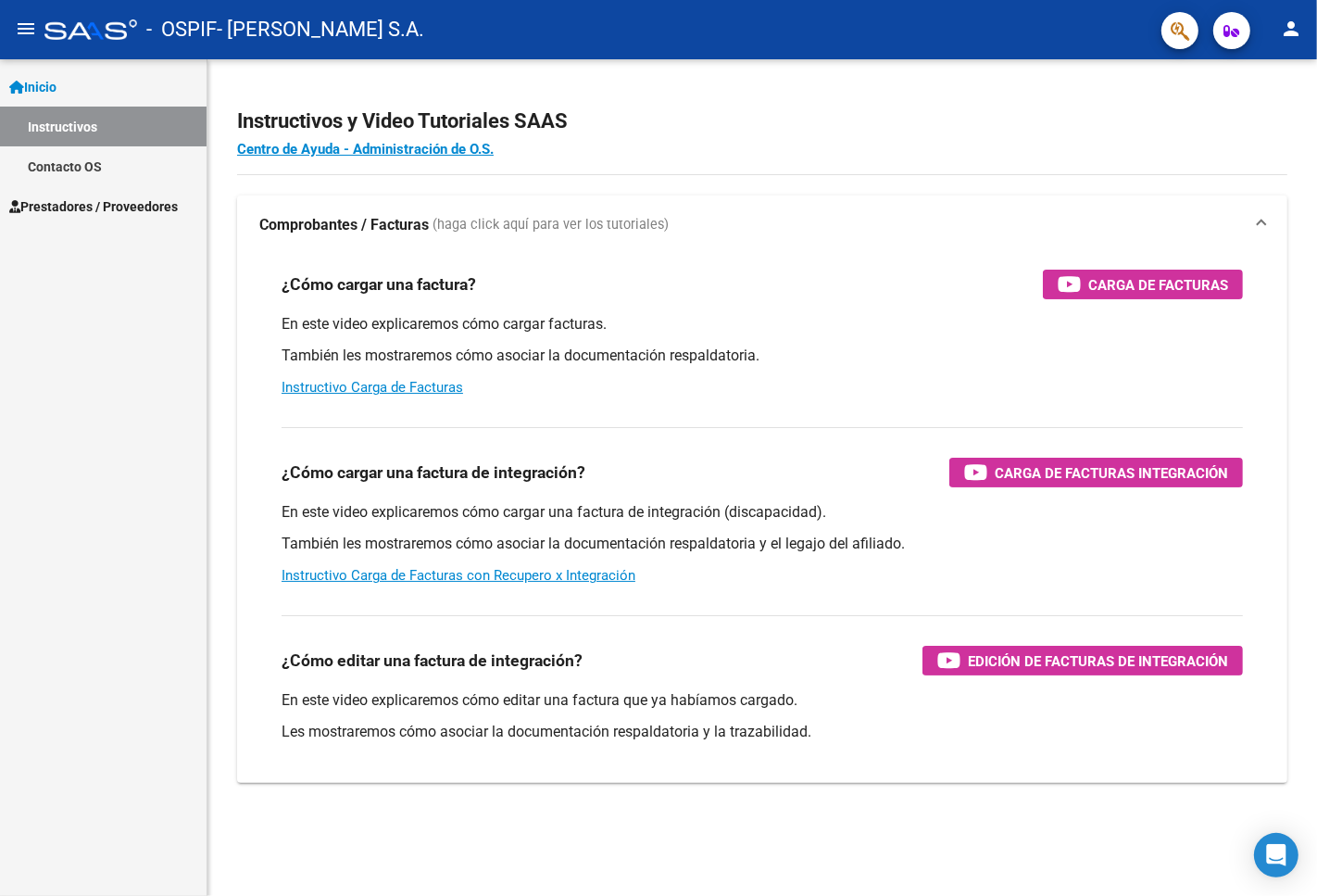
click at [59, 157] on link "Contacto OS" at bounding box center [103, 166] width 206 height 40
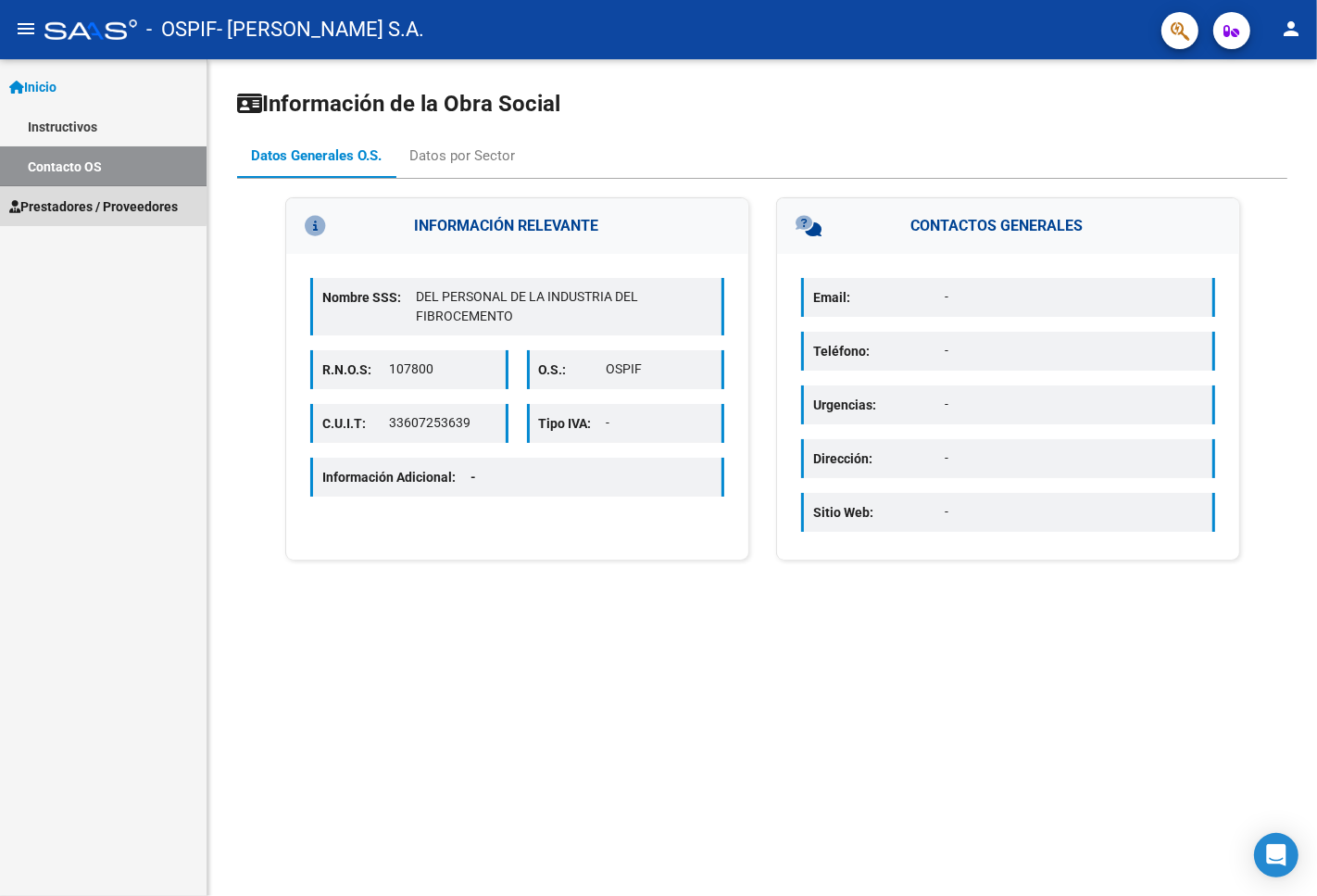
click at [62, 204] on span "Prestadores / Proveedores" at bounding box center [93, 206] width 169 height 20
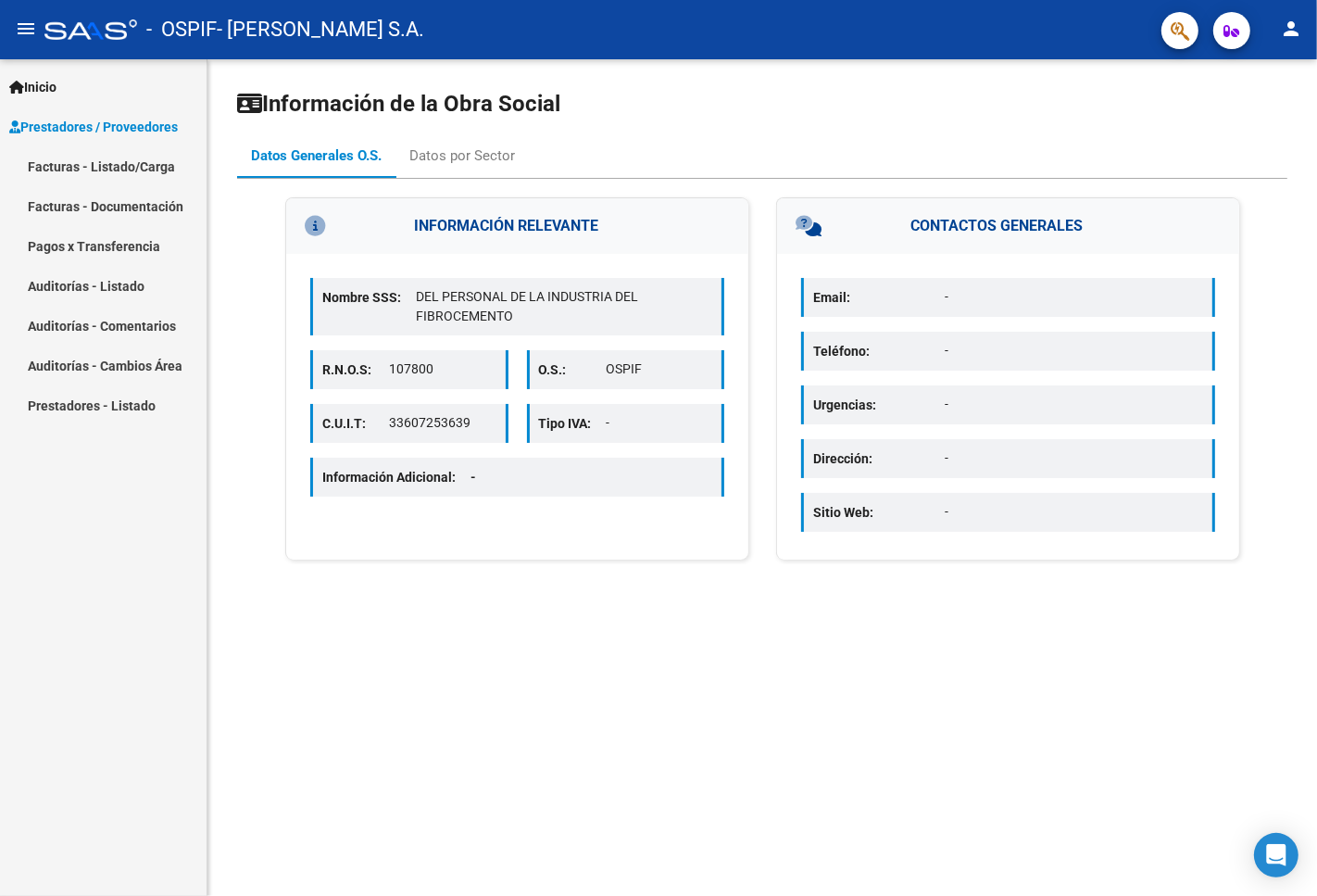
click at [66, 167] on link "Facturas - Listado/Carga" at bounding box center [103, 166] width 206 height 40
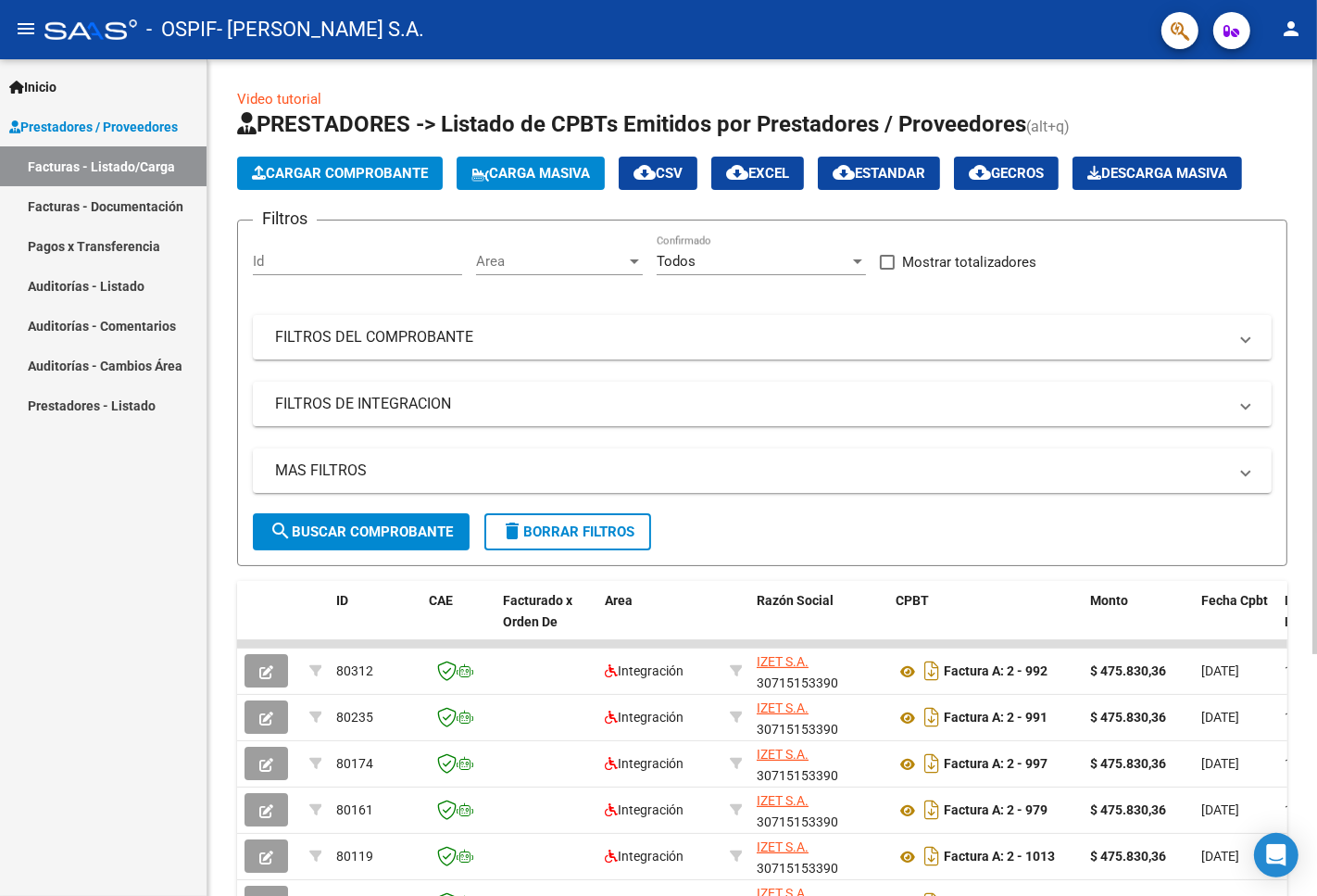
scroll to position [341, 0]
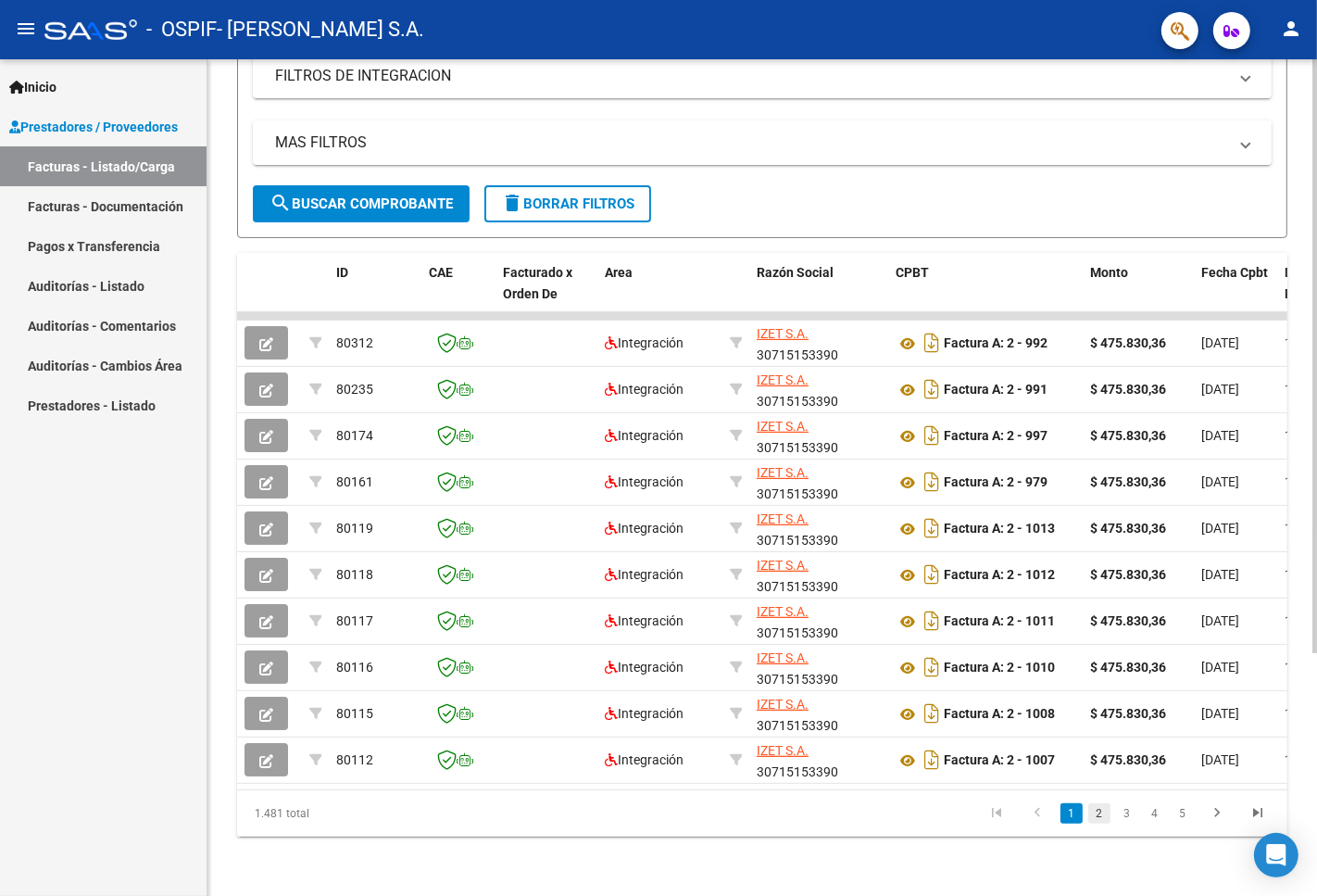
click at [1095, 809] on link "2" at bounding box center [1099, 813] width 22 height 20
click at [1123, 822] on link "3" at bounding box center [1127, 813] width 22 height 20
click at [1155, 812] on link "4" at bounding box center [1154, 813] width 22 height 20
click at [1163, 815] on link "5" at bounding box center [1154, 813] width 22 height 20
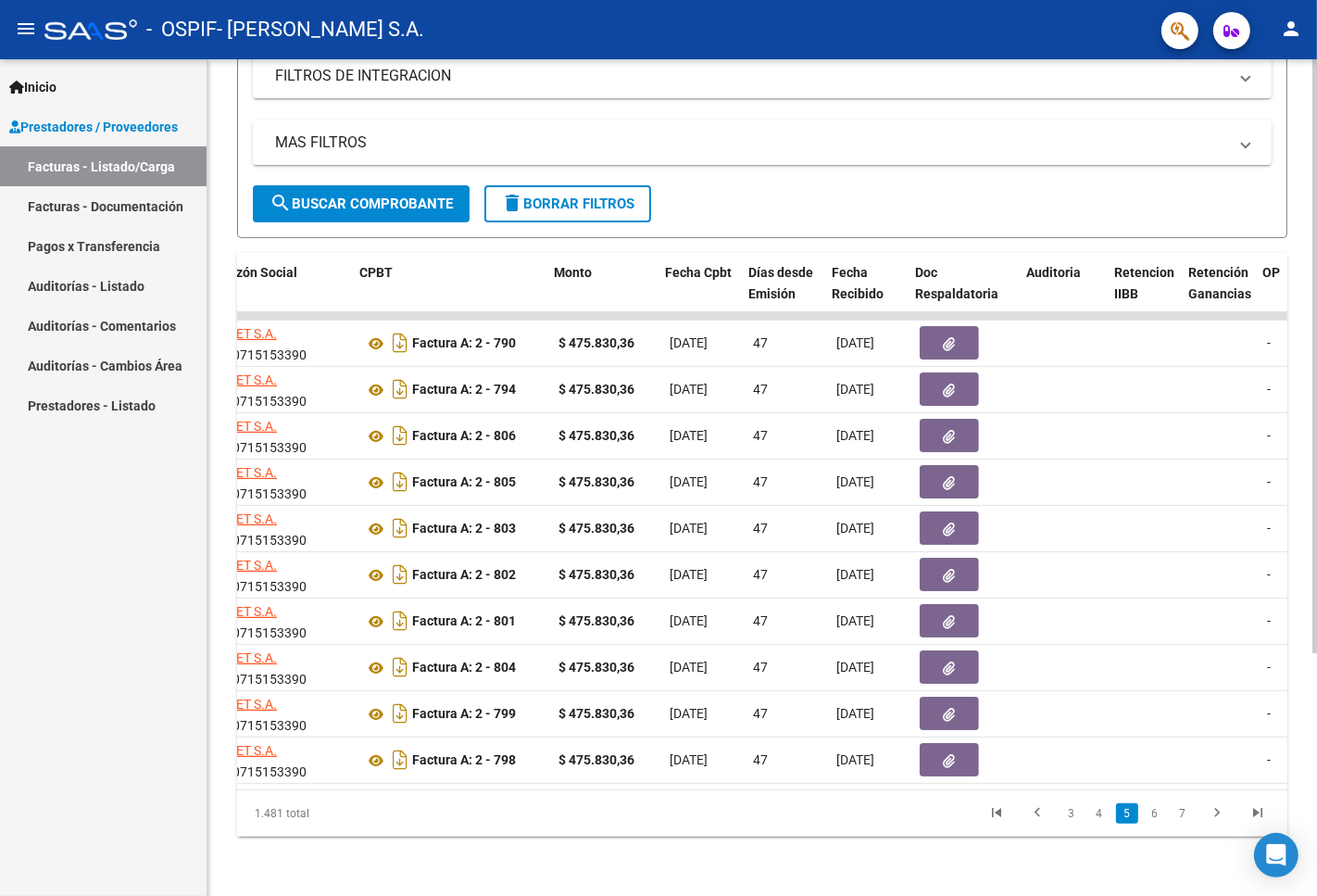
scroll to position [0, 536]
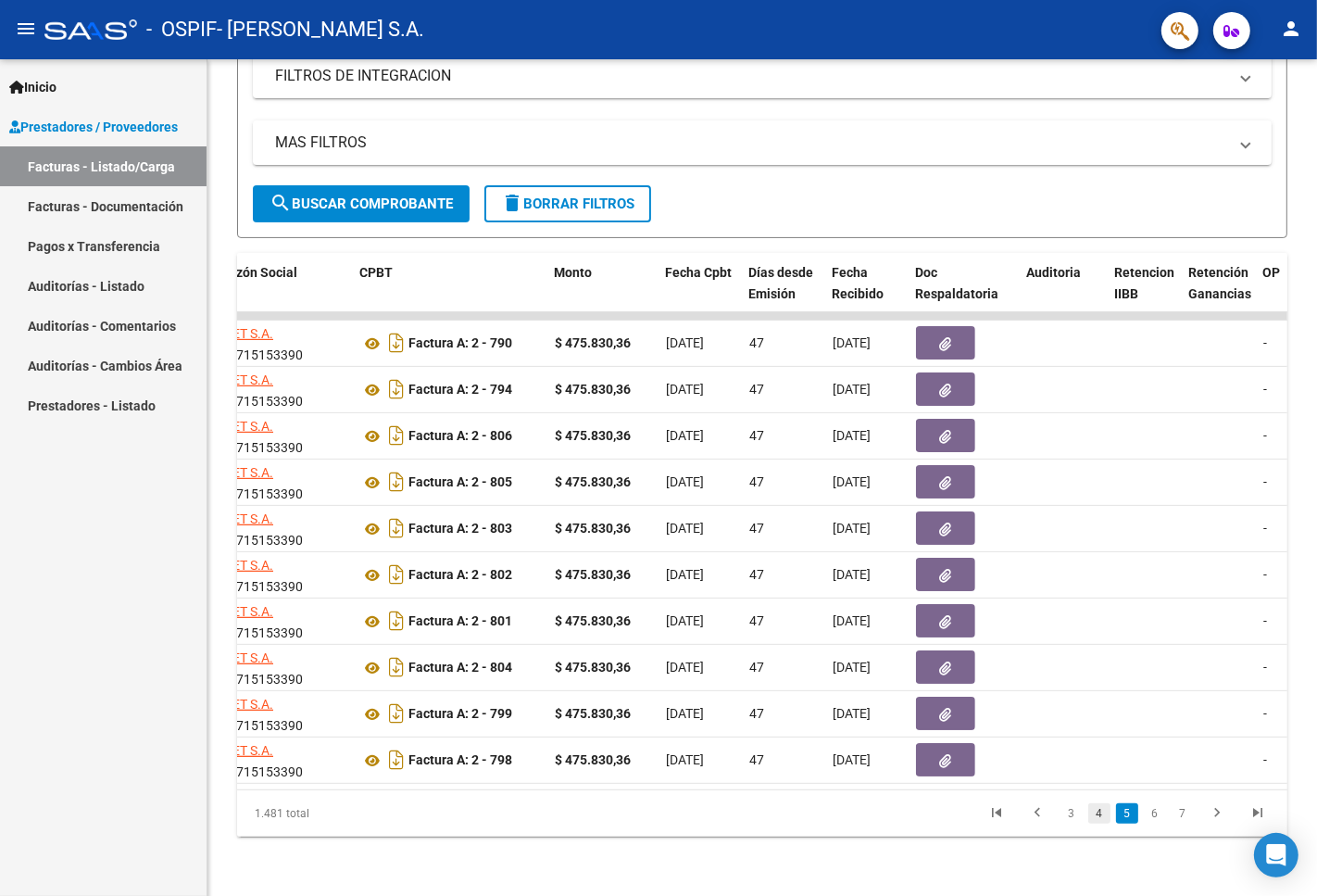
click at [1097, 811] on link "4" at bounding box center [1099, 813] width 22 height 20
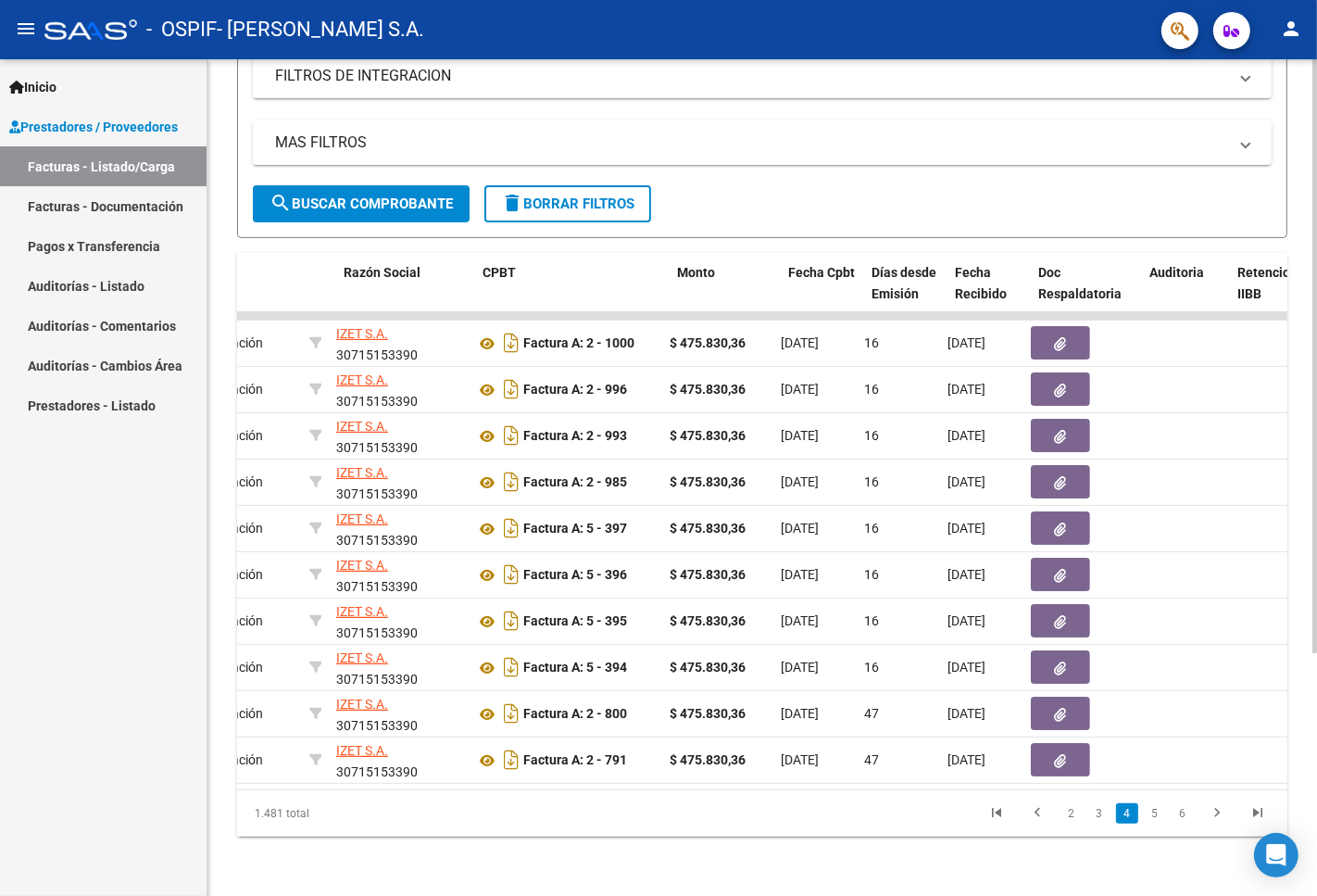
scroll to position [0, 412]
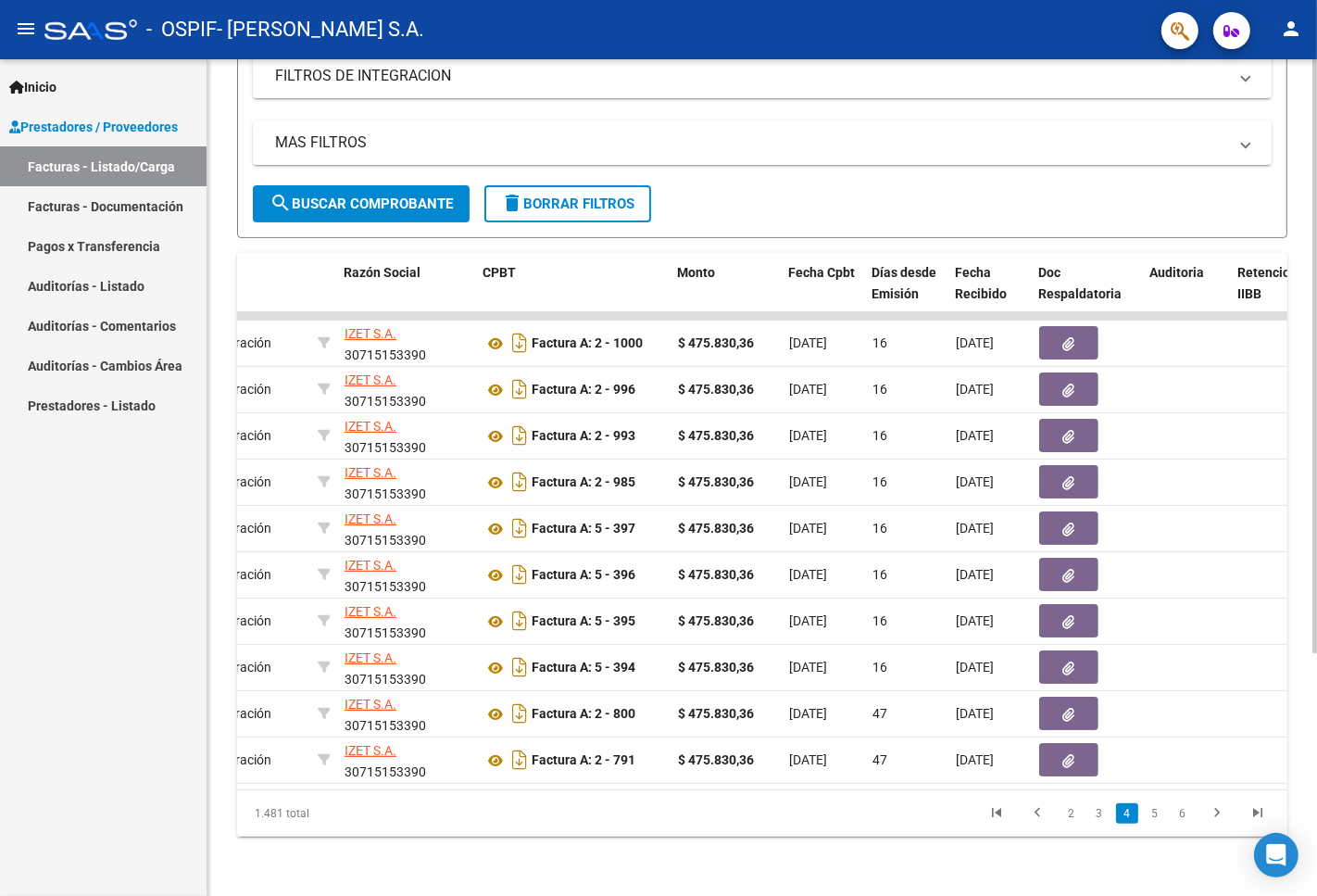
click at [584, 771] on datatable-selection "79484 Integración IZET S.A. 30715153390 Factura A: 2 - 1000 $ 475.830,36 01/09/…" at bounding box center [350, 778] width 1050 height 16
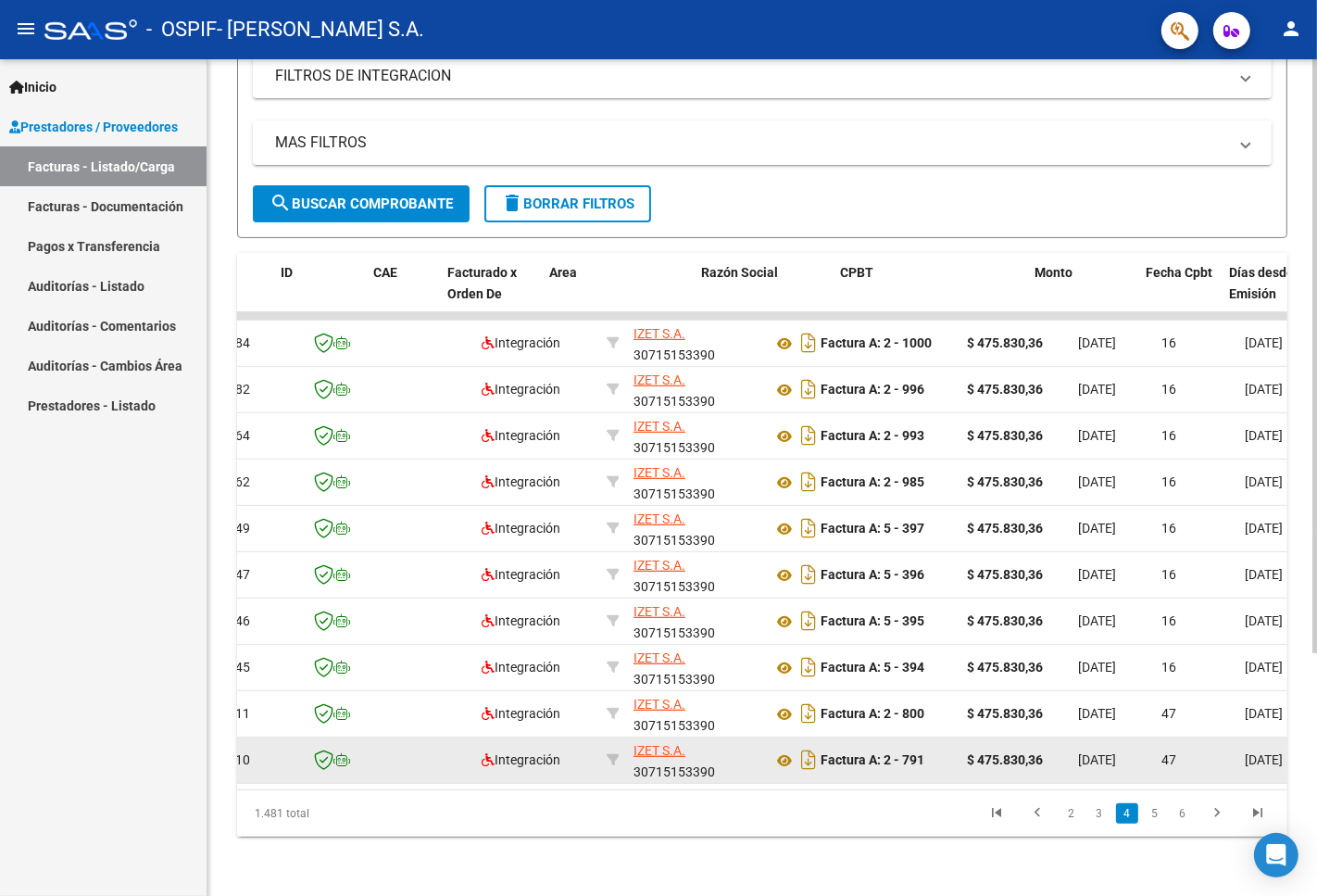
scroll to position [0, 56]
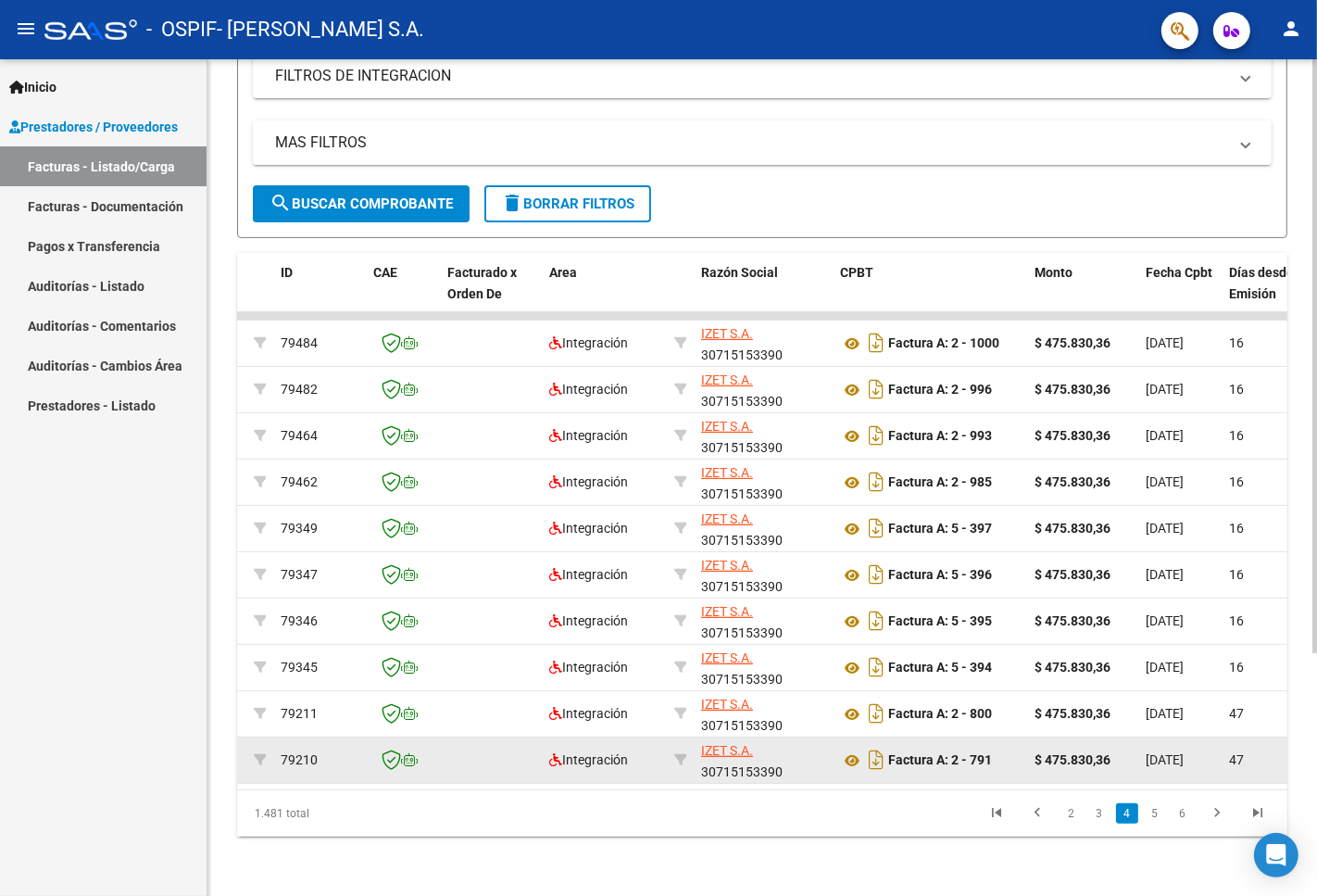
drag, startPoint x: 495, startPoint y: 765, endPoint x: 478, endPoint y: 765, distance: 17.0
click at [492, 765] on datatable-body-cell at bounding box center [491, 759] width 102 height 45
click at [485, 765] on datatable-body-cell at bounding box center [491, 759] width 102 height 45
drag, startPoint x: 430, startPoint y: 765, endPoint x: 539, endPoint y: 753, distance: 109.7
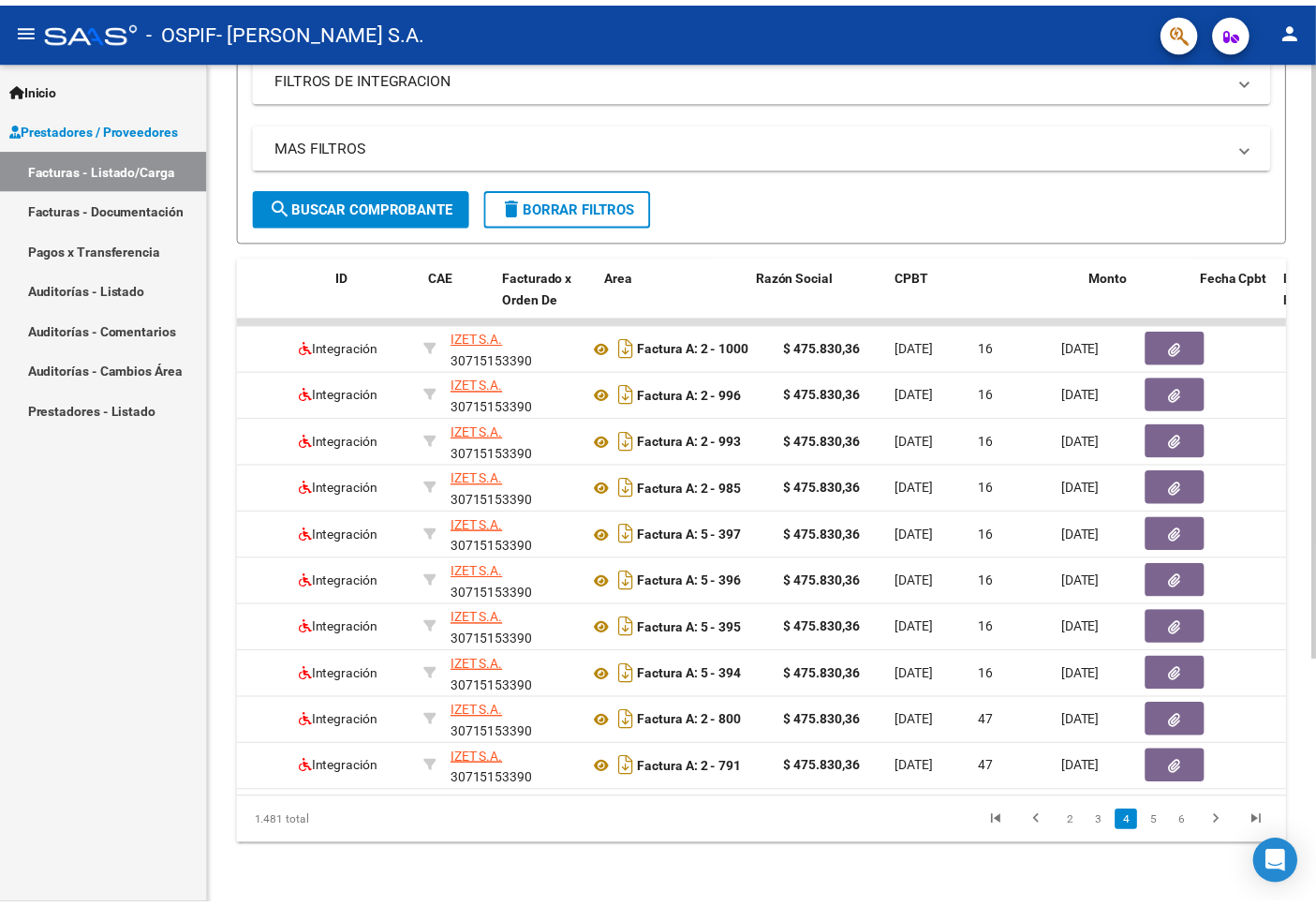
scroll to position [0, 0]
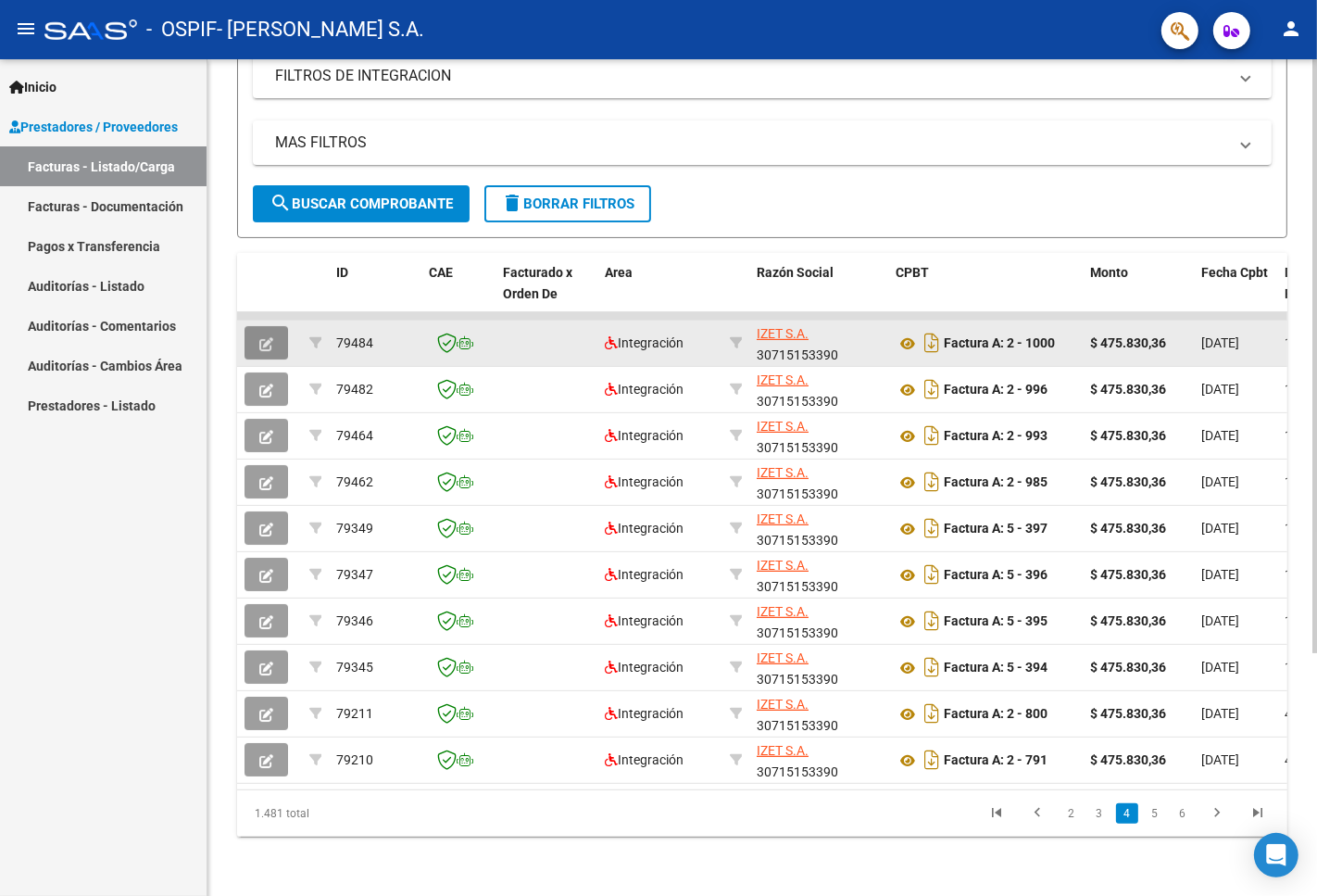
click at [269, 337] on icon "button" at bounding box center [266, 344] width 13 height 13
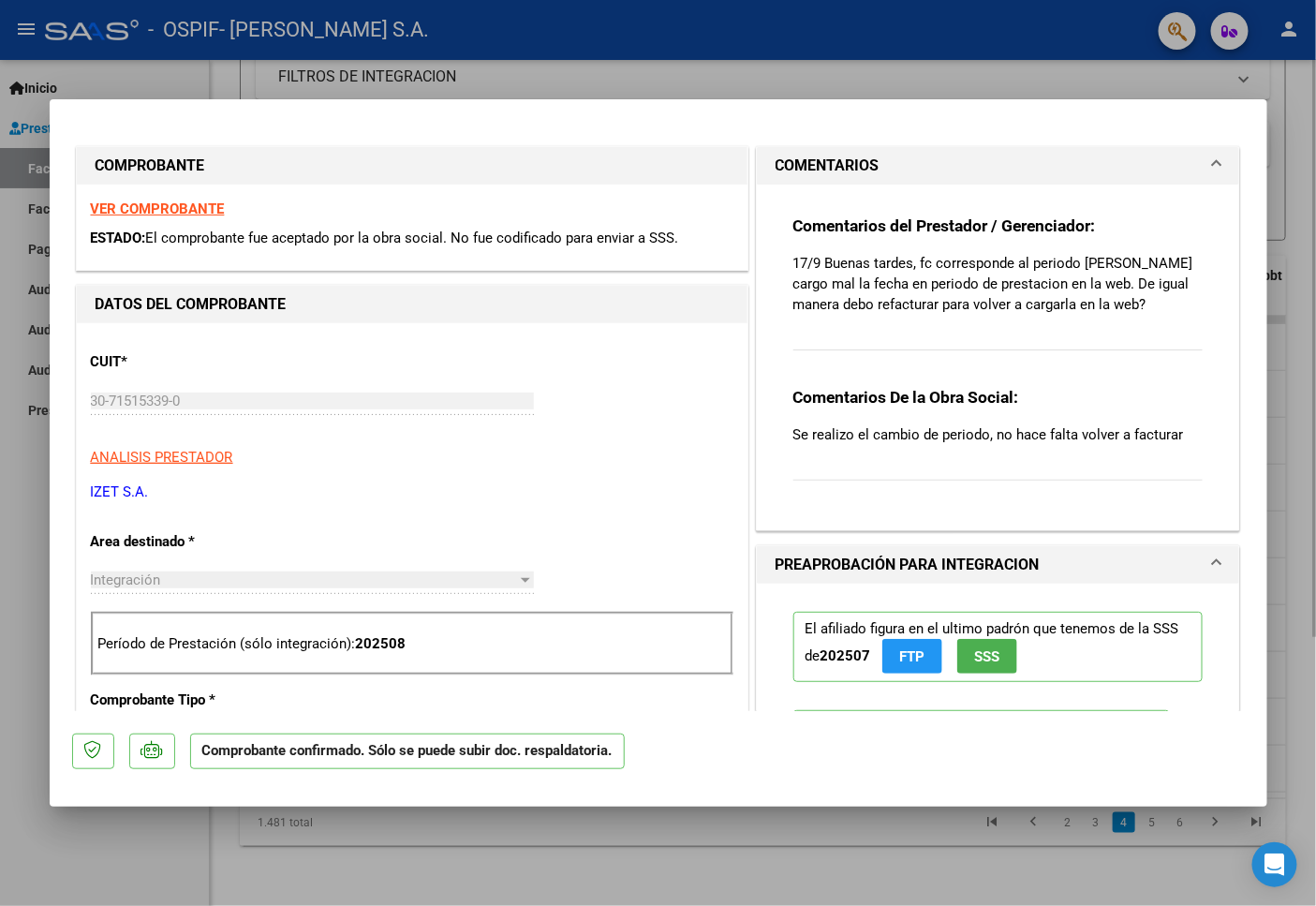
drag, startPoint x: 950, startPoint y: 83, endPoint x: 952, endPoint y: 71, distance: 12.2
click at [950, 82] on div at bounding box center [658, 453] width 1316 height 906
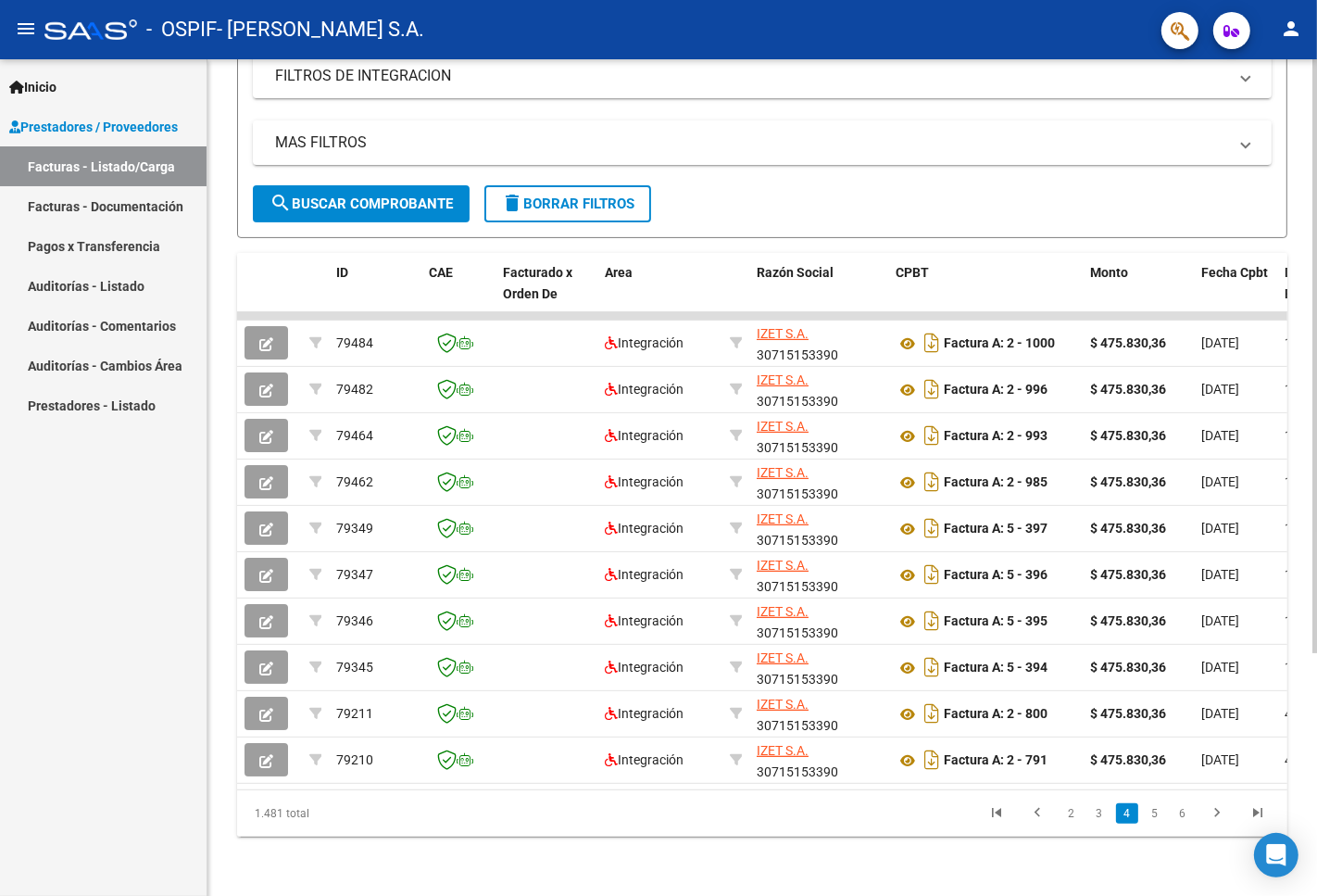
scroll to position [341, 0]
click at [1095, 819] on link "3" at bounding box center [1099, 813] width 22 height 20
click at [1098, 821] on link "2" at bounding box center [1099, 813] width 22 height 20
click at [1076, 820] on link "1" at bounding box center [1071, 813] width 22 height 20
click at [1103, 819] on link "2" at bounding box center [1099, 813] width 22 height 20
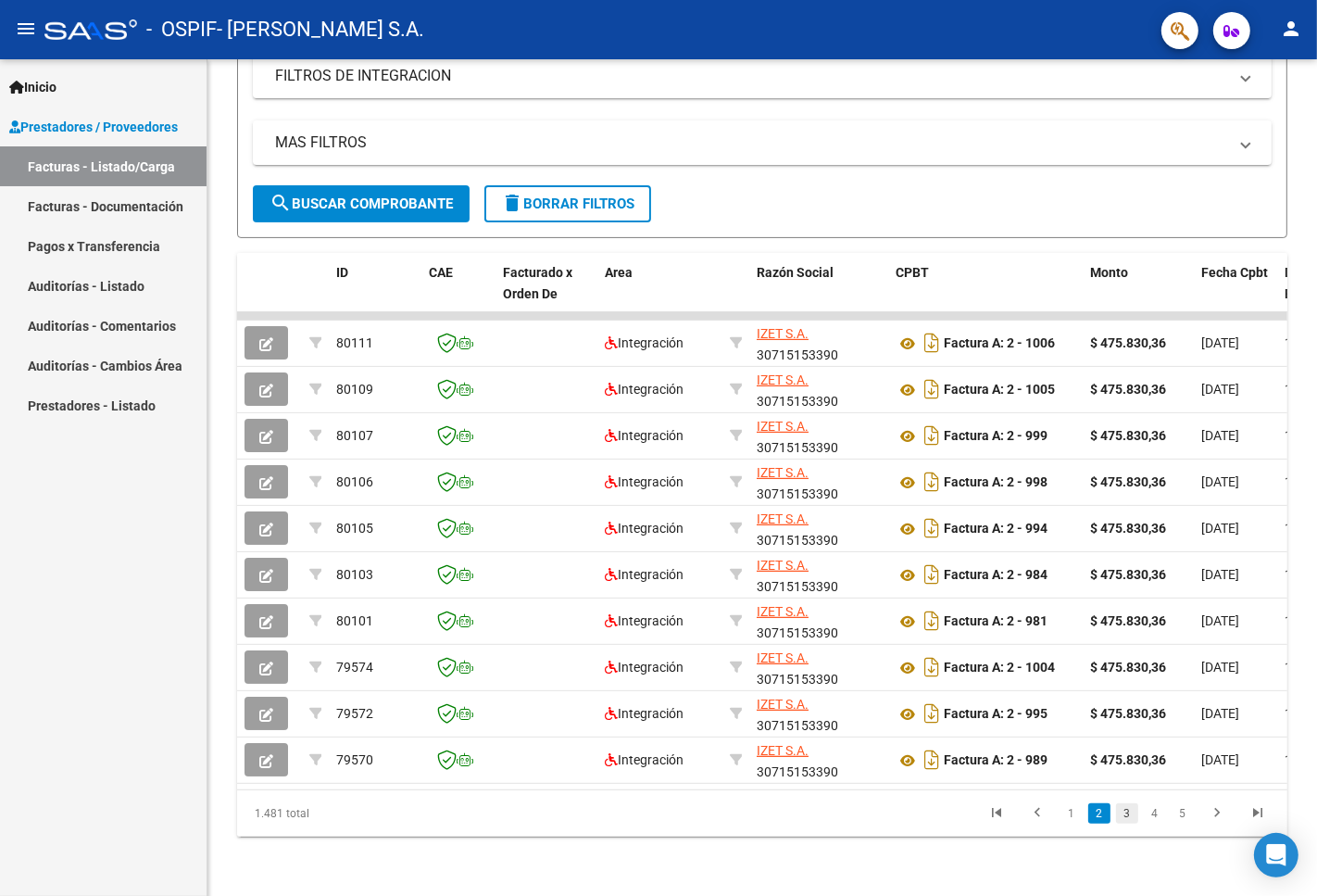
click at [1126, 820] on link "3" at bounding box center [1127, 813] width 22 height 20
click at [1154, 818] on link "4" at bounding box center [1154, 813] width 22 height 20
click at [1155, 815] on link "5" at bounding box center [1154, 813] width 22 height 20
click at [1104, 817] on link "4" at bounding box center [1099, 813] width 22 height 20
